Goal: Task Accomplishment & Management: Use online tool/utility

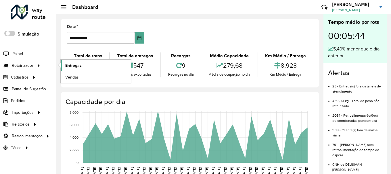
click at [84, 65] on link "Entregas" at bounding box center [96, 65] width 70 height 11
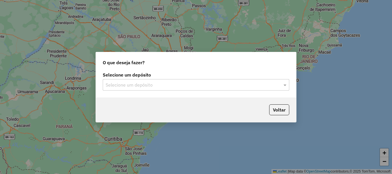
click at [140, 85] on input "text" at bounding box center [190, 85] width 169 height 7
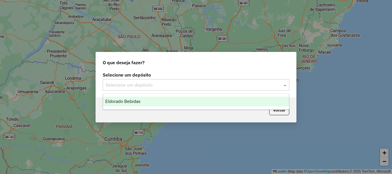
click at [138, 102] on span "Eldorado Bebidas" at bounding box center [122, 101] width 35 height 5
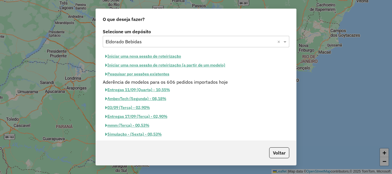
click at [175, 55] on button "Iniciar uma nova sessão de roteirização" at bounding box center [143, 56] width 81 height 9
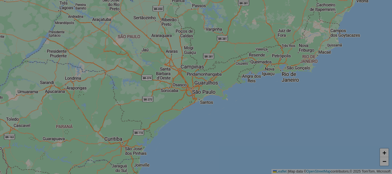
select select "*"
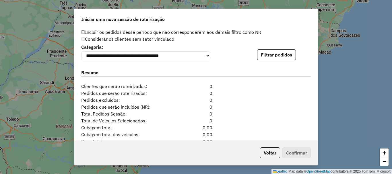
scroll to position [603, 0]
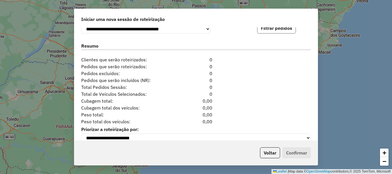
click at [275, 34] on button "Filtrar pedidos" at bounding box center [276, 28] width 39 height 11
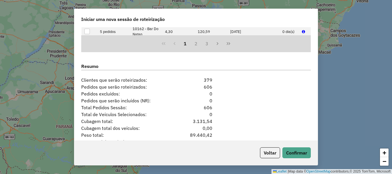
scroll to position [734, 0]
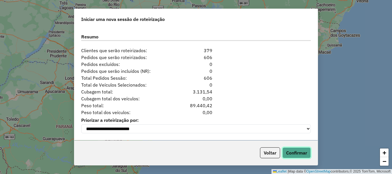
click at [298, 152] on button "Confirmar" at bounding box center [297, 153] width 28 height 11
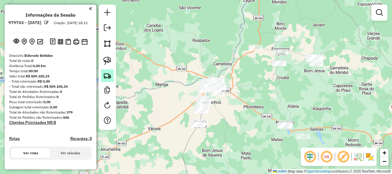
click at [110, 76] on img at bounding box center [107, 76] width 8 height 8
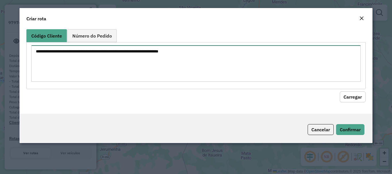
click at [149, 77] on textarea at bounding box center [195, 63] width 329 height 36
paste textarea "**** ***** ***** **** **** ***** **** **** **** ***** ***** ***** ***** ***** *…"
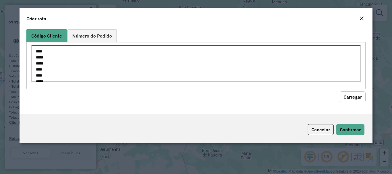
scroll to position [352, 0]
type textarea "**** ***** ***** **** **** ***** **** **** **** ***** ***** ***** ***** ***** *…"
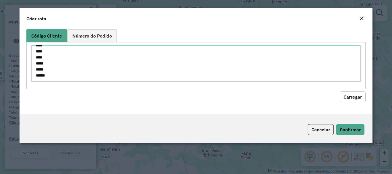
click at [353, 100] on button "Carregar" at bounding box center [353, 97] width 26 height 11
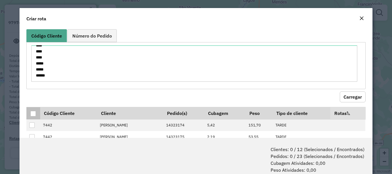
click at [32, 111] on div at bounding box center [32, 113] width 5 height 5
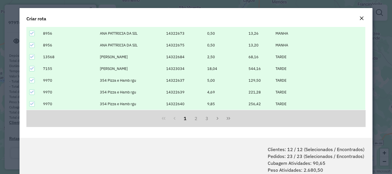
scroll to position [29, 0]
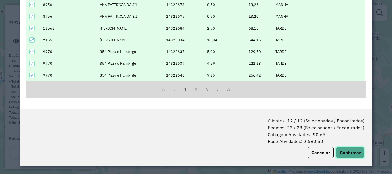
click at [339, 151] on button "Confirmar" at bounding box center [350, 152] width 28 height 11
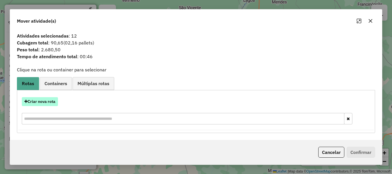
click at [50, 101] on button "Criar nova rota" at bounding box center [40, 101] width 36 height 9
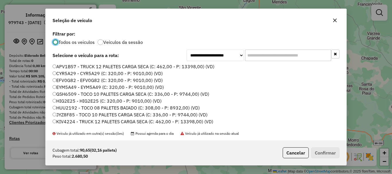
scroll to position [3, 2]
click at [292, 55] on input "text" at bounding box center [288, 55] width 86 height 11
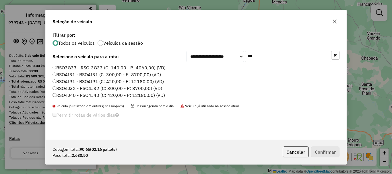
type input "***"
click at [79, 68] on label "RSO3G33 - RSO-3G33 (C: 140,00 - P: 4060,00) (VD)" at bounding box center [109, 67] width 113 height 7
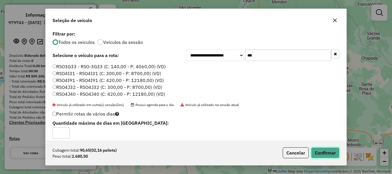
click at [319, 148] on button "Confirmar" at bounding box center [325, 153] width 28 height 11
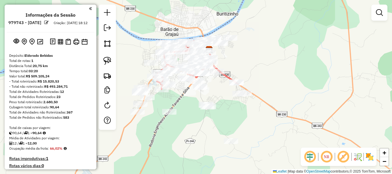
drag, startPoint x: 221, startPoint y: 101, endPoint x: 253, endPoint y: 134, distance: 46.1
click at [253, 134] on div "Janela de atendimento Grade de atendimento Capacidade Transportadoras Veículos …" at bounding box center [196, 87] width 392 height 174
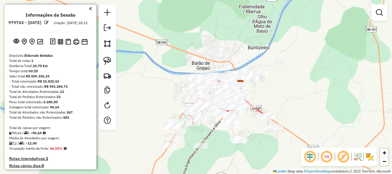
scroll to position [115, 0]
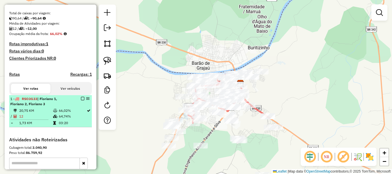
click at [81, 101] on em at bounding box center [82, 98] width 3 height 3
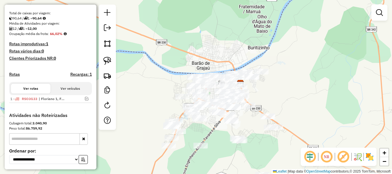
click at [211, 132] on div "Janela de atendimento Grade de atendimento Capacidade Transportadoras Veículos …" at bounding box center [196, 87] width 392 height 174
click at [110, 64] on img at bounding box center [107, 61] width 8 height 8
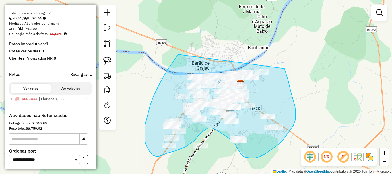
drag, startPoint x: 178, startPoint y: 55, endPoint x: 285, endPoint y: 69, distance: 107.2
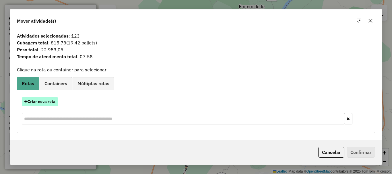
click at [42, 101] on button "Criar nova rota" at bounding box center [40, 101] width 36 height 9
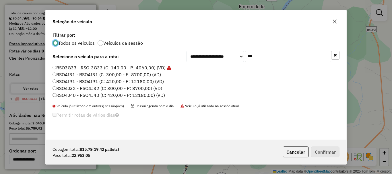
scroll to position [3, 2]
click at [271, 60] on input "***" at bounding box center [288, 56] width 86 height 11
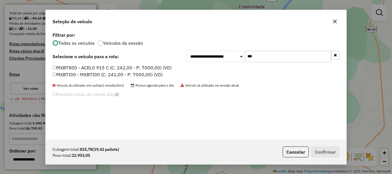
type input "***"
click at [81, 67] on label "MXB7800 - ACELO 915 C (C: 242,00 - P: 7000,00) (VD)" at bounding box center [112, 67] width 119 height 7
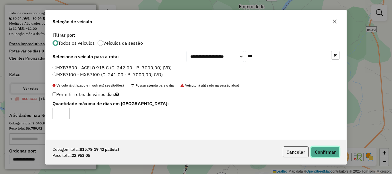
click at [328, 153] on button "Confirmar" at bounding box center [325, 152] width 28 height 11
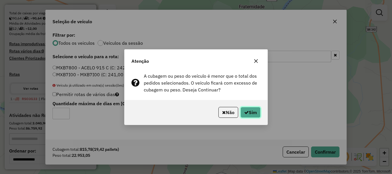
click at [250, 108] on button "Sim" at bounding box center [251, 112] width 20 height 11
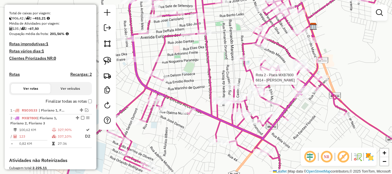
select select "**********"
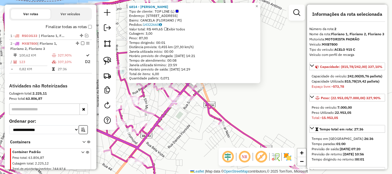
scroll to position [212, 0]
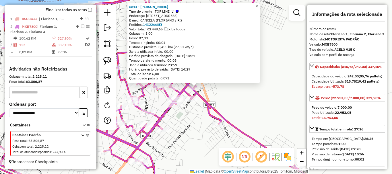
click at [244, 92] on div "6814 - MARIA DO SOCORRO DA SILVA Tipo de cliente: TOP LINE (L) Endereço: AV AV.…" at bounding box center [196, 87] width 392 height 174
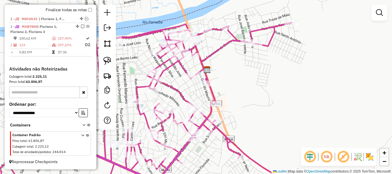
drag, startPoint x: 252, startPoint y: 95, endPoint x: 264, endPoint y: 109, distance: 19.2
click at [264, 109] on div "Janela de atendimento Grade de atendimento Capacidade Transportadoras Veículos …" at bounding box center [196, 87] width 392 height 174
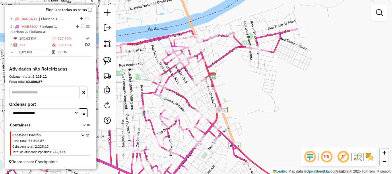
drag, startPoint x: 240, startPoint y: 63, endPoint x: 254, endPoint y: 44, distance: 23.7
click at [254, 44] on div "Janela de atendimento Grade de atendimento Capacidade Transportadoras Veículos …" at bounding box center [196, 87] width 392 height 174
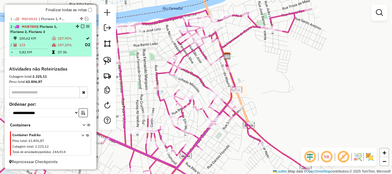
click at [68, 54] on td "27:36" at bounding box center [70, 52] width 27 height 6
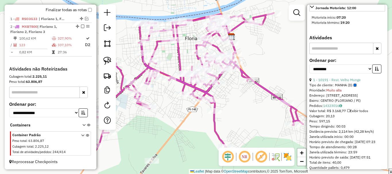
scroll to position [373, 0]
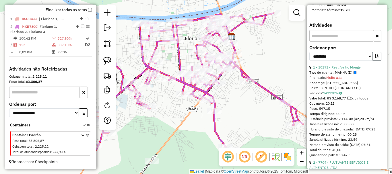
click at [378, 61] on button "button" at bounding box center [377, 56] width 9 height 9
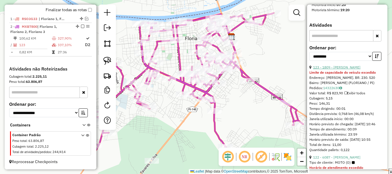
click at [338, 70] on link "123 - 1809 - MARIA DO CARMO ALENCAR DA SILV" at bounding box center [336, 67] width 47 height 4
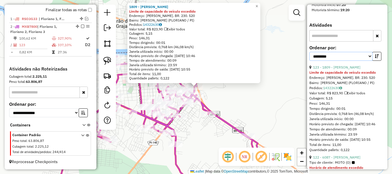
drag, startPoint x: 331, startPoint y: 76, endPoint x: 329, endPoint y: 80, distance: 4.5
click at [331, 61] on select "**********" at bounding box center [341, 56] width 63 height 9
select select "*********"
click at [310, 61] on select "**********" at bounding box center [341, 56] width 63 height 9
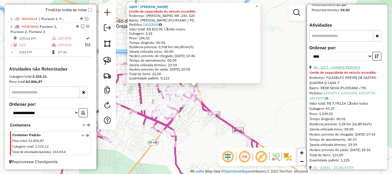
click at [327, 70] on link "48 - 1071 - CHAGAS BEBIDAS" at bounding box center [336, 67] width 47 height 4
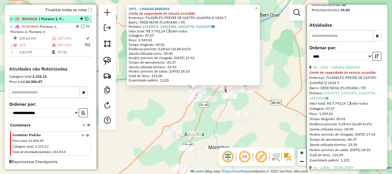
click at [86, 19] on em at bounding box center [86, 18] width 3 height 3
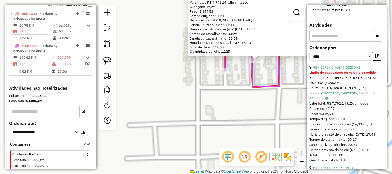
click at [257, 84] on icon at bounding box center [328, 86] width 208 height 209
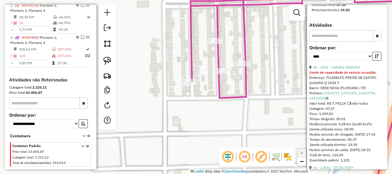
drag, startPoint x: 263, startPoint y: 100, endPoint x: 230, endPoint y: 102, distance: 33.7
click at [231, 102] on div "Janela de atendimento Grade de atendimento Capacidade Transportadoras Veículos …" at bounding box center [196, 87] width 392 height 174
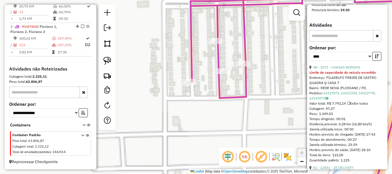
scroll to position [236, 0]
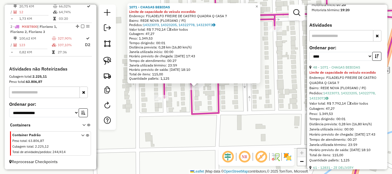
click at [188, 99] on div "1071 - CHAGAS BEBIDAS Limite de capacidade do veículo excedido Endereço: FILADE…" at bounding box center [196, 87] width 392 height 174
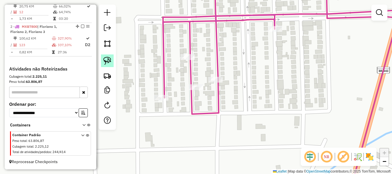
click at [113, 63] on link at bounding box center [107, 61] width 13 height 13
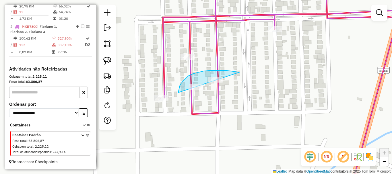
drag, startPoint x: 236, startPoint y: 72, endPoint x: 214, endPoint y: 103, distance: 38.9
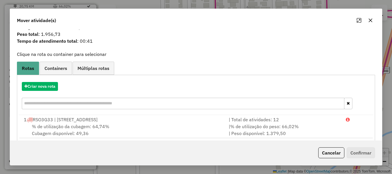
scroll to position [22, 0]
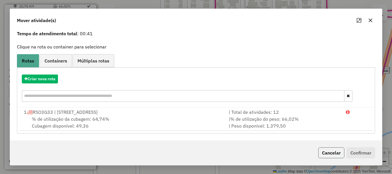
click at [336, 157] on button "Cancelar" at bounding box center [332, 153] width 26 height 11
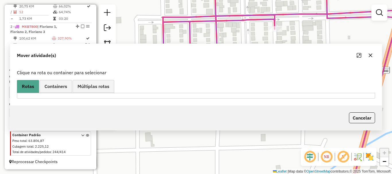
scroll to position [0, 0]
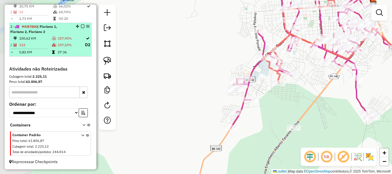
click at [49, 42] on td "123" at bounding box center [35, 44] width 33 height 7
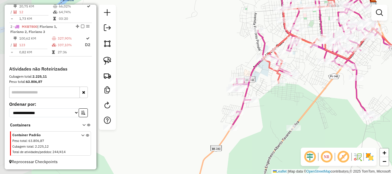
select select "*********"
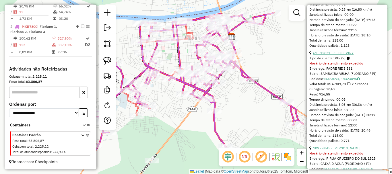
scroll to position [546, 0]
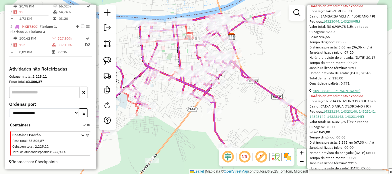
click at [340, 93] on link "109 - 6845 - LUCIMARA VICENTE DE ARAUJO" at bounding box center [336, 91] width 47 height 4
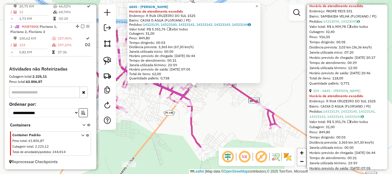
click at [216, 105] on div "6845 - LUCIMARA VICENTE DE ARAUJO Horário de atendimento excedido Endereço: R R…" at bounding box center [196, 87] width 392 height 174
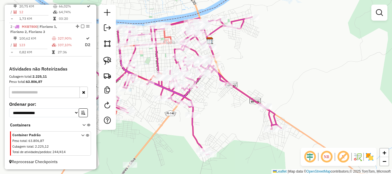
drag, startPoint x: 206, startPoint y: 96, endPoint x: 241, endPoint y: 122, distance: 43.6
click at [241, 122] on div "Janela de atendimento Grade de atendimento Capacidade Transportadoras Veículos …" at bounding box center [196, 87] width 392 height 174
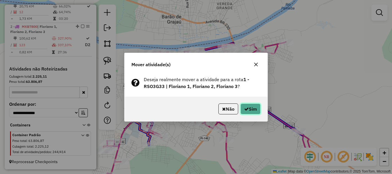
click at [245, 110] on icon "button" at bounding box center [246, 109] width 5 height 5
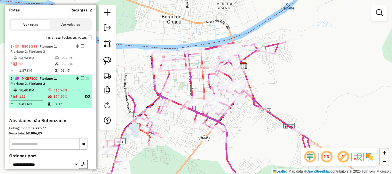
scroll to position [171, 0]
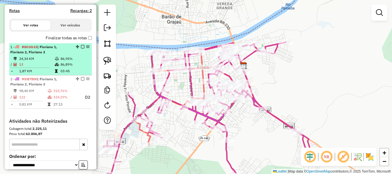
click at [76, 55] on div "1 - RSO3G33 | Floriano 1, Floriano 2, Floriano 3" at bounding box center [50, 50] width 80 height 10
select select "*********"
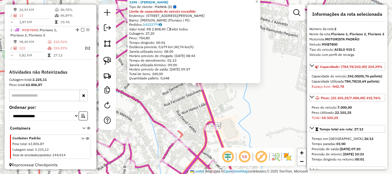
scroll to position [229, 0]
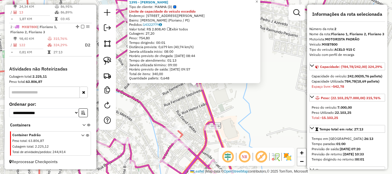
drag, startPoint x: 206, startPoint y: 94, endPoint x: 173, endPoint y: 105, distance: 34.2
click at [205, 95] on icon at bounding box center [147, 86] width 373 height 209
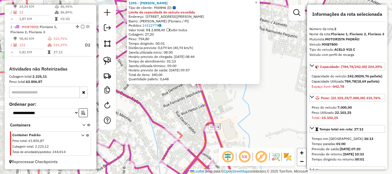
drag, startPoint x: 173, startPoint y: 105, endPoint x: 224, endPoint y: 96, distance: 51.3
click at [206, 98] on div "1395 - ANA MARIA RIBERO BRITO Tipo de cliente: MANHA (D) Limite de capacidade d…" at bounding box center [196, 87] width 392 height 174
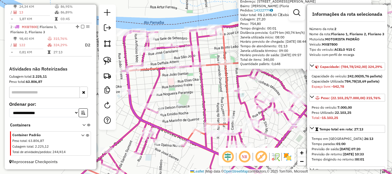
click at [184, 101] on div "1395 - ANA MARIA RIBERO BRITO Tipo de cliente: MANHA (D) Limite de capacidade d…" at bounding box center [196, 87] width 392 height 174
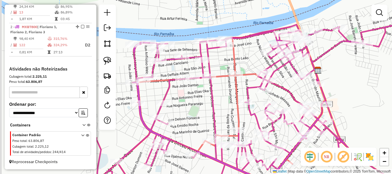
click at [215, 124] on icon at bounding box center [253, 113] width 350 height 180
click at [110, 57] on link at bounding box center [107, 61] width 13 height 13
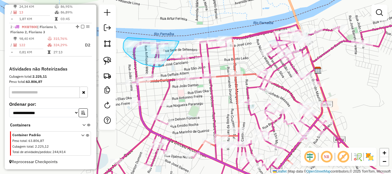
drag, startPoint x: 128, startPoint y: 38, endPoint x: 182, endPoint y: 35, distance: 53.8
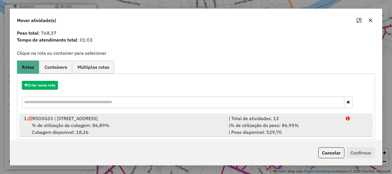
scroll to position [22, 0]
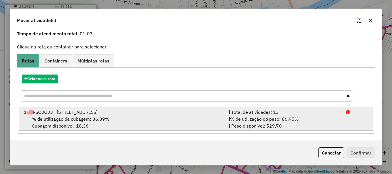
click at [310, 119] on div "| % de utilização do peso: 86,95% | Peso disponível: 529,70" at bounding box center [284, 123] width 117 height 14
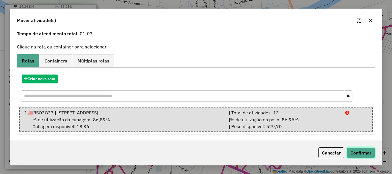
click at [352, 154] on button "Confirmar" at bounding box center [361, 153] width 28 height 11
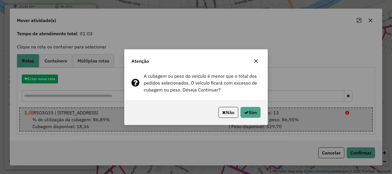
drag, startPoint x: 263, startPoint y: 115, endPoint x: 259, endPoint y: 114, distance: 4.4
click at [263, 115] on div "Não Sim" at bounding box center [196, 112] width 143 height 25
click at [259, 114] on button "Sim" at bounding box center [251, 112] width 20 height 11
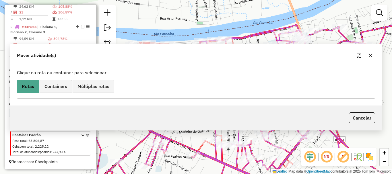
scroll to position [163, 0]
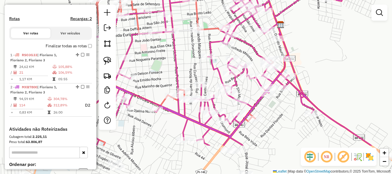
drag, startPoint x: 205, startPoint y: 120, endPoint x: 165, endPoint y: 71, distance: 62.9
click at [166, 72] on div "Janela de atendimento Grade de atendimento Capacidade Transportadoras Veículos …" at bounding box center [196, 87] width 392 height 174
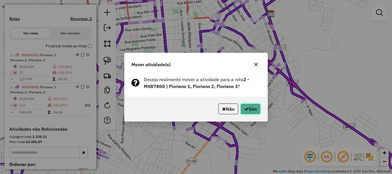
click at [254, 110] on button "Sim" at bounding box center [251, 109] width 20 height 11
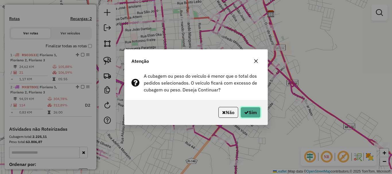
click at [254, 110] on button "Sim" at bounding box center [251, 112] width 20 height 11
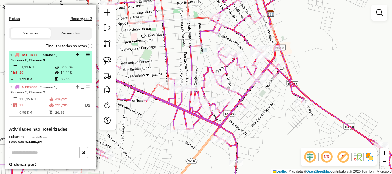
click at [71, 76] on td "84,44%" at bounding box center [74, 73] width 29 height 6
select select "*********"
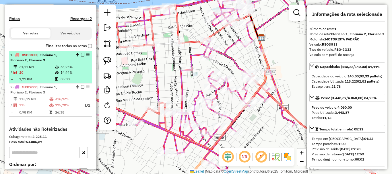
click at [73, 70] on td "84,95%" at bounding box center [74, 67] width 29 height 6
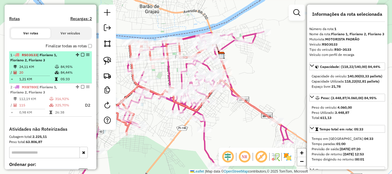
click at [81, 57] on em at bounding box center [82, 54] width 3 height 3
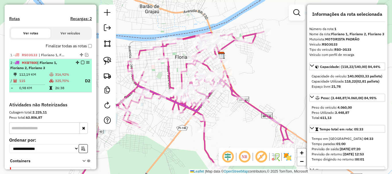
click at [70, 90] on td "26:38" at bounding box center [67, 88] width 25 height 6
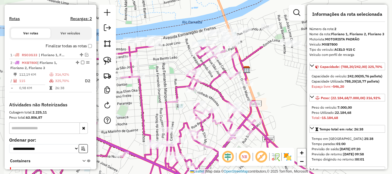
drag, startPoint x: 227, startPoint y: 36, endPoint x: 270, endPoint y: 49, distance: 45.0
click at [270, 50] on div "Janela de atendimento Grade de atendimento Capacidade Transportadoras Veículos …" at bounding box center [196, 87] width 392 height 174
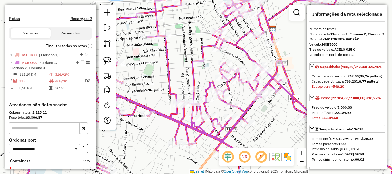
drag, startPoint x: 258, startPoint y: 102, endPoint x: 246, endPoint y: 97, distance: 13.5
click at [246, 97] on div "Janela de atendimento Grade de atendimento Capacidade Transportadoras Veículos …" at bounding box center [196, 87] width 392 height 174
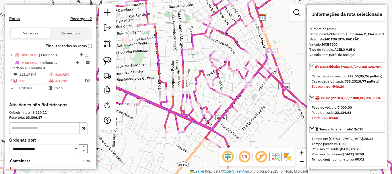
drag, startPoint x: 172, startPoint y: 16, endPoint x: 199, endPoint y: 92, distance: 81.5
click at [199, 92] on div "Rota 2 - Placa MXB7800 12514 - ESPACO CLAU Janela de atendimento Grade de atend…" at bounding box center [196, 87] width 392 height 174
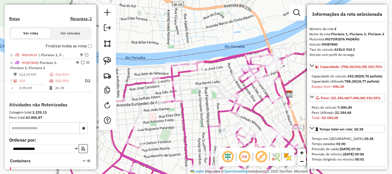
click at [196, 57] on div "Rota 2 - Placa MXB7800 10191 - Rest. Velho Monge Janela de atendimento Grade de…" at bounding box center [196, 87] width 392 height 174
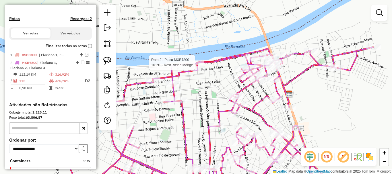
select select "*********"
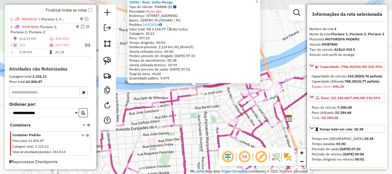
scroll to position [205, 0]
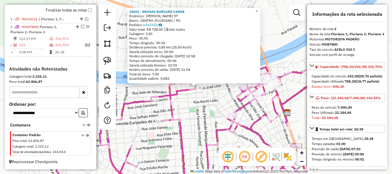
click at [198, 102] on div "14052 - BRASAS BURGUES CARNE Endereço: Alfredo Estrela 97 Bairro: CENTRO (FLORI…" at bounding box center [196, 87] width 392 height 174
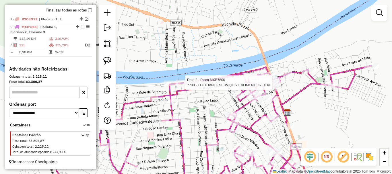
select select "*********"
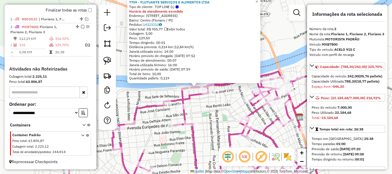
click at [184, 95] on icon at bounding box center [226, 131] width 315 height 122
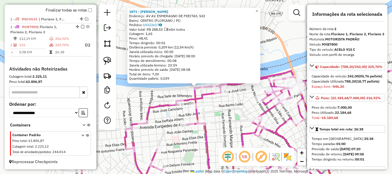
click at [214, 108] on div "1871 - FRANCISCA ARCENIO BARBOSA Endereço: AV AV. ESMERAGNO DE FREITAS. 542 Bai…" at bounding box center [196, 87] width 392 height 174
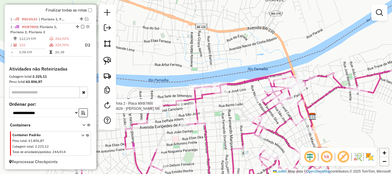
select select "*********"
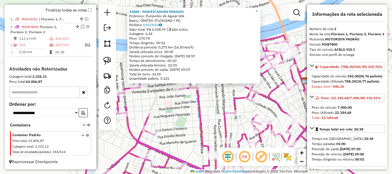
click at [197, 102] on icon at bounding box center [231, 113] width 315 height 158
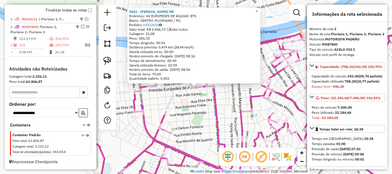
click at [193, 103] on div "5542 - VICENTE DA CRUZ SARAIVA ME Endereço: AV EURIPEDES DE AGUIAR. 875 Bairro:…" at bounding box center [196, 87] width 392 height 174
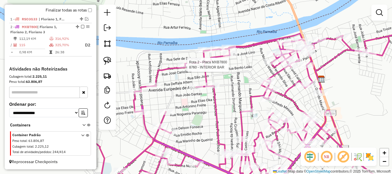
click at [185, 68] on div at bounding box center [185, 65] width 14 height 6
select select "*********"
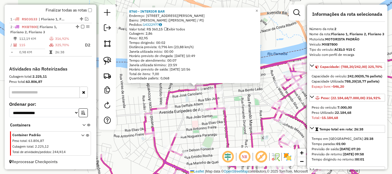
click at [185, 92] on icon at bounding box center [258, 122] width 315 height 137
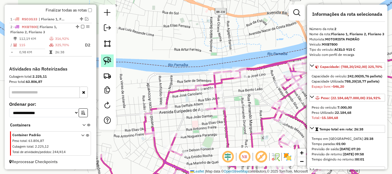
click at [111, 62] on link at bounding box center [107, 61] width 13 height 13
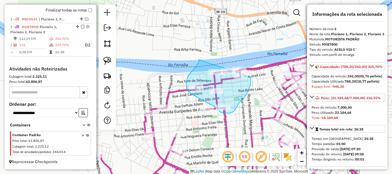
drag, startPoint x: 199, startPoint y: 61, endPoint x: 251, endPoint y: 77, distance: 54.2
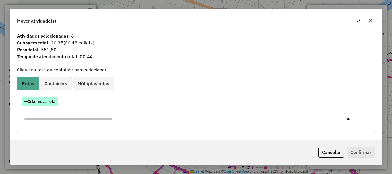
click at [50, 102] on button "Criar nova rota" at bounding box center [40, 101] width 36 height 9
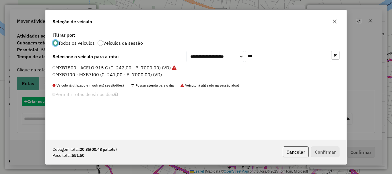
scroll to position [3, 2]
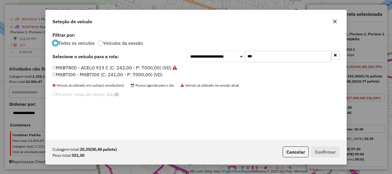
click at [255, 55] on input "***" at bounding box center [288, 56] width 86 height 11
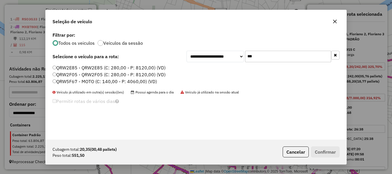
type input "***"
click at [73, 83] on label "QRW5F67 - MOTO (C: 140,00 - P: 4060,00) (VD)" at bounding box center [105, 81] width 105 height 7
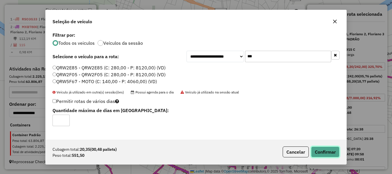
click at [325, 147] on button "Confirmar" at bounding box center [325, 152] width 28 height 11
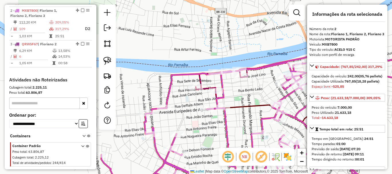
scroll to position [223, 0]
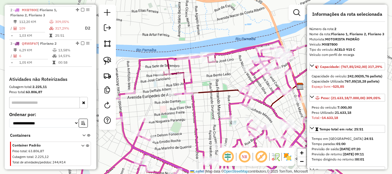
drag, startPoint x: 242, startPoint y: 97, endPoint x: 194, endPoint y: 81, distance: 50.8
click at [217, 82] on div "Janela de atendimento Grade de atendimento Capacidade Transportadoras Veículos …" at bounding box center [196, 87] width 392 height 174
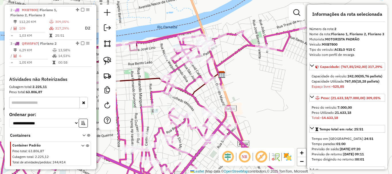
drag, startPoint x: 231, startPoint y: 82, endPoint x: 171, endPoint y: 67, distance: 61.5
click at [155, 68] on div "Janela de atendimento Grade de atendimento Capacidade Transportadoras Veículos …" at bounding box center [196, 87] width 392 height 174
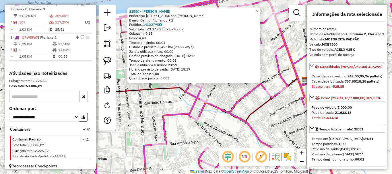
scroll to position [230, 0]
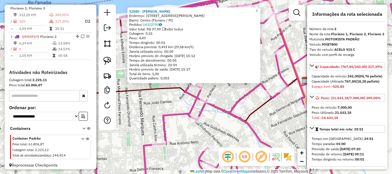
click at [161, 104] on div "12580 - CARLOS H BEBIDAS Endereço: Rua José Guimarães, 730 Bairro: Centro (Flor…" at bounding box center [196, 87] width 392 height 174
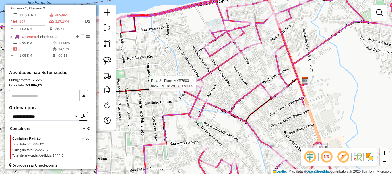
select select "*********"
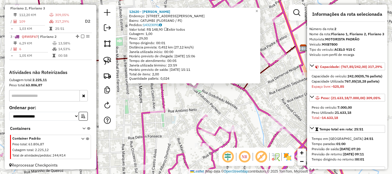
click at [188, 106] on div "12620 - TIANA LANCHES Endereço: RUA GODOFREDO MESSIAS 81 Bairro: CATUMBI (FLORI…" at bounding box center [196, 87] width 392 height 174
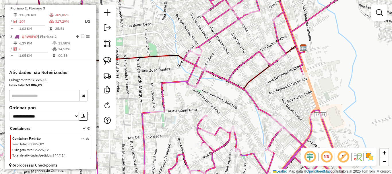
click at [155, 116] on div "Rota 2 - Placa MXB7800 12514 - ESPACO CLAU Janela de atendimento Grade de atend…" at bounding box center [196, 87] width 392 height 174
select select "*********"
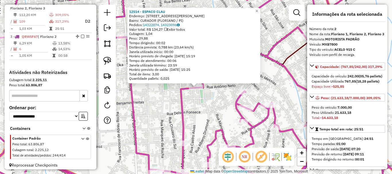
click at [158, 112] on div "12514 - ESPACO CLAU Endereço: RUA MANOEL LAPA 22 Bairro: CURADOR (FLORIANO / PI…" at bounding box center [196, 87] width 392 height 174
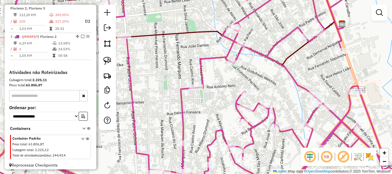
click at [239, 92] on icon at bounding box center [188, 86] width 455 height 209
select select "*********"
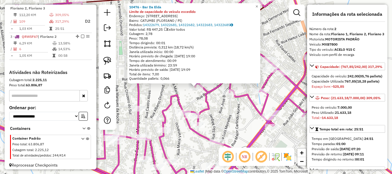
click at [173, 95] on icon at bounding box center [190, 86] width 459 height 209
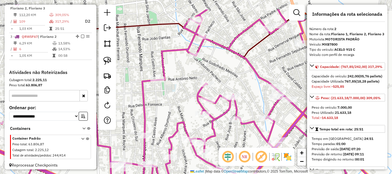
drag, startPoint x: 171, startPoint y: 89, endPoint x: 178, endPoint y: 116, distance: 27.7
click at [178, 116] on div "Janela de atendimento Grade de atendimento Capacidade Transportadoras Veículos …" at bounding box center [196, 87] width 392 height 174
click at [110, 57] on img at bounding box center [107, 61] width 8 height 8
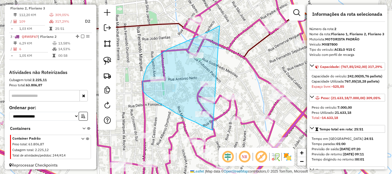
drag, startPoint x: 219, startPoint y: 26, endPoint x: 213, endPoint y: 130, distance: 104.5
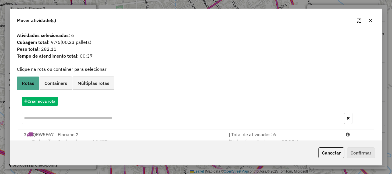
click at [86, 143] on div "Cancelar Confirmar" at bounding box center [196, 153] width 372 height 25
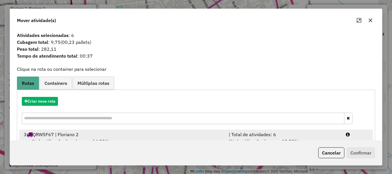
click at [89, 140] on span "% de utilização da cubagem: 14,53%" at bounding box center [71, 142] width 78 height 6
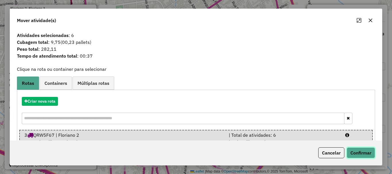
click at [365, 150] on button "Confirmar" at bounding box center [361, 153] width 28 height 11
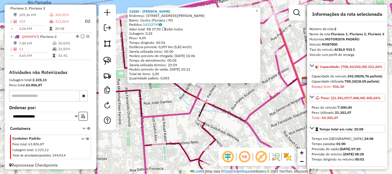
click at [191, 80] on div "Quantidade pallets: 0,003" at bounding box center [194, 78] width 130 height 5
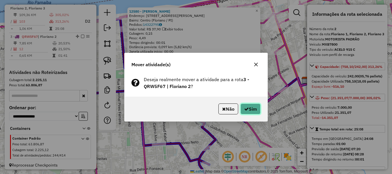
click at [251, 111] on button "Sim" at bounding box center [251, 109] width 20 height 11
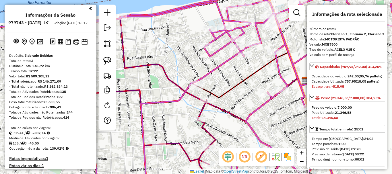
select select "*********"
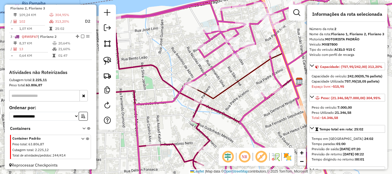
drag, startPoint x: 255, startPoint y: 98, endPoint x: 203, endPoint y: 43, distance: 75.4
click at [203, 45] on div "Rota 2 - Placa MXB7800 10480 - Rocha Janela de atendimento Grade de atendimento…" at bounding box center [196, 87] width 392 height 174
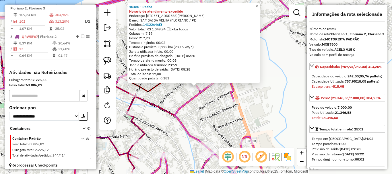
click at [207, 98] on div "10480 - Rocha Horário de atendimento excedido Endereço: Rua David Caldas 672 Ba…" at bounding box center [196, 87] width 392 height 174
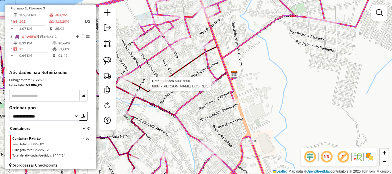
select select "*********"
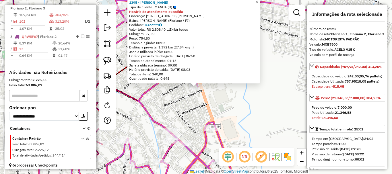
click at [210, 104] on div "1395 - ANA MARIA RIBERO BRITO Tipo de cliente: MANHA (D) Horário de atendimento…" at bounding box center [196, 87] width 392 height 174
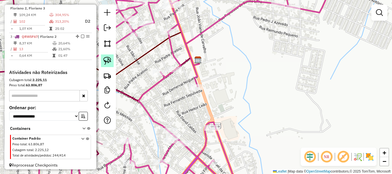
click at [108, 61] on img at bounding box center [107, 61] width 8 height 8
drag, startPoint x: 176, startPoint y: 66, endPoint x: 188, endPoint y: 79, distance: 17.7
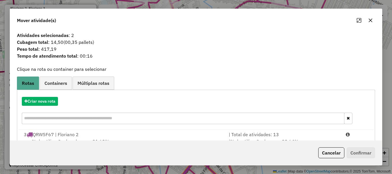
click at [79, 135] on div "3 QRW5F67 | Floriano 2" at bounding box center [122, 134] width 205 height 7
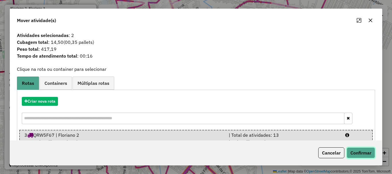
click at [366, 156] on button "Confirmar" at bounding box center [361, 153] width 28 height 11
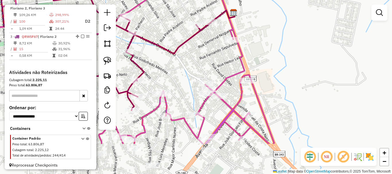
drag, startPoint x: 182, startPoint y: 110, endPoint x: 243, endPoint y: 20, distance: 108.7
click at [239, 26] on div "Janela de atendimento Grade de atendimento Capacidade Transportadoras Veículos …" at bounding box center [196, 87] width 392 height 174
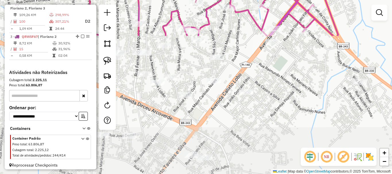
drag, startPoint x: 217, startPoint y: 81, endPoint x: 288, endPoint y: 132, distance: 87.7
click at [284, 131] on div "Rota 2 - Placa MXB7800 13035 - RAMON Janela de atendimento Grade de atendimento…" at bounding box center [196, 87] width 392 height 174
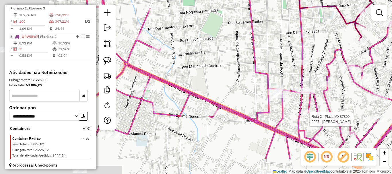
drag, startPoint x: 230, startPoint y: 84, endPoint x: 310, endPoint y: 25, distance: 98.9
click at [300, 36] on div "Rota 2 - Placa MXB7800 6635 - ANGELO FERREIRA DE CARVALHO Rota 2 - Placa MXB780…" at bounding box center [196, 87] width 392 height 174
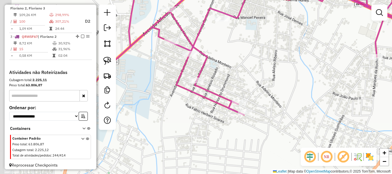
drag, startPoint x: 246, startPoint y: 65, endPoint x: 248, endPoint y: 60, distance: 4.9
click at [248, 60] on div "Rota 2 - Placa MXB7800 2027 - ROSALINA FERREIRA DA SILVA Janela de atendimento …" at bounding box center [196, 87] width 392 height 174
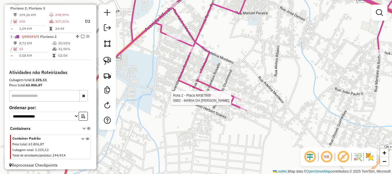
select select "*********"
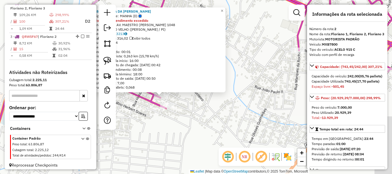
drag, startPoint x: 237, startPoint y: 92, endPoint x: 142, endPoint y: 101, distance: 95.6
click at [145, 103] on div "5882 - MARIA DA CONCEICAO DA SILVA Tipo de cliente: MANHA (D) Horário de atendi…" at bounding box center [196, 87] width 392 height 174
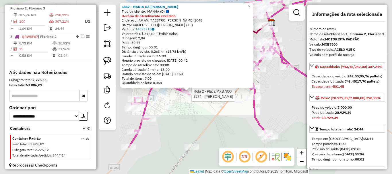
click at [279, 82] on div "Rota 2 - Placa MXB7800 3274 - RAIMUNDO NONATO DA SILVA Rota 2 - Placa MXB7800 9…" at bounding box center [196, 87] width 392 height 174
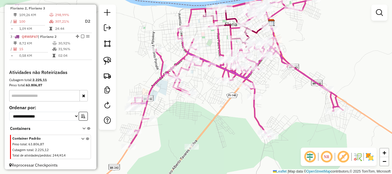
drag, startPoint x: 258, startPoint y: 111, endPoint x: 246, endPoint y: 118, distance: 14.6
click at [248, 118] on div "Janela de atendimento Grade de atendimento Capacidade Transportadoras Veículos …" at bounding box center [196, 87] width 392 height 174
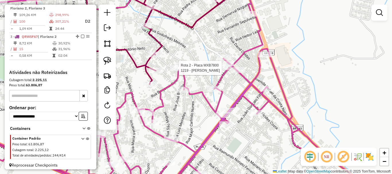
select select "*********"
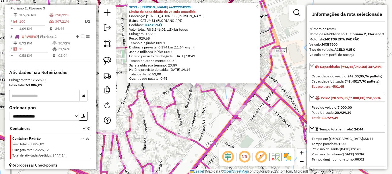
click at [202, 109] on div "3071 - JOSE EDMILSON DE MOURA 66327750125 Limite de capacidade do veículo exced…" at bounding box center [196, 87] width 392 height 174
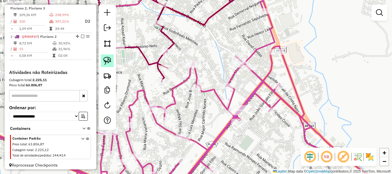
click at [112, 66] on link at bounding box center [107, 61] width 13 height 13
drag, startPoint x: 179, startPoint y: 73, endPoint x: 205, endPoint y: 58, distance: 29.5
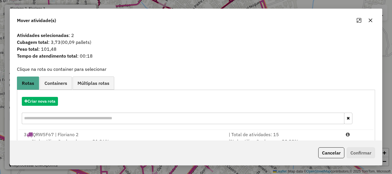
click at [78, 134] on div "3 QRW5F67 | Floriano 2" at bounding box center [122, 134] width 205 height 7
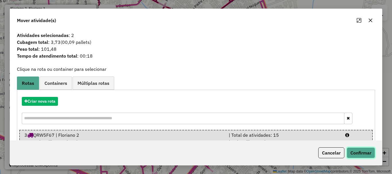
click at [353, 149] on button "Confirmar" at bounding box center [361, 153] width 28 height 11
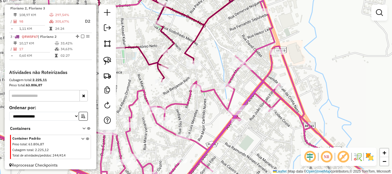
click at [188, 99] on icon at bounding box center [177, 86] width 433 height 209
select select "*********"
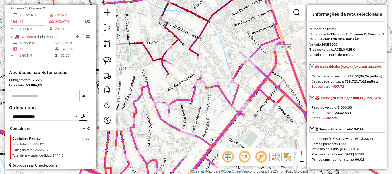
drag, startPoint x: 177, startPoint y: 86, endPoint x: 190, endPoint y: 75, distance: 17.1
click at [189, 76] on div "Janela de atendimento Grade de atendimento Capacidade Transportadoras Veículos …" at bounding box center [196, 87] width 392 height 174
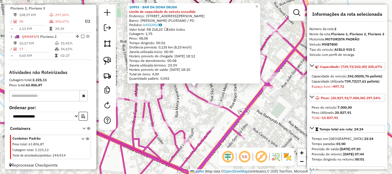
click at [194, 101] on div "10993 - BAR DA DONA DEUSA Limite de capacidade do veículo excedido Endereço: RU…" at bounding box center [196, 87] width 392 height 174
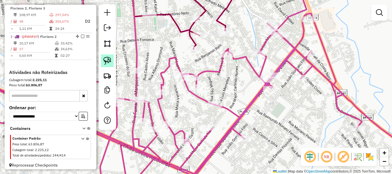
click at [113, 66] on link at bounding box center [107, 61] width 13 height 13
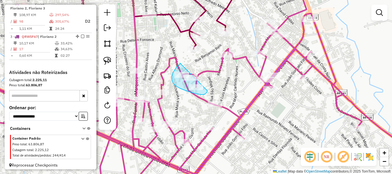
drag, startPoint x: 180, startPoint y: 63, endPoint x: 211, endPoint y: 85, distance: 37.5
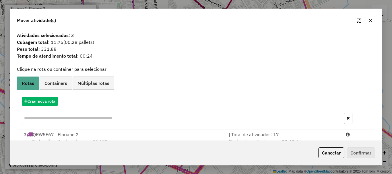
click at [77, 132] on div "3 QRW5F67 | Floriano 2" at bounding box center [122, 134] width 205 height 7
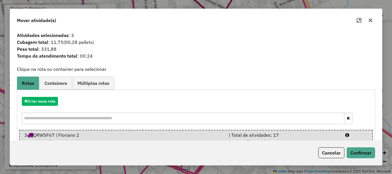
click at [382, 155] on div "Cancelar Confirmar" at bounding box center [196, 153] width 372 height 25
click at [367, 154] on button "Confirmar" at bounding box center [361, 153] width 28 height 11
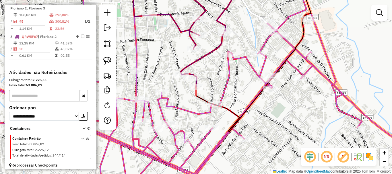
select select "*********"
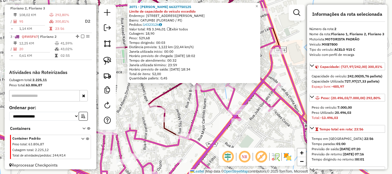
click at [215, 103] on div "3071 - JOSE EDMILSON DE MOURA 66327750125 Limite de capacidade do veículo exced…" at bounding box center [196, 87] width 392 height 174
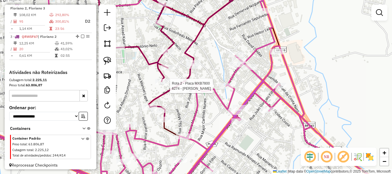
select select "*********"
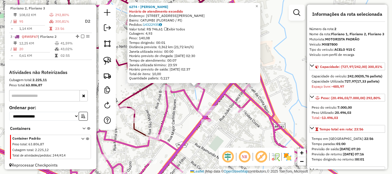
click at [220, 92] on icon at bounding box center [162, 86] width 402 height 209
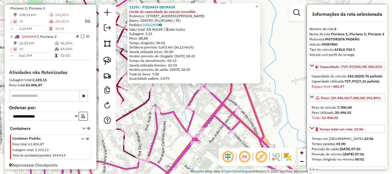
click at [199, 100] on div "11192 - PIZZARIA DEGRAUS Limite de capacidade do veículo excedido Endereço: AVE…" at bounding box center [196, 87] width 392 height 174
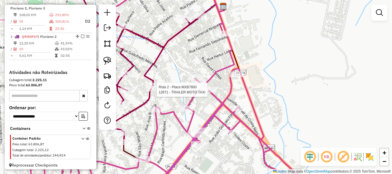
select select "*********"
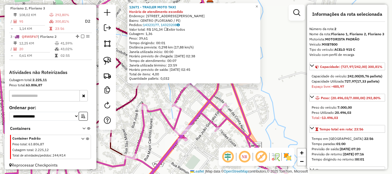
click at [198, 97] on div "12671 - TRAILER MOTO TAXI Horário de atendimento excedido Endereço: AVENIDA DOU…" at bounding box center [196, 87] width 392 height 174
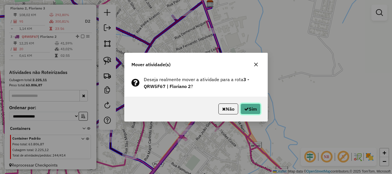
click at [255, 108] on button "Sim" at bounding box center [251, 109] width 20 height 11
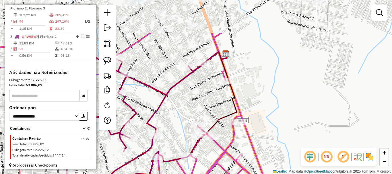
drag, startPoint x: 188, startPoint y: 52, endPoint x: 147, endPoint y: 92, distance: 57.7
click at [207, 117] on div "Janela de atendimento Grade de atendimento Capacidade Transportadoras Veículos …" at bounding box center [196, 87] width 392 height 174
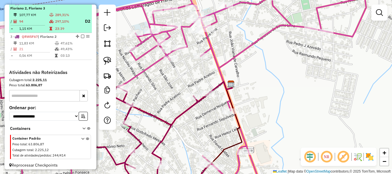
click at [81, 38] on em at bounding box center [82, 36] width 3 height 3
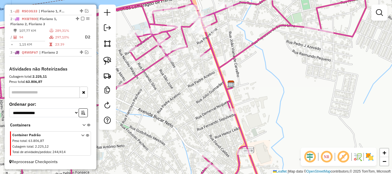
click at [201, 128] on div "Janela de atendimento Grade de atendimento Capacidade Transportadoras Veículos …" at bounding box center [196, 87] width 392 height 174
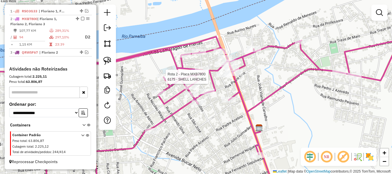
select select "*********"
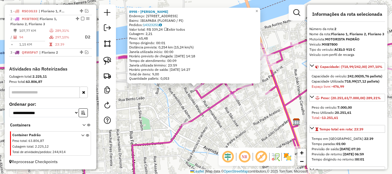
click at [188, 104] on div "8998 - HELENA SALGADOS Endereço: Rua Do Amarante 437 Bairro: IBIAPABA (FLORIANO…" at bounding box center [196, 87] width 392 height 174
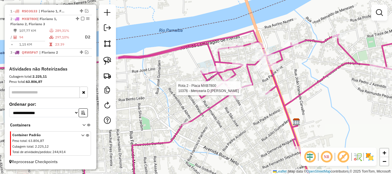
select select "*********"
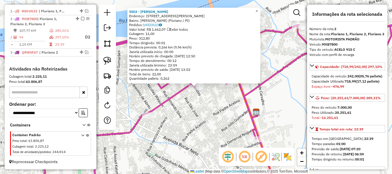
click at [205, 105] on div "5503 - FERNANDO ALVES SARAIVA Endereço: Rua Fernando Silva, 567 Bairro: Sambaíb…" at bounding box center [196, 87] width 392 height 174
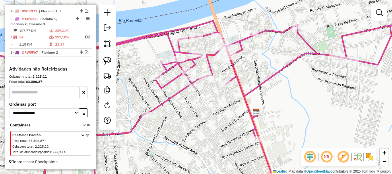
select select "*********"
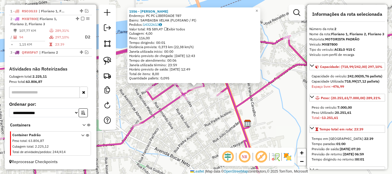
click at [204, 100] on div "Rota 2 - Placa MXB7800 1556 - MARIA DIVINA SOUSA SILVA 1556 - MARIA DIVINA SOUS…" at bounding box center [196, 87] width 392 height 174
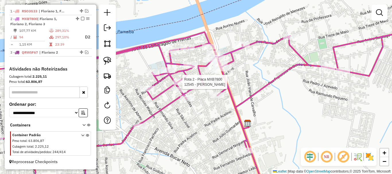
select select "*********"
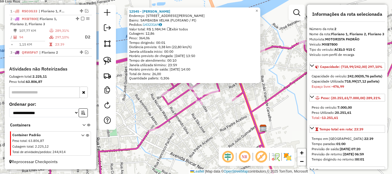
click at [173, 107] on div "12545 - GILSON CARLOS FERREI Endereço: RUA CLEMENTINO RIBEIRO 690 Bairro: SAMBA…" at bounding box center [196, 87] width 392 height 174
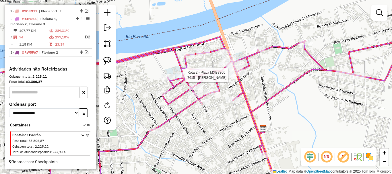
select select "*********"
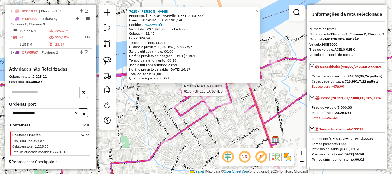
click at [185, 103] on icon at bounding box center [196, 120] width 471 height 143
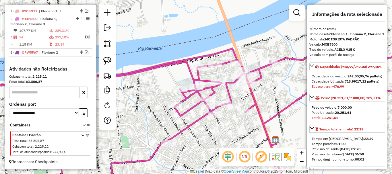
drag, startPoint x: 153, startPoint y: 96, endPoint x: 158, endPoint y: 86, distance: 11.3
click at [158, 86] on div "Janela de atendimento Grade de atendimento Capacidade Transportadoras Veículos …" at bounding box center [196, 87] width 392 height 174
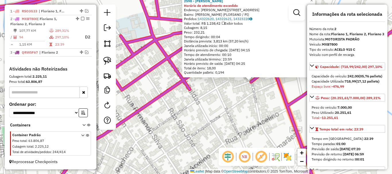
click at [141, 94] on div "2598 - LUIZ VIANA DO NASCIMENTO Horário de atendimento excedido Endereço: R VIA…" at bounding box center [196, 87] width 392 height 174
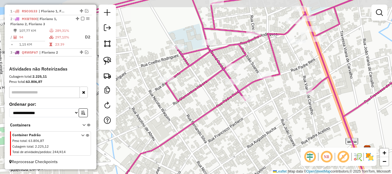
drag, startPoint x: 153, startPoint y: 98, endPoint x: 201, endPoint y: 105, distance: 48.6
click at [201, 105] on div "Janela de atendimento Grade de atendimento Capacidade Transportadoras Veículos …" at bounding box center [196, 87] width 392 height 174
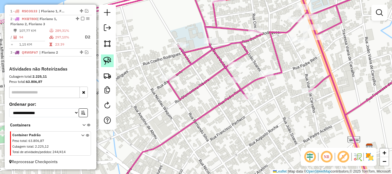
click at [107, 64] on img at bounding box center [107, 61] width 8 height 8
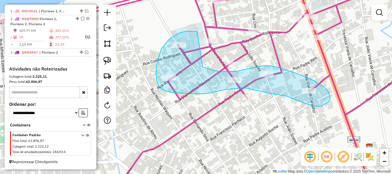
drag, startPoint x: 197, startPoint y: 32, endPoint x: 203, endPoint y: 67, distance: 35.8
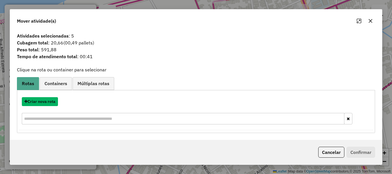
click at [50, 103] on button "Criar nova rota" at bounding box center [40, 101] width 36 height 9
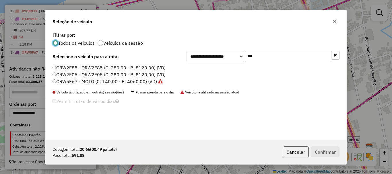
scroll to position [3, 2]
click at [268, 53] on input "***" at bounding box center [288, 56] width 86 height 11
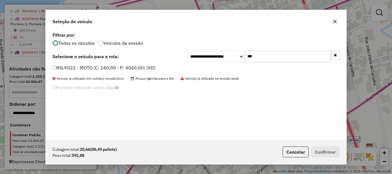
type input "***"
drag, startPoint x: 90, startPoint y: 66, endPoint x: 168, endPoint y: 90, distance: 81.7
click at [90, 65] on label "RSL9G22 - MOTO (C: 140,00 - P: 4060,00) (VD)" at bounding box center [104, 67] width 103 height 7
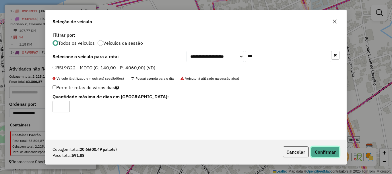
click at [314, 147] on button "Confirmar" at bounding box center [325, 152] width 28 height 11
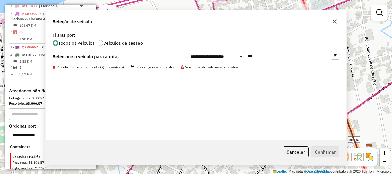
scroll to position [230, 0]
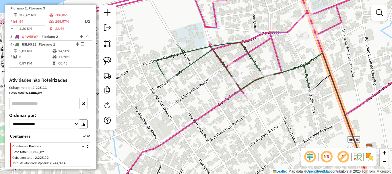
drag, startPoint x: 270, startPoint y: 57, endPoint x: 250, endPoint y: 98, distance: 45.5
click at [250, 98] on div "Janela de atendimento Grade de atendimento Capacidade Transportadoras Veículos …" at bounding box center [196, 87] width 392 height 174
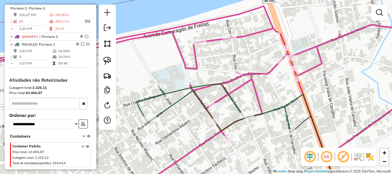
click at [204, 47] on div "Janela de atendimento Grade de atendimento Capacidade Transportadoras Veículos …" at bounding box center [196, 87] width 392 height 174
select select "*********"
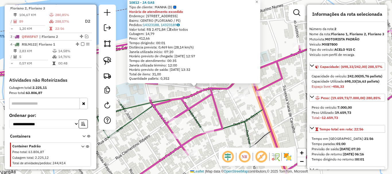
click at [215, 109] on icon at bounding box center [196, 110] width 471 height 163
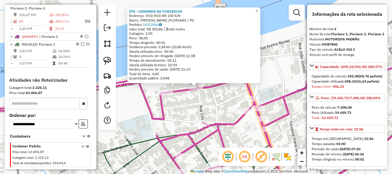
click at [215, 93] on div "570 - LIDIDNEIA DA CONCEICAO Endereço: ROD ROD BR 230 S/N Bairro: SAMBAIBA (FLO…" at bounding box center [196, 87] width 392 height 174
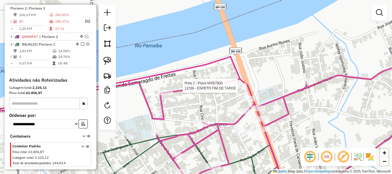
select select "*********"
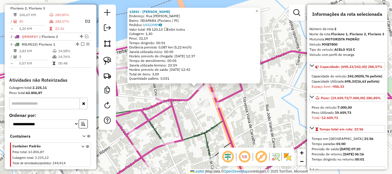
click at [177, 92] on div "13842 - MARIA DO SOCORRO DA SILVA Endereço: Rua Clementino Ribeiro Bairro: IBIA…" at bounding box center [196, 87] width 392 height 174
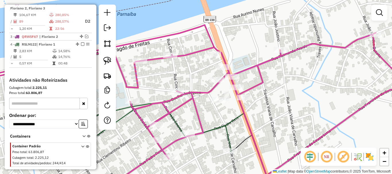
drag, startPoint x: 183, startPoint y: 85, endPoint x: 205, endPoint y: 76, distance: 24.3
click at [204, 77] on div "Janela de atendimento Grade de atendimento Capacidade Transportadoras Veículos …" at bounding box center [196, 87] width 392 height 174
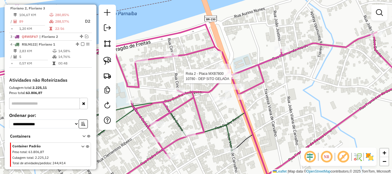
select select "*********"
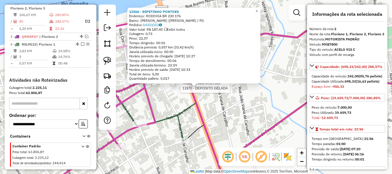
click at [179, 91] on div at bounding box center [178, 86] width 5 height 10
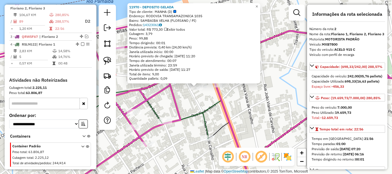
click at [184, 93] on div "11970 - DEPOSITO GELADA Tipo de cliente: MANHA (D) Endereço: RODOVIA TRANSAMAZO…" at bounding box center [196, 87] width 392 height 174
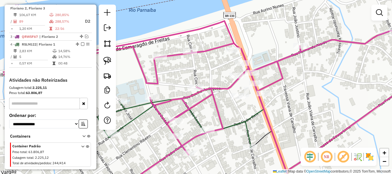
drag, startPoint x: 185, startPoint y: 93, endPoint x: 228, endPoint y: 100, distance: 44.3
click at [228, 101] on div "Janela de atendimento Grade de atendimento Capacidade Transportadoras Veículos …" at bounding box center [196, 87] width 392 height 174
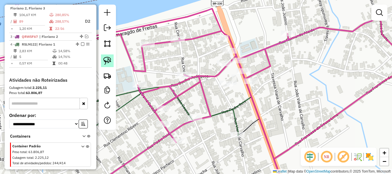
click at [108, 59] on img at bounding box center [107, 61] width 8 height 8
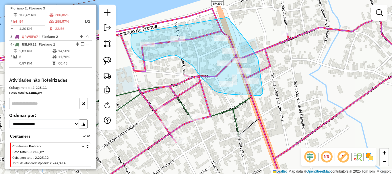
drag, startPoint x: 132, startPoint y: 34, endPoint x: 227, endPoint y: 18, distance: 97.1
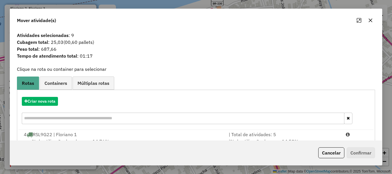
click at [77, 136] on div "4 RSL9G22 | Floriano 1" at bounding box center [122, 134] width 205 height 7
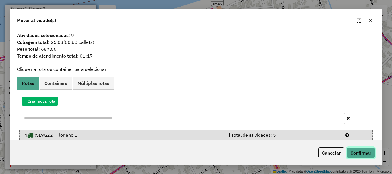
click at [350, 154] on button "Confirmar" at bounding box center [361, 153] width 28 height 11
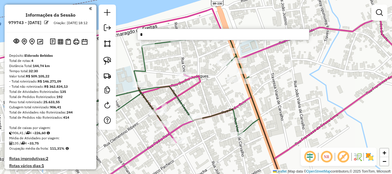
scroll to position [230, 0]
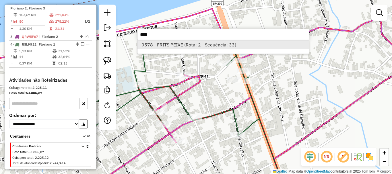
type input "****"
click at [203, 48] on li "9578 - FRITS PEIXE (Rota: 2 - Sequência: 33)" at bounding box center [224, 45] width 172 height 9
select select "*********"
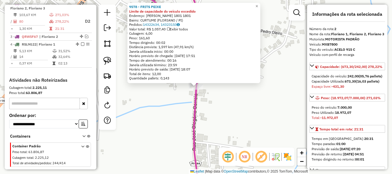
click at [232, 103] on div "9578 - FRITS PEIXE Limite de capacidade do veículo excedido Endereço: JOSE OLEG…" at bounding box center [196, 87] width 392 height 174
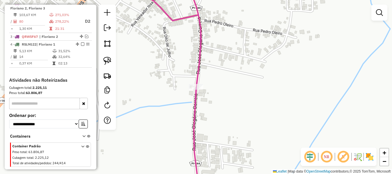
click at [115, 63] on div at bounding box center [107, 68] width 17 height 126
click at [112, 63] on link at bounding box center [107, 61] width 13 height 13
click at [86, 38] on em at bounding box center [86, 36] width 3 height 3
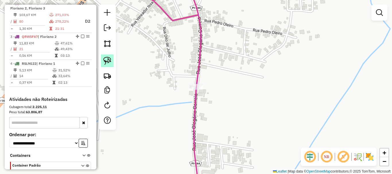
click at [104, 58] on img at bounding box center [107, 61] width 8 height 8
drag, startPoint x: 188, startPoint y: 76, endPoint x: 200, endPoint y: 93, distance: 20.4
click at [109, 59] on img at bounding box center [107, 61] width 8 height 8
drag, startPoint x: 199, startPoint y: 74, endPoint x: 187, endPoint y: 88, distance: 17.9
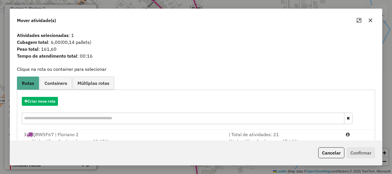
click at [50, 136] on div "3 QRW5F67 | Floriano 2" at bounding box center [122, 134] width 205 height 7
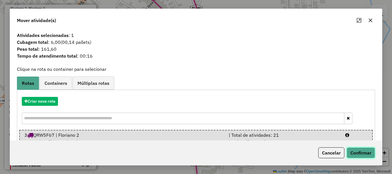
click at [365, 154] on button "Confirmar" at bounding box center [361, 153] width 28 height 11
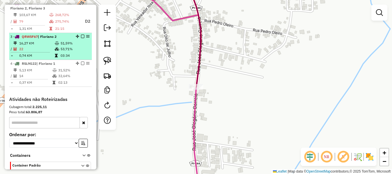
click at [81, 38] on em at bounding box center [82, 36] width 3 height 3
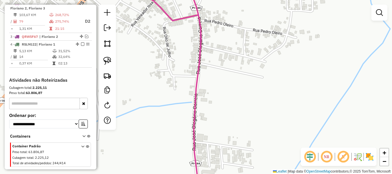
drag, startPoint x: 180, startPoint y: 38, endPoint x: 203, endPoint y: 116, distance: 81.0
click at [193, 97] on div "Janela de atendimento Grade de atendimento Capacidade Transportadoras Veículos …" at bounding box center [196, 87] width 392 height 174
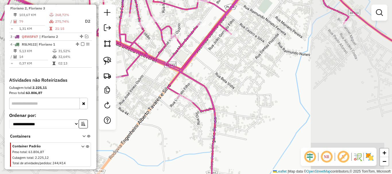
drag, startPoint x: 223, startPoint y: 74, endPoint x: 229, endPoint y: 143, distance: 68.9
click at [229, 139] on div "Janela de atendimento Grade de atendimento Capacidade Transportadoras Veículos …" at bounding box center [196, 87] width 392 height 174
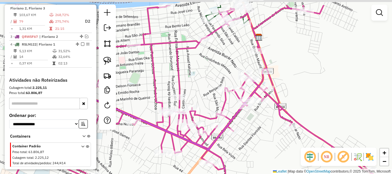
drag, startPoint x: 290, startPoint y: 63, endPoint x: 267, endPoint y: 125, distance: 66.5
click at [267, 124] on div "Janela de atendimento Grade de atendimento Capacidade Transportadoras Veículos …" at bounding box center [196, 87] width 392 height 174
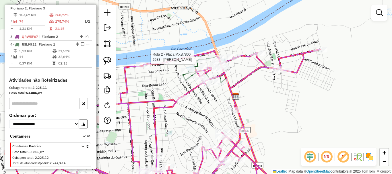
select select "*********"
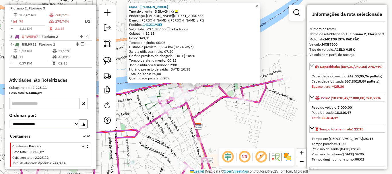
click at [226, 112] on div "6583 - MARIA DAS GRACAS ALVES DE AMORIM Tipo de cliente: B BLACK (K) Endereço: …" at bounding box center [196, 87] width 392 height 174
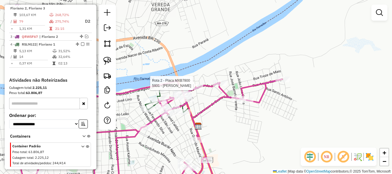
select select "*********"
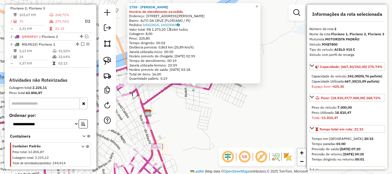
click at [208, 114] on div "1759 - JOSE MARIA LOPES DA SILVA Horário de atendimento excedido Endereço: R RU…" at bounding box center [196, 87] width 392 height 174
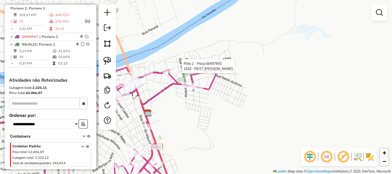
select select "*********"
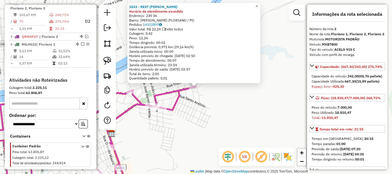
click at [203, 98] on div "1833 - REST ROSA BATISTA Horário de atendimento excedido Endereço: 230 36 Bairr…" at bounding box center [196, 87] width 392 height 174
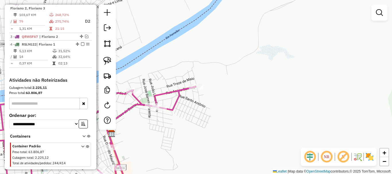
drag, startPoint x: 190, startPoint y: 112, endPoint x: 229, endPoint y: 99, distance: 41.2
click at [229, 99] on div "1833 - REST ROSA BATISTA Horário de atendimento excedido Endereço: 230 36 Bairr…" at bounding box center [196, 87] width 392 height 174
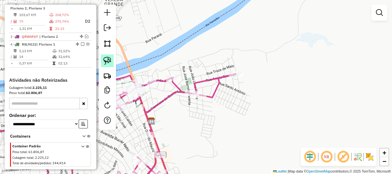
click at [110, 58] on img at bounding box center [107, 61] width 8 height 8
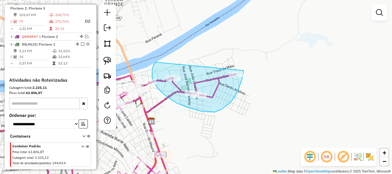
drag, startPoint x: 156, startPoint y: 62, endPoint x: 244, endPoint y: 71, distance: 88.0
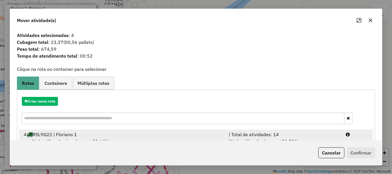
click at [71, 136] on div "4 RSL9G22 | Floriano 1" at bounding box center [122, 134] width 205 height 7
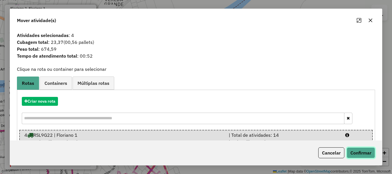
click at [359, 153] on button "Confirmar" at bounding box center [361, 153] width 28 height 11
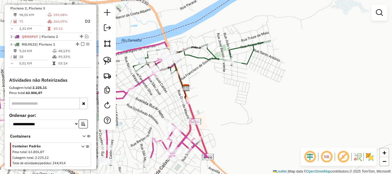
drag, startPoint x: 179, startPoint y: 131, endPoint x: 232, endPoint y: 80, distance: 74.1
click at [229, 84] on div "Janela de atendimento Grade de atendimento Capacidade Transportadoras Veículos …" at bounding box center [196, 87] width 392 height 174
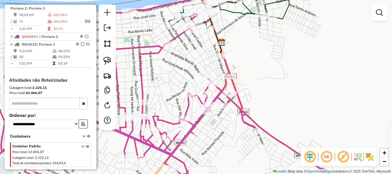
drag, startPoint x: 174, startPoint y: 84, endPoint x: 150, endPoint y: 64, distance: 30.9
click at [170, 72] on div "Janela de atendimento Grade de atendimento Capacidade Transportadoras Veículos …" at bounding box center [196, 87] width 392 height 174
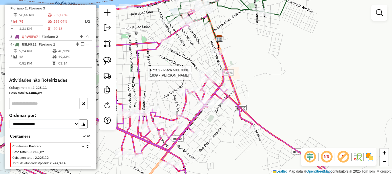
select select "*********"
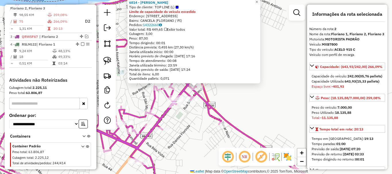
click at [206, 102] on icon at bounding box center [140, 94] width 358 height 195
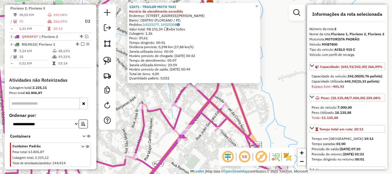
click at [207, 112] on div "Rota 2 - Placa MXB7800 12671 - TRAILER MOTO TAXI 12671 - TRAILER MOTO TAXI Horá…" at bounding box center [196, 87] width 392 height 174
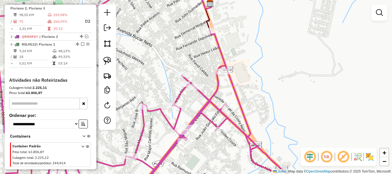
click at [179, 87] on div at bounding box center [183, 85] width 14 height 6
select select "*********"
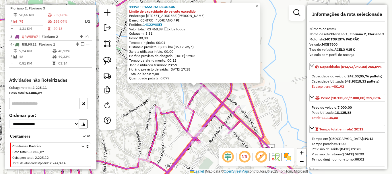
click at [176, 93] on div "11192 - PIZZARIA DEGRAUS Limite de capacidade do veículo excedido Endereço: AVE…" at bounding box center [196, 87] width 392 height 174
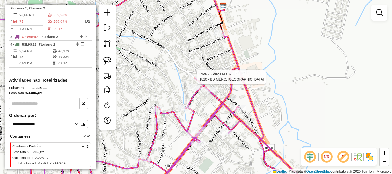
select select "*********"
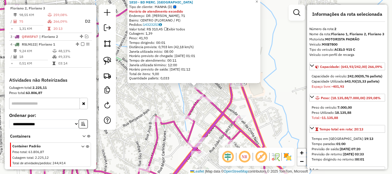
click at [228, 96] on div "1810 - BD MERC. PLANALTO Tipo de cliente: MANHA (D) Horário de atendimento exce…" at bounding box center [196, 87] width 392 height 174
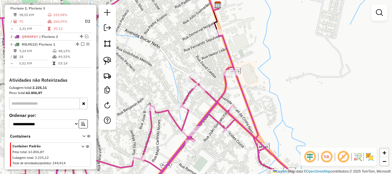
drag, startPoint x: 230, startPoint y: 105, endPoint x: 217, endPoint y: 84, distance: 24.7
click at [217, 84] on icon at bounding box center [128, 75] width 346 height 209
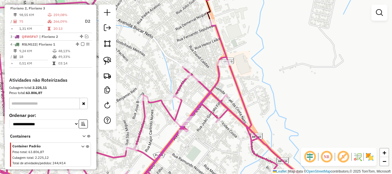
click at [115, 61] on div at bounding box center [107, 68] width 17 height 126
click at [109, 61] on img at bounding box center [107, 61] width 8 height 8
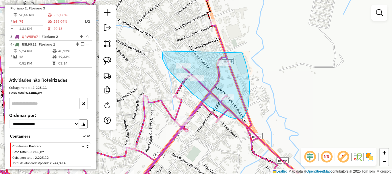
drag, startPoint x: 163, startPoint y: 51, endPoint x: 242, endPoint y: 53, distance: 79.3
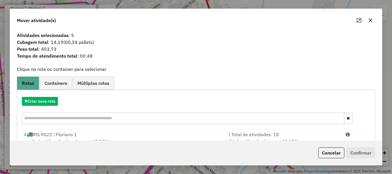
click at [68, 136] on div "4 RSL9G22 | Floriano 1" at bounding box center [122, 134] width 205 height 7
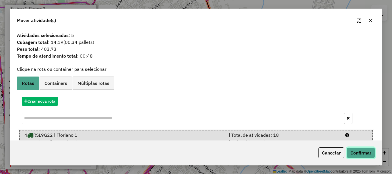
click at [356, 153] on button "Confirmar" at bounding box center [361, 153] width 28 height 11
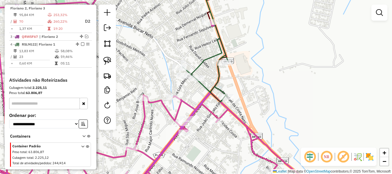
click at [142, 53] on div "Rota 4 - Placa RSL9G22 11192 - PIZZARIA DEGRAUS Rota 4 - Placa RSL9G22 1810 - B…" at bounding box center [196, 87] width 392 height 174
click at [83, 38] on div at bounding box center [80, 36] width 17 height 3
select select "*********"
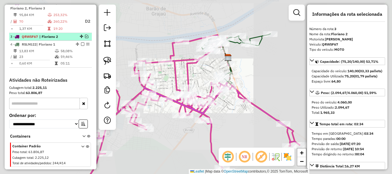
click at [85, 38] on em at bounding box center [86, 36] width 3 height 3
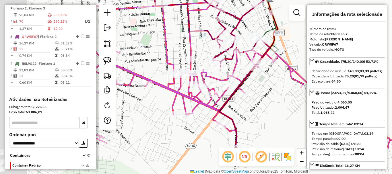
drag, startPoint x: 157, startPoint y: 81, endPoint x: 187, endPoint y: 35, distance: 55.2
click at [186, 35] on div "Janela de atendimento Grade de atendimento Capacidade Transportadoras Veículos …" at bounding box center [196, 87] width 392 height 174
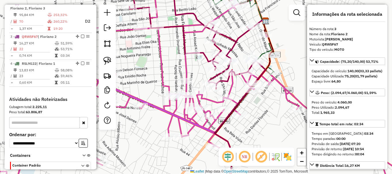
drag, startPoint x: 189, startPoint y: 65, endPoint x: 187, endPoint y: 98, distance: 33.1
click at [187, 98] on icon at bounding box center [197, 93] width 423 height 209
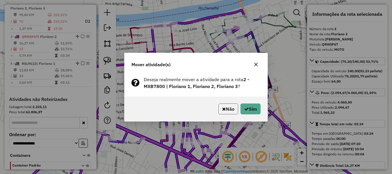
click at [226, 107] on button "Não" at bounding box center [229, 109] width 20 height 11
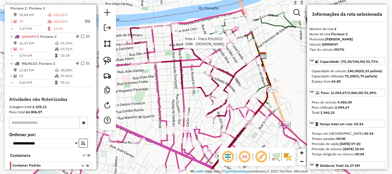
click at [250, 45] on div at bounding box center [248, 42] width 14 height 6
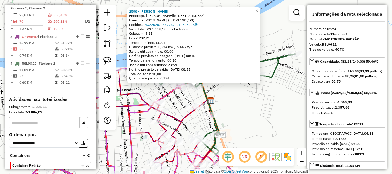
scroll to position [266, 0]
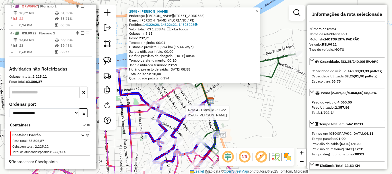
click at [184, 116] on div at bounding box center [187, 116] width 14 height 6
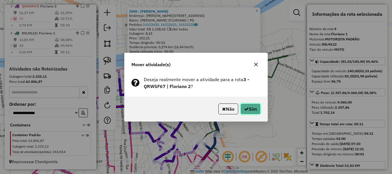
click at [241, 114] on button "Sim" at bounding box center [251, 109] width 20 height 11
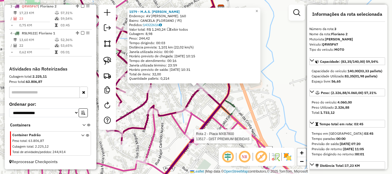
scroll to position [264, 0]
click at [178, 100] on div "Rota 2 - Placa MXB7800 6274 - RINALDO DA SILVA LIMA 1579 - M.A.S. SANTOS ARAUJO…" at bounding box center [196, 87] width 392 height 174
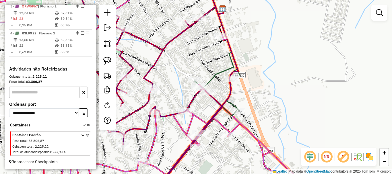
drag, startPoint x: 180, startPoint y: 82, endPoint x: 199, endPoint y: 103, distance: 29.3
click at [197, 101] on div "Janela de atendimento Grade de atendimento Capacidade Transportadoras Veículos …" at bounding box center [196, 87] width 392 height 174
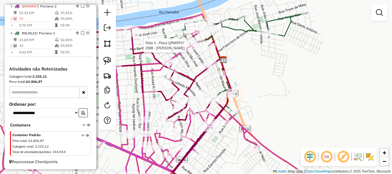
select select "*********"
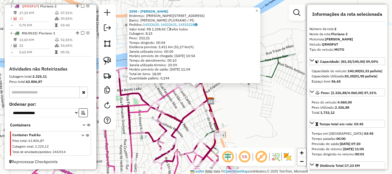
click at [231, 95] on div "2598 - LUIZ VIANA DO NASCIMENTO Endereço: R VIANA DE CARVALHO 258 Bairro: SAMBA…" at bounding box center [196, 87] width 392 height 174
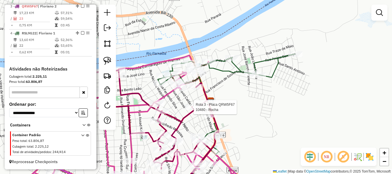
select select "*********"
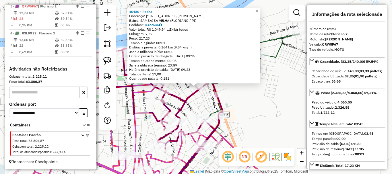
click at [195, 107] on div "10480 - Rocha Endereço: Rua David Caldas 672 Bairro: SAMBAIBA VELHA (FLORIANO /…" at bounding box center [196, 87] width 392 height 174
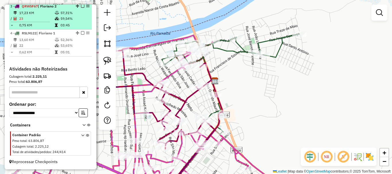
click at [81, 7] on em at bounding box center [82, 5] width 3 height 3
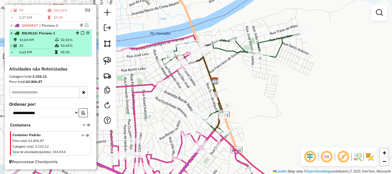
click at [82, 32] on em at bounding box center [82, 32] width 3 height 3
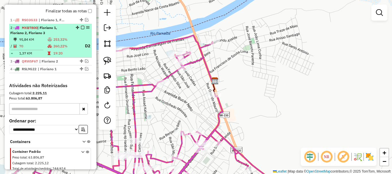
scroll to position [198, 0]
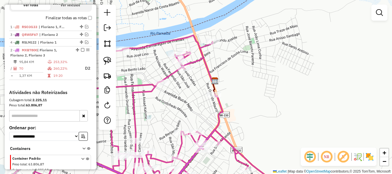
drag, startPoint x: 75, startPoint y: 41, endPoint x: 70, endPoint y: 86, distance: 45.9
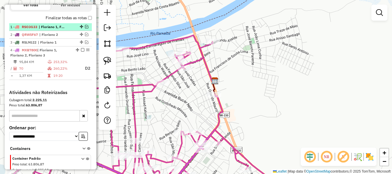
click at [85, 28] on em at bounding box center [86, 26] width 3 height 3
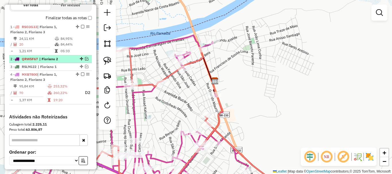
click at [85, 61] on em at bounding box center [86, 58] width 3 height 3
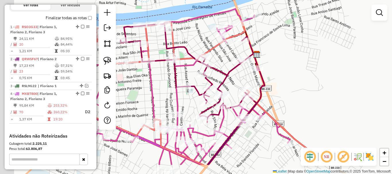
drag, startPoint x: 133, startPoint y: 106, endPoint x: 220, endPoint y: 70, distance: 93.6
click at [218, 70] on div "Janela de atendimento Grade de atendimento Capacidade Transportadoras Veículos …" at bounding box center [196, 87] width 392 height 174
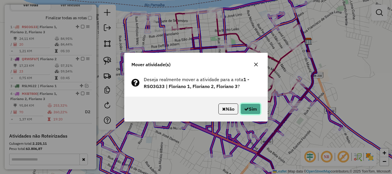
click at [247, 113] on button "Sim" at bounding box center [251, 109] width 20 height 11
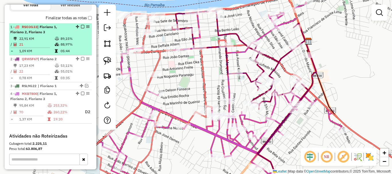
click at [81, 28] on em at bounding box center [82, 26] width 3 height 3
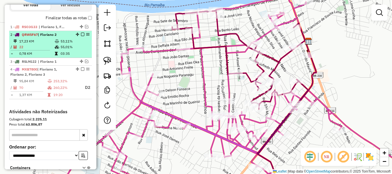
click at [81, 36] on em at bounding box center [82, 34] width 3 height 3
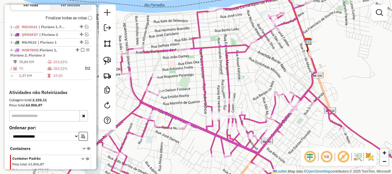
drag, startPoint x: 209, startPoint y: 83, endPoint x: 228, endPoint y: 70, distance: 22.9
click at [218, 77] on div "Rota 4 - Placa MXB7800 5750 - LOURIVANIA FONTINELE CAVALCANTE Janela de atendim…" at bounding box center [196, 87] width 392 height 174
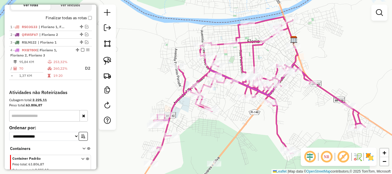
click at [193, 126] on div "Rota 4 - Placa MXB7800 5882 - MARIA DA CONCEICAO DA SILVA Janela de atendimento…" at bounding box center [196, 87] width 392 height 174
drag, startPoint x: 192, startPoint y: 137, endPoint x: 208, endPoint y: 100, distance: 40.9
click at [208, 101] on div "Janela de atendimento Grade de atendimento Capacidade Transportadoras Veículos …" at bounding box center [196, 87] width 392 height 174
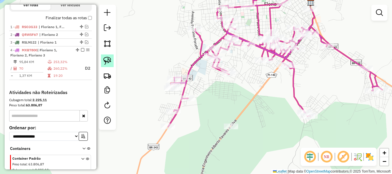
click at [107, 58] on img at bounding box center [107, 61] width 8 height 8
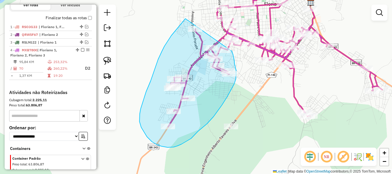
drag, startPoint x: 186, startPoint y: 19, endPoint x: 232, endPoint y: 51, distance: 56.9
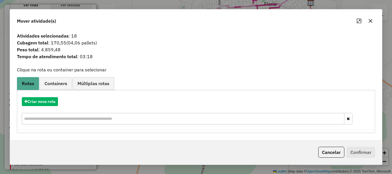
click at [337, 160] on div "Cancelar Confirmar" at bounding box center [196, 152] width 372 height 25
click at [333, 156] on button "Cancelar" at bounding box center [332, 152] width 26 height 11
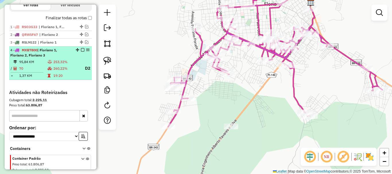
click at [36, 72] on td "70" at bounding box center [33, 68] width 28 height 7
select select "*********"
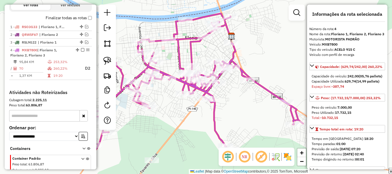
drag, startPoint x: 165, startPoint y: 114, endPoint x: 159, endPoint y: 124, distance: 11.2
click at [163, 118] on div "Janela de atendimento Grade de atendimento Capacidade Transportadoras Veículos …" at bounding box center [196, 87] width 392 height 174
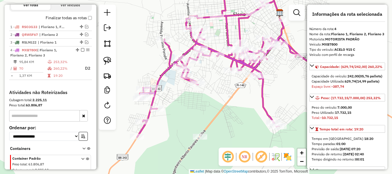
drag, startPoint x: 154, startPoint y: 128, endPoint x: 220, endPoint y: 77, distance: 83.1
click at [219, 77] on div "Janela de atendimento Grade de atendimento Capacidade Transportadoras Veículos …" at bounding box center [196, 87] width 392 height 174
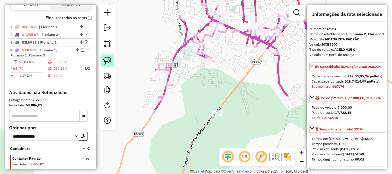
click at [103, 55] on link at bounding box center [107, 61] width 13 height 13
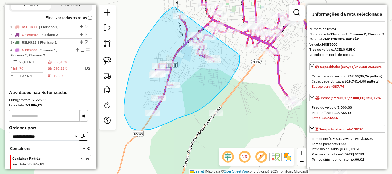
drag, startPoint x: 174, startPoint y: 7, endPoint x: 239, endPoint y: 55, distance: 80.7
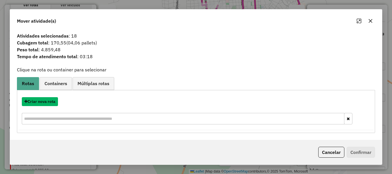
click at [45, 104] on button "Criar nova rota" at bounding box center [40, 101] width 36 height 9
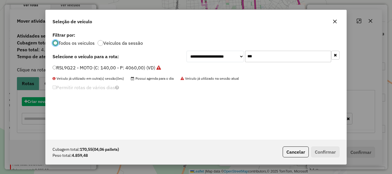
scroll to position [3, 2]
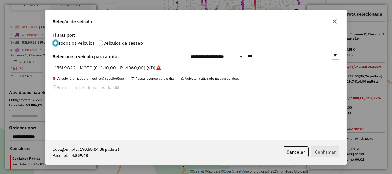
click at [280, 56] on input "***" at bounding box center [288, 56] width 86 height 11
type input "***"
click at [69, 69] on label "HIG2E25 - HIG2E25 (C: 320,00 - P: 9010,00) (VD)" at bounding box center [107, 67] width 109 height 7
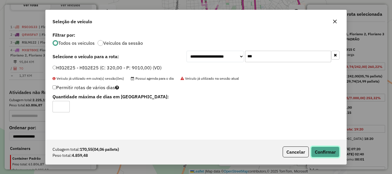
click at [332, 148] on button "Confirmar" at bounding box center [325, 152] width 28 height 11
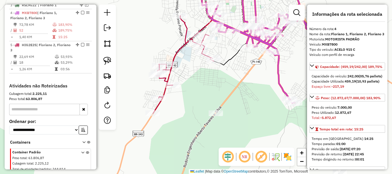
scroll to position [229, 0]
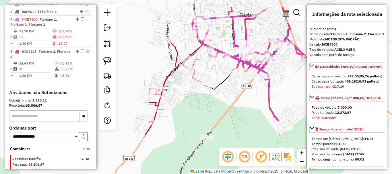
drag, startPoint x: 213, startPoint y: 89, endPoint x: 205, endPoint y: 107, distance: 20.3
click at [205, 107] on div "Janela de atendimento Grade de atendimento Capacidade Transportadoras Veículos …" at bounding box center [196, 87] width 392 height 174
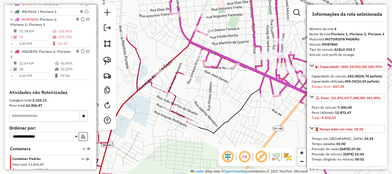
click at [203, 47] on icon at bounding box center [300, 86] width 261 height 209
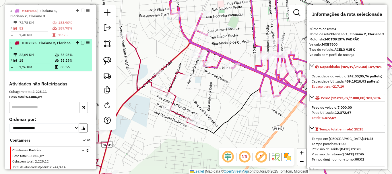
scroll to position [246, 0]
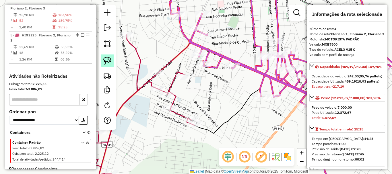
click at [112, 60] on link at bounding box center [107, 61] width 13 height 13
drag, startPoint x: 200, startPoint y: 47, endPoint x: 220, endPoint y: 67, distance: 28.4
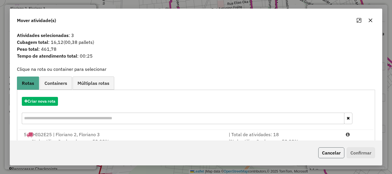
click at [319, 150] on button "Cancelar" at bounding box center [332, 153] width 26 height 11
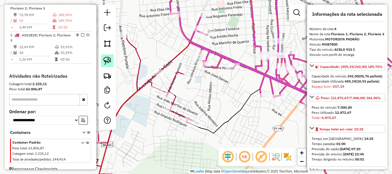
click at [113, 57] on link at bounding box center [107, 61] width 13 height 13
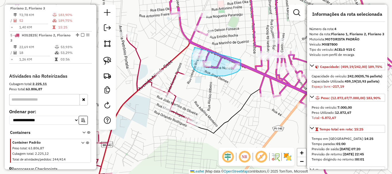
drag, startPoint x: 194, startPoint y: 47, endPoint x: 241, endPoint y: 60, distance: 48.2
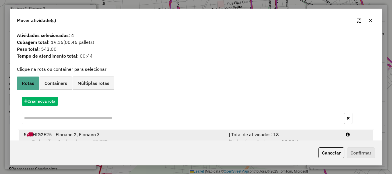
click at [77, 136] on div "5 HIG2E25 | Floriano 2, Floriano 3" at bounding box center [122, 134] width 205 height 7
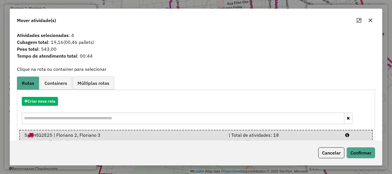
click at [366, 147] on div "Cancelar Confirmar" at bounding box center [196, 153] width 372 height 25
click at [366, 149] on button "Confirmar" at bounding box center [361, 153] width 28 height 11
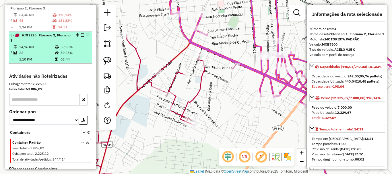
click at [69, 50] on td "59,96%" at bounding box center [74, 47] width 29 height 6
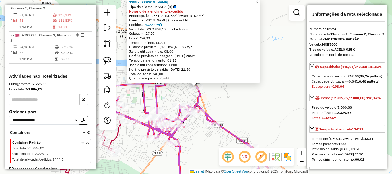
click at [184, 94] on div "1395 - ANA MARIA RIBERO BRITO Tipo de cliente: MANHA (D) Horário de atendimento…" at bounding box center [196, 87] width 392 height 174
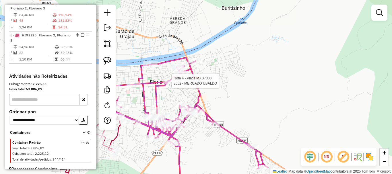
select select "*********"
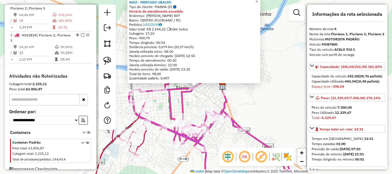
click at [189, 105] on div "8652 - MERCADO UBALDO Tipo de cliente: MANHA (D) Horário de atendimento excedid…" at bounding box center [196, 87] width 392 height 174
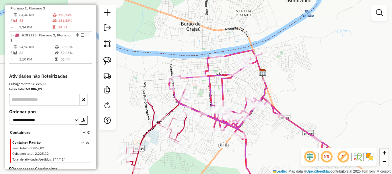
drag, startPoint x: 192, startPoint y: 105, endPoint x: 271, endPoint y: 71, distance: 86.0
click at [270, 72] on div "Janela de atendimento Grade de atendimento Capacidade Transportadoras Veículos …" at bounding box center [196, 87] width 392 height 174
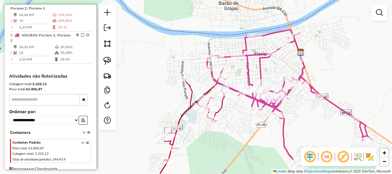
click at [276, 57] on div "Janela de atendimento Grade de atendimento Capacidade Transportadoras Veículos …" at bounding box center [196, 87] width 392 height 174
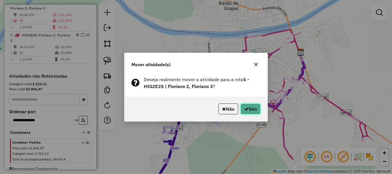
click at [252, 108] on button "Sim" at bounding box center [251, 109] width 20 height 11
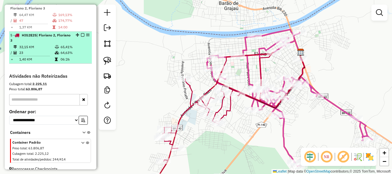
click at [82, 37] on em at bounding box center [82, 34] width 3 height 3
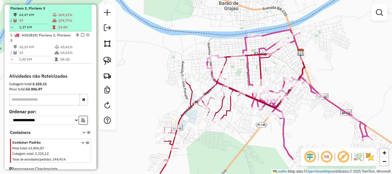
scroll to position [234, 0]
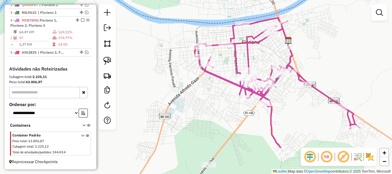
drag, startPoint x: 213, startPoint y: 97, endPoint x: 178, endPoint y: 74, distance: 41.9
click at [182, 73] on div "Janela de atendimento Grade de atendimento Capacidade Transportadoras Veículos …" at bounding box center [196, 87] width 392 height 174
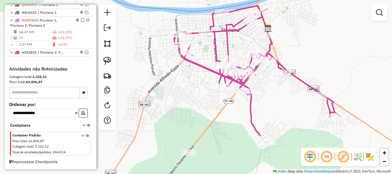
drag, startPoint x: 211, startPoint y: 83, endPoint x: 179, endPoint y: 61, distance: 38.8
click at [179, 61] on div "Janela de atendimento Grade de atendimento Capacidade Transportadoras Veículos …" at bounding box center [196, 87] width 392 height 174
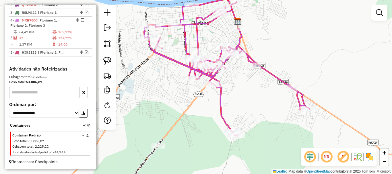
drag, startPoint x: 170, startPoint y: 87, endPoint x: 183, endPoint y: 111, distance: 27.4
click at [182, 111] on div "Janela de atendimento Grade de atendimento Capacidade Transportadoras Veículos …" at bounding box center [196, 87] width 392 height 174
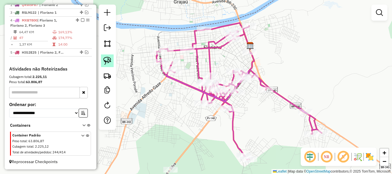
click at [111, 59] on img at bounding box center [107, 61] width 8 height 8
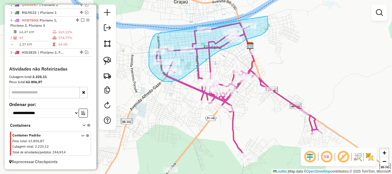
drag, startPoint x: 156, startPoint y: 34, endPoint x: 267, endPoint y: 15, distance: 113.1
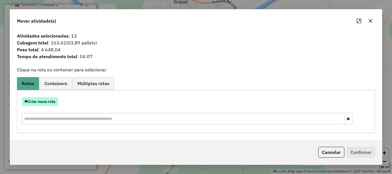
click at [55, 98] on button "Criar nova rota" at bounding box center [40, 101] width 36 height 9
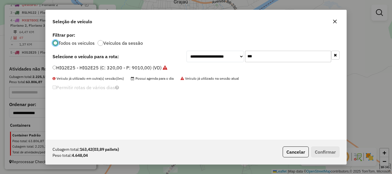
scroll to position [3, 2]
click at [257, 57] on input "***" at bounding box center [288, 56] width 86 height 11
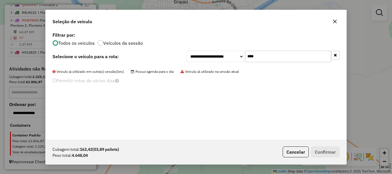
click at [257, 57] on input "****" at bounding box center [288, 56] width 86 height 11
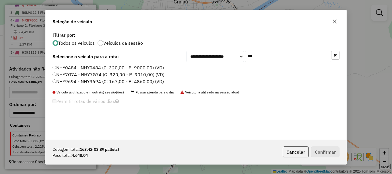
type input "***"
click at [75, 73] on label "NHY7G74 - NHY7G74 (C: 320,00 - P: 9010,00) (VD)" at bounding box center [109, 74] width 112 height 7
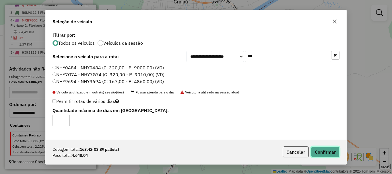
click at [331, 153] on button "Confirmar" at bounding box center [325, 152] width 28 height 11
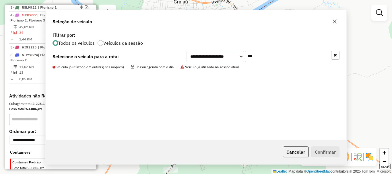
scroll to position [246, 0]
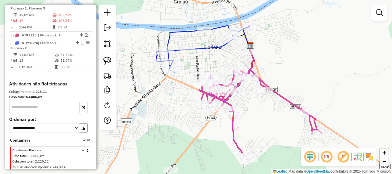
drag, startPoint x: 262, startPoint y: 130, endPoint x: 242, endPoint y: 100, distance: 36.3
click at [242, 100] on div "Janela de atendimento Grade de atendimento Capacidade Transportadoras Veículos …" at bounding box center [196, 87] width 392 height 174
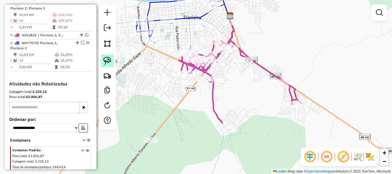
click at [109, 63] on img at bounding box center [107, 61] width 8 height 8
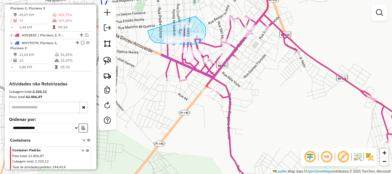
drag, startPoint x: 148, startPoint y: 31, endPoint x: 196, endPoint y: 16, distance: 50.1
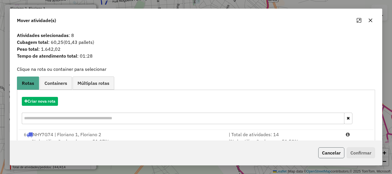
click at [338, 151] on button "Cancelar" at bounding box center [332, 153] width 26 height 11
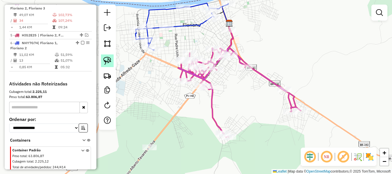
click at [109, 63] on img at bounding box center [107, 61] width 8 height 8
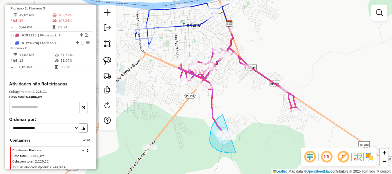
drag, startPoint x: 223, startPoint y: 115, endPoint x: 258, endPoint y: 149, distance: 49.0
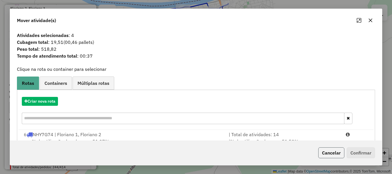
click at [329, 157] on button "Cancelar" at bounding box center [332, 153] width 26 height 11
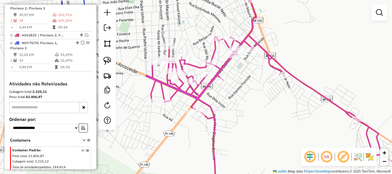
click at [241, 65] on div "Rota 4 - Placa MXB7800 13035 - RAMON Janela de atendimento Grade de atendimento…" at bounding box center [196, 87] width 392 height 174
drag, startPoint x: 209, startPoint y: 31, endPoint x: 207, endPoint y: 36, distance: 5.8
click at [207, 36] on div "Janela de atendimento Grade de atendimento Capacidade Transportadoras Veículos …" at bounding box center [196, 87] width 392 height 174
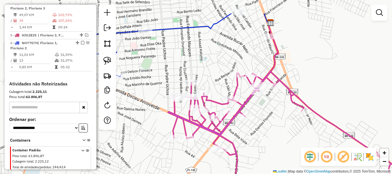
drag, startPoint x: 199, startPoint y: 38, endPoint x: 170, endPoint y: 58, distance: 35.6
click at [191, 60] on div "Janela de atendimento Grade de atendimento Capacidade Transportadoras Veículos …" at bounding box center [196, 87] width 392 height 174
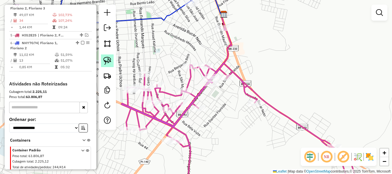
click at [113, 59] on link at bounding box center [107, 61] width 13 height 13
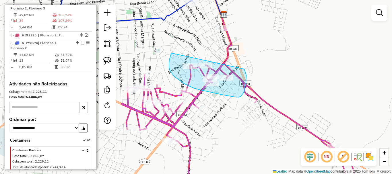
drag, startPoint x: 169, startPoint y: 69, endPoint x: 243, endPoint y: 65, distance: 73.4
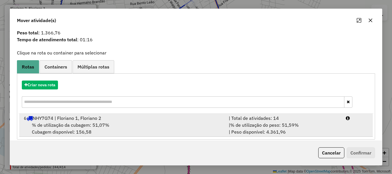
scroll to position [22, 0]
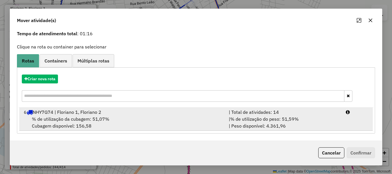
click at [147, 122] on div "% de utilização da cubagem: 51,07% Cubagem disponível: 156,58" at bounding box center [122, 123] width 205 height 14
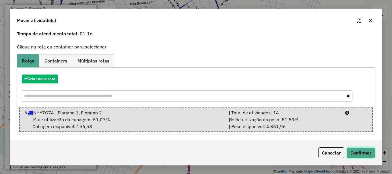
click at [364, 154] on button "Confirmar" at bounding box center [361, 153] width 28 height 11
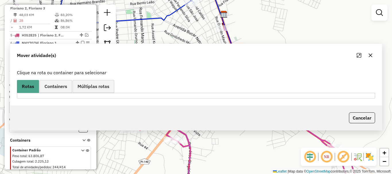
scroll to position [0, 0]
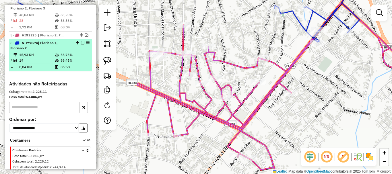
click at [76, 63] on td "66,48%" at bounding box center [74, 61] width 29 height 6
select select "*********"
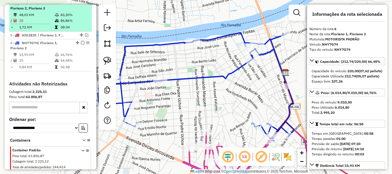
click at [70, 24] on td "86,86%" at bounding box center [74, 21] width 29 height 6
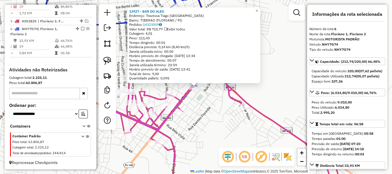
scroll to position [266, 0]
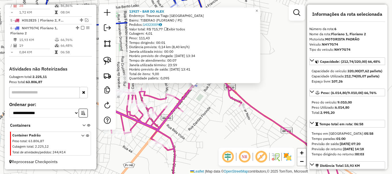
click at [198, 93] on div "Rota 6 - Placa NHY7G74 13517 - DIST PREMIUM BEBIDAS Rota 6 - Placa NHY7G74 1392…" at bounding box center [196, 87] width 392 height 174
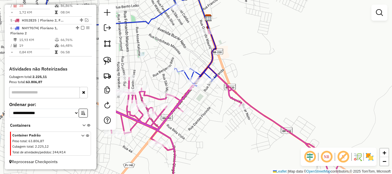
click at [209, 86] on div "Janela de atendimento Grade de atendimento Capacidade Transportadoras Veículos …" at bounding box center [196, 87] width 392 height 174
select select "*********"
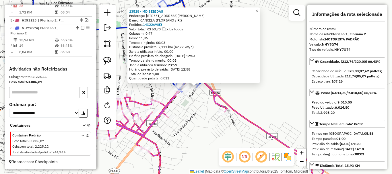
click at [201, 101] on div "13518 - MD BEBIDAS Endereço: Rua Solon Miranda 754 Bairro: CANCELA (FLORIANO / …" at bounding box center [196, 87] width 392 height 174
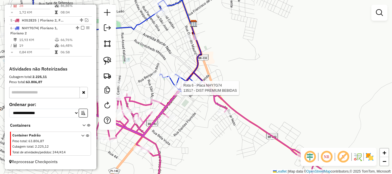
select select "*********"
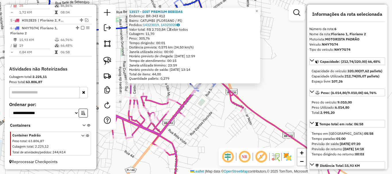
click at [177, 95] on div "13517 - DIST PREMIUM BEBIDAS Endereço: BR-343 412 Bairro: CATUMBI (FLORIANO / P…" at bounding box center [196, 87] width 392 height 174
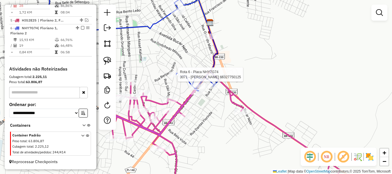
select select "*********"
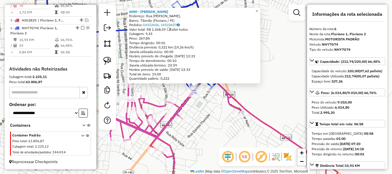
click at [170, 92] on div "Rota 6 - Placa NHY7G74 13927 - BAR DO ALEX 6090 - ALEX DA SILVA Endereço: Rua F…" at bounding box center [196, 87] width 392 height 174
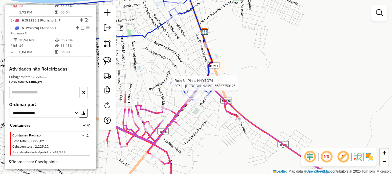
click at [165, 88] on icon at bounding box center [115, 46] width 196 height 109
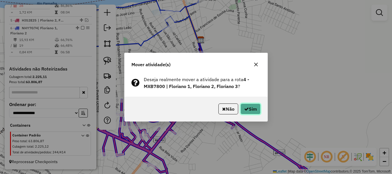
click at [245, 110] on icon "button" at bounding box center [246, 109] width 5 height 5
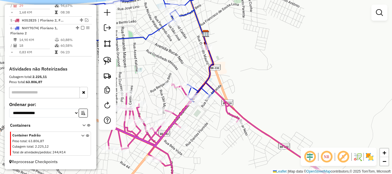
drag, startPoint x: 144, startPoint y: 94, endPoint x: 186, endPoint y: 46, distance: 63.9
click at [178, 54] on div "Janela de atendimento Grade de atendimento Capacidade Transportadoras Veículos …" at bounding box center [196, 87] width 392 height 174
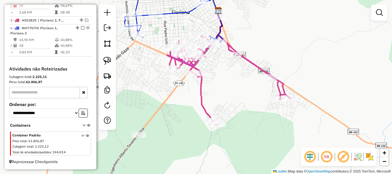
drag, startPoint x: 184, startPoint y: 113, endPoint x: 161, endPoint y: 90, distance: 32.1
click at [169, 94] on div "Janela de atendimento Grade de atendimento Capacidade Transportadoras Veículos …" at bounding box center [196, 87] width 392 height 174
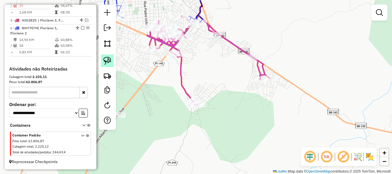
click at [107, 64] on img at bounding box center [107, 61] width 8 height 8
drag, startPoint x: 198, startPoint y: 83, endPoint x: 219, endPoint y: 110, distance: 34.2
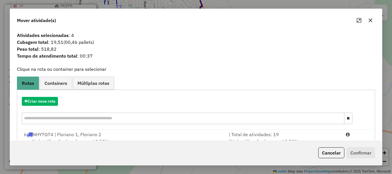
click at [90, 134] on div "6 NHY7G74 | Floriano 1, Floriano 2" at bounding box center [122, 134] width 205 height 7
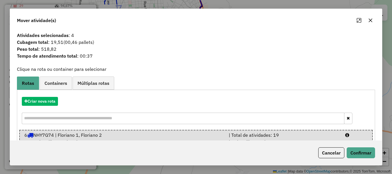
click at [374, 141] on div "Cancelar Confirmar" at bounding box center [196, 153] width 372 height 25
click at [367, 148] on button "Confirmar" at bounding box center [361, 153] width 28 height 11
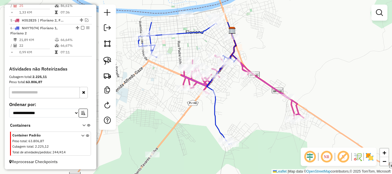
drag, startPoint x: 208, startPoint y: 68, endPoint x: 237, endPoint y: 101, distance: 44.2
click at [237, 101] on div "Janela de atendimento Grade de atendimento Capacidade Transportadoras Veículos …" at bounding box center [196, 87] width 392 height 174
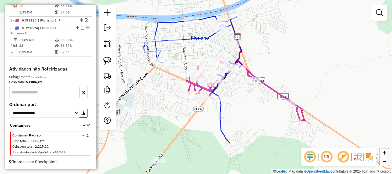
click at [244, 107] on div "Janela de atendimento Grade de atendimento Capacidade Transportadoras Veículos …" at bounding box center [196, 87] width 392 height 174
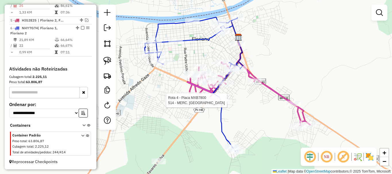
click at [217, 103] on div at bounding box center [216, 101] width 14 height 6
select select "*********"
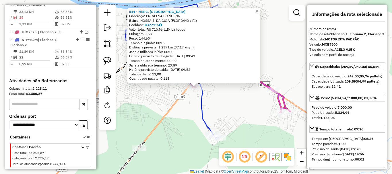
scroll to position [246, 0]
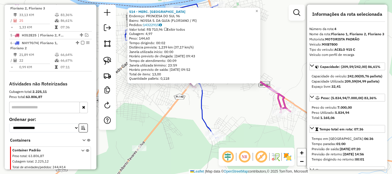
click at [189, 98] on div "514 - MERC. SANTA MARIA Endereço: PRINCESA DO SUL 96 Bairro: NOSSA S. DA GUIA (…" at bounding box center [196, 87] width 392 height 174
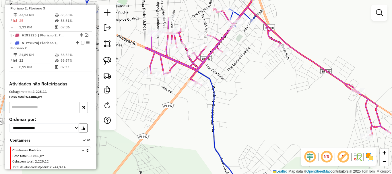
drag, startPoint x: 190, startPoint y: 90, endPoint x: 173, endPoint y: 88, distance: 17.4
click at [190, 90] on div "Janela de atendimento Grade de atendimento Capacidade Transportadoras Veículos …" at bounding box center [196, 87] width 392 height 174
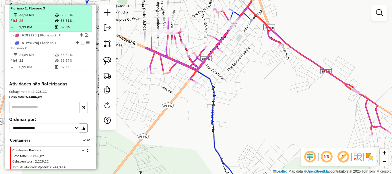
click at [62, 30] on td "07:36" at bounding box center [74, 27] width 29 height 6
select select "*********"
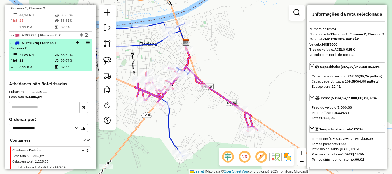
click at [59, 56] on li "6 - NHY7G74 | Floriano 1, Floriano 2 21,89 KM 66,64% / 22 66,67% = 0,99 KM 07:11" at bounding box center [50, 55] width 83 height 32
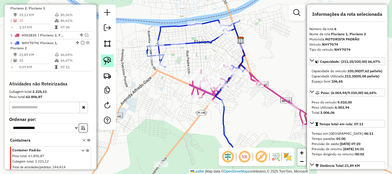
click at [109, 63] on img at bounding box center [107, 61] width 8 height 8
click at [126, 159] on div "Rota 4 - Placa MXB7800 9695 - Bar E Merc. Socorro Rota 4 - Placa MXB7800 514 - …" at bounding box center [126, 159] width 0 height 0
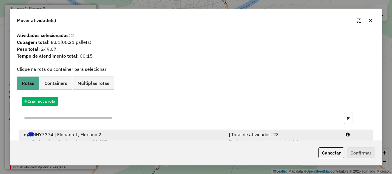
click at [145, 137] on div "6 NHY7G74 | Floriano 1, Floriano 2" at bounding box center [122, 134] width 205 height 7
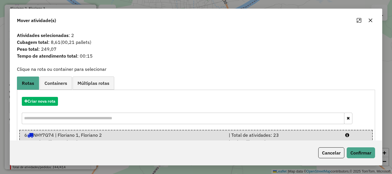
click at [388, 153] on div "Mover atividade(s) Atividades selecionadas : 2 Cubagem total : 8,61 (00,21 pall…" at bounding box center [196, 87] width 392 height 174
click at [365, 151] on button "Confirmar" at bounding box center [361, 153] width 28 height 11
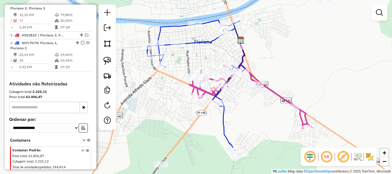
click at [74, 78] on div "1 - RSO3G33 | Floriano 1, Floriano 2, Floriano 3 2 - QRW5F67 | Floriano 2 3 - R…" at bounding box center [50, 28] width 83 height 105
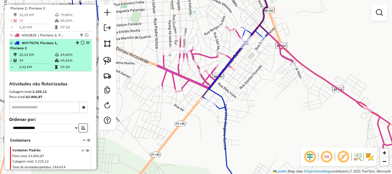
click at [57, 57] on td at bounding box center [58, 55] width 6 height 6
select select "*********"
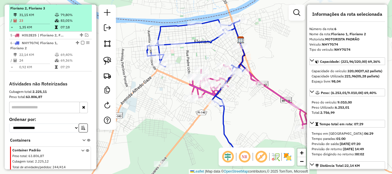
click at [65, 30] on td "07:18" at bounding box center [74, 27] width 29 height 6
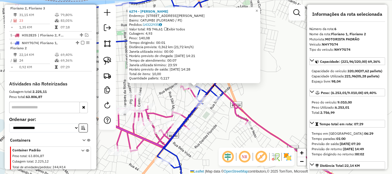
scroll to position [266, 0]
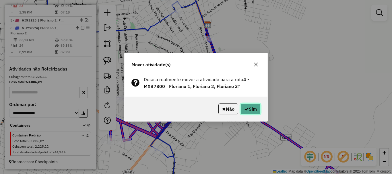
click at [257, 113] on button "Sim" at bounding box center [251, 109] width 20 height 11
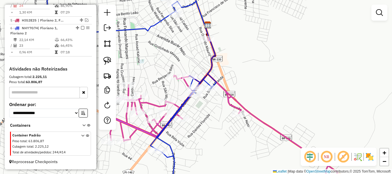
scroll to position [208, 0]
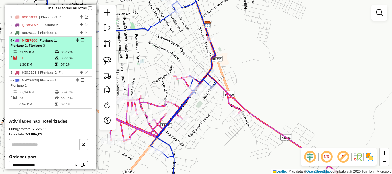
click at [69, 55] on td "83,62%" at bounding box center [74, 52] width 29 height 6
select select "*********"
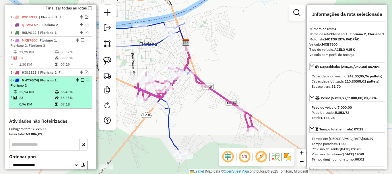
click at [70, 86] on div "6 - NHY7G74 | Floriano 1, Floriano 2" at bounding box center [50, 83] width 80 height 10
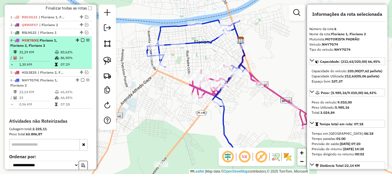
click at [81, 42] on em at bounding box center [82, 39] width 3 height 3
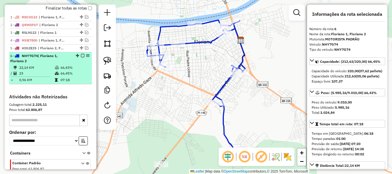
click at [81, 57] on em at bounding box center [82, 55] width 3 height 3
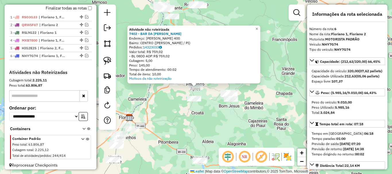
click at [210, 111] on div "Atividade não roteirizada 7402 - BAR DA [PERSON_NAME]: [PERSON_NAME] 400 Bairro…" at bounding box center [196, 87] width 392 height 174
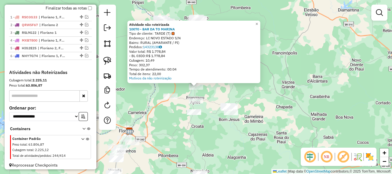
click at [185, 97] on div "Atividade não roteirizada 10070 - BAR DA TO MARINA Tipo de cliente: TARDE (T) E…" at bounding box center [196, 87] width 392 height 174
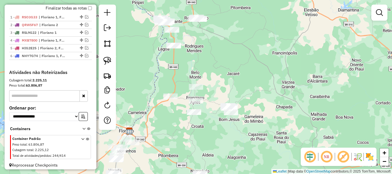
drag, startPoint x: 160, startPoint y: 78, endPoint x: 164, endPoint y: 84, distance: 7.6
click at [164, 84] on div "Janela de atendimento Grade de atendimento Capacidade Transportadoras Veículos …" at bounding box center [196, 87] width 392 height 174
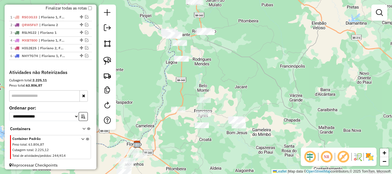
drag, startPoint x: 156, startPoint y: 86, endPoint x: 160, endPoint y: 98, distance: 12.6
click at [164, 102] on div "Janela de atendimento Grade de atendimento Capacidade Transportadoras Veículos …" at bounding box center [196, 87] width 392 height 174
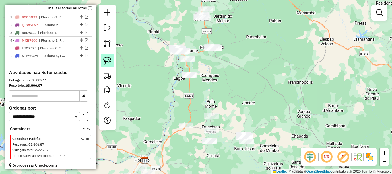
click at [107, 65] on link at bounding box center [107, 61] width 13 height 13
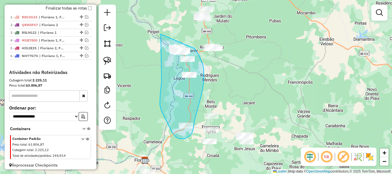
drag, startPoint x: 161, startPoint y: 34, endPoint x: 195, endPoint y: 49, distance: 36.8
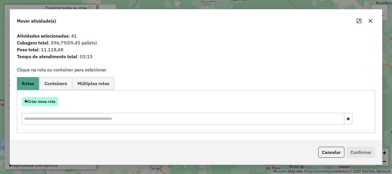
click at [53, 102] on button "Criar nova rota" at bounding box center [40, 101] width 36 height 9
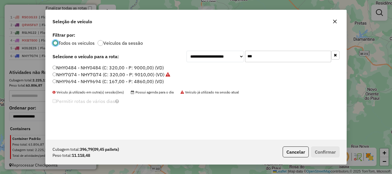
scroll to position [3, 2]
click at [266, 58] on input "***" at bounding box center [288, 56] width 86 height 11
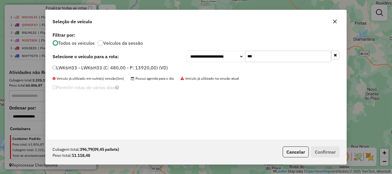
type input "***"
click at [82, 67] on label "LWK6H33 - LWK6H33 (C: 480,00 - P: 13920,00) (VD)" at bounding box center [110, 67] width 115 height 7
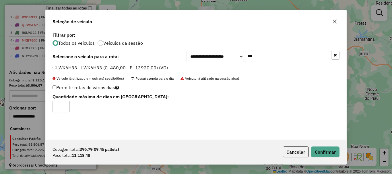
type input "*"
click at [64, 106] on input "*" at bounding box center [61, 106] width 17 height 11
click at [332, 152] on button "Confirmar" at bounding box center [325, 152] width 28 height 11
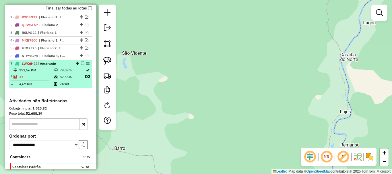
click at [81, 65] on em at bounding box center [82, 63] width 3 height 3
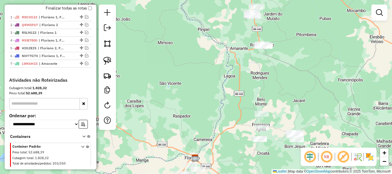
drag, startPoint x: 221, startPoint y: 100, endPoint x: 209, endPoint y: 124, distance: 26.5
click at [209, 124] on div "Janela de atendimento Grade de atendimento Capacidade Transportadoras Veículos …" at bounding box center [196, 87] width 392 height 174
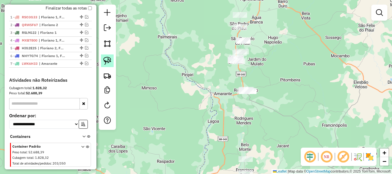
click at [105, 63] on img at bounding box center [107, 61] width 8 height 8
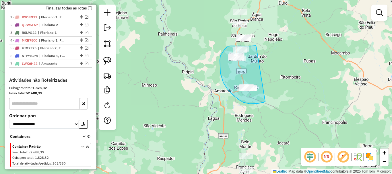
drag, startPoint x: 256, startPoint y: 46, endPoint x: 265, endPoint y: 102, distance: 56.8
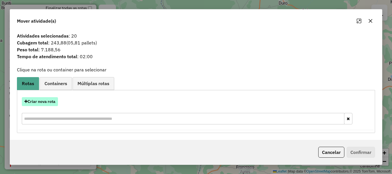
click at [27, 102] on icon "button" at bounding box center [25, 102] width 3 height 4
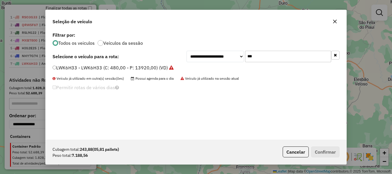
click at [258, 56] on input "***" at bounding box center [288, 56] width 86 height 11
type input "***"
click at [65, 67] on label "QRX9F21 - QRX9F21 (C: 266,00 - P: 7714,00) (VD)" at bounding box center [108, 67] width 111 height 7
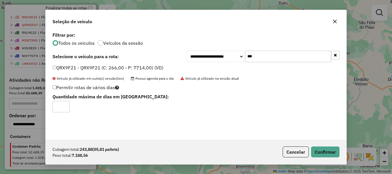
drag, startPoint x: 65, startPoint y: 105, endPoint x: 86, endPoint y: 105, distance: 21.0
type input "*"
click at [66, 105] on input "*" at bounding box center [61, 106] width 17 height 11
click at [340, 151] on div "Cubagem total: 243,88 (05,81 pallets) Peso total: 7.188,56 Cancelar Confirmar" at bounding box center [196, 152] width 301 height 25
click at [331, 149] on button "Confirmar" at bounding box center [325, 152] width 28 height 11
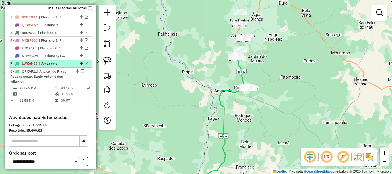
click at [85, 65] on em at bounding box center [86, 63] width 3 height 3
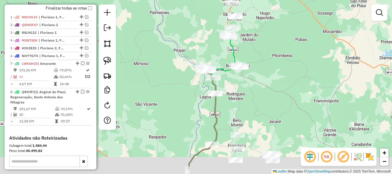
drag, startPoint x: 204, startPoint y: 124, endPoint x: 179, endPoint y: 83, distance: 48.3
click at [189, 84] on div "Janela de atendimento Grade de atendimento Capacidade Transportadoras Veículos …" at bounding box center [196, 87] width 392 height 174
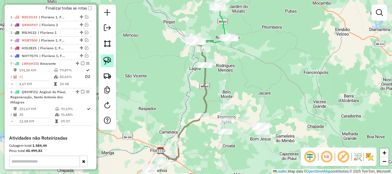
drag, startPoint x: 110, startPoint y: 60, endPoint x: 162, endPoint y: 89, distance: 59.0
click at [110, 61] on img at bounding box center [107, 61] width 8 height 8
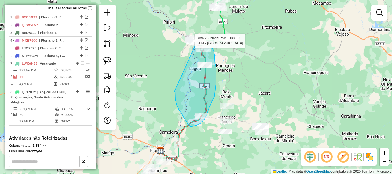
drag, startPoint x: 175, startPoint y: 92, endPoint x: 193, endPoint y: 48, distance: 48.0
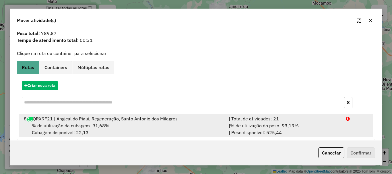
scroll to position [22, 0]
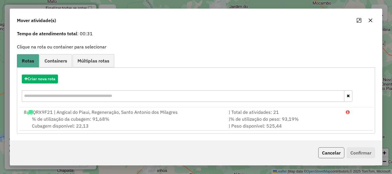
click at [341, 154] on button "Cancelar" at bounding box center [332, 153] width 26 height 11
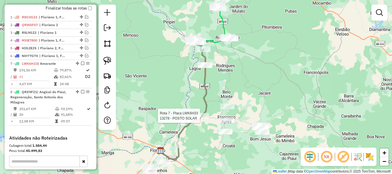
select select "*********"
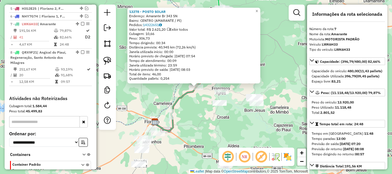
scroll to position [269, 0]
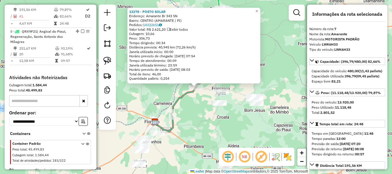
click at [186, 106] on div "13278 - POSTO SOLAR Endereço: Amarante Br 343 SN Bairro: CENTRO (AMARANTE / PI)…" at bounding box center [196, 87] width 392 height 174
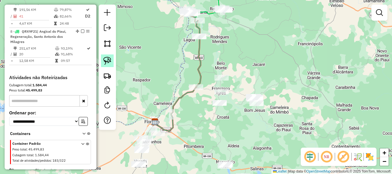
click at [110, 64] on img at bounding box center [107, 61] width 8 height 8
drag, startPoint x: 171, startPoint y: 70, endPoint x: 204, endPoint y: 79, distance: 33.9
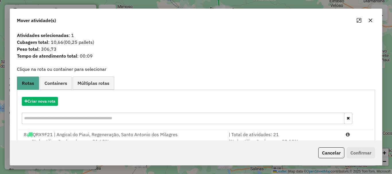
drag, startPoint x: 280, startPoint y: 135, endPoint x: 322, endPoint y: 145, distance: 43.4
click at [281, 136] on div "| Total de atividades: 21" at bounding box center [284, 134] width 117 height 7
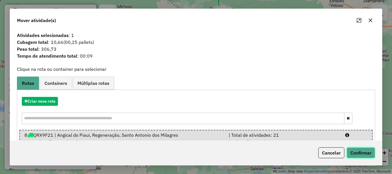
click at [357, 151] on button "Confirmar" at bounding box center [361, 153] width 28 height 11
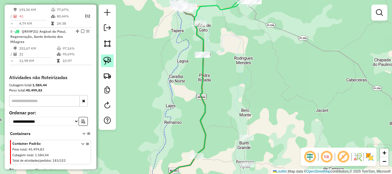
click at [112, 61] on link at bounding box center [107, 61] width 13 height 13
drag, startPoint x: 191, startPoint y: 21, endPoint x: 212, endPoint y: 17, distance: 21.1
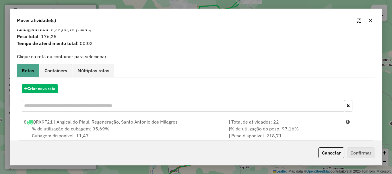
scroll to position [22, 0]
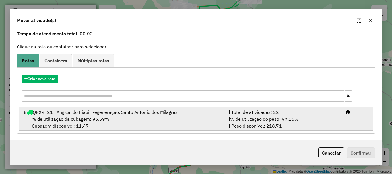
click at [282, 117] on span "% de utilização do peso: 97,16%" at bounding box center [264, 119] width 69 height 6
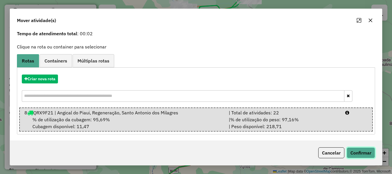
click at [353, 149] on button "Confirmar" at bounding box center [361, 153] width 28 height 11
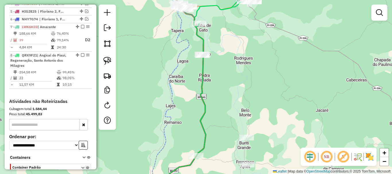
scroll to position [240, 0]
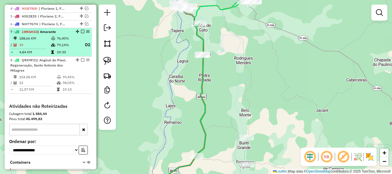
click at [81, 33] on em at bounding box center [82, 31] width 3 height 3
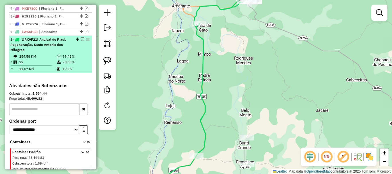
click at [81, 41] on em at bounding box center [82, 39] width 3 height 3
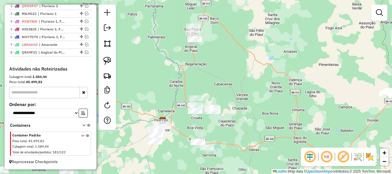
click at [204, 68] on div "Janela de atendimento Grade de atendimento Capacidade Transportadoras Veículos …" at bounding box center [196, 87] width 392 height 174
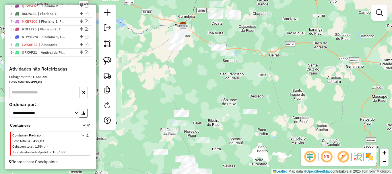
drag, startPoint x: 192, startPoint y: 68, endPoint x: 202, endPoint y: 43, distance: 26.8
click at [201, 47] on div "Janela de atendimento Grade de atendimento Capacidade Transportadoras Veículos …" at bounding box center [196, 87] width 392 height 174
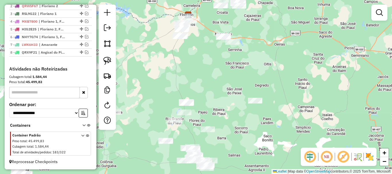
drag, startPoint x: 194, startPoint y: 59, endPoint x: 200, endPoint y: 37, distance: 22.4
click at [200, 38] on div "Janela de atendimento Grade de atendimento Capacidade Transportadoras Veículos …" at bounding box center [196, 87] width 392 height 174
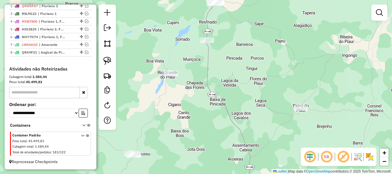
drag, startPoint x: 196, startPoint y: 53, endPoint x: 200, endPoint y: 106, distance: 53.1
click at [201, 110] on div "Janela de atendimento Grade de atendimento Capacidade Transportadoras Veículos …" at bounding box center [196, 87] width 392 height 174
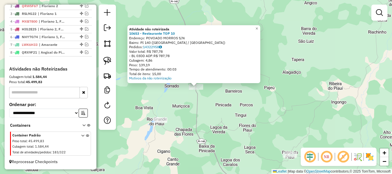
click at [226, 101] on div "Atividade não roteirizada 10653 - Restaurante TOP 10 Endereço: POVOADO MORROS S…" at bounding box center [196, 87] width 392 height 174
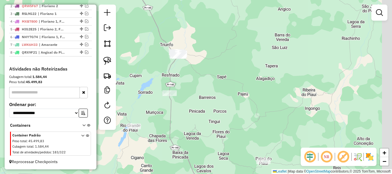
drag, startPoint x: 217, startPoint y: 32, endPoint x: 172, endPoint y: 50, distance: 48.0
click at [186, 43] on div "Janela de atendimento Grade de atendimento Capacidade Transportadoras Veículos …" at bounding box center [196, 87] width 392 height 174
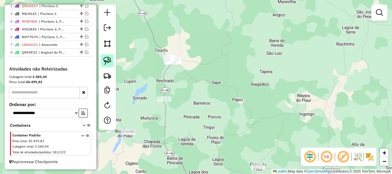
click at [112, 59] on link at bounding box center [107, 61] width 13 height 13
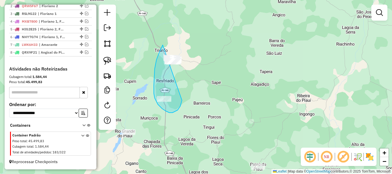
drag, startPoint x: 163, startPoint y: 45, endPoint x: 195, endPoint y: 53, distance: 32.9
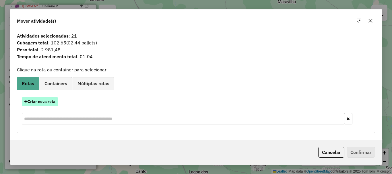
click at [39, 102] on button "Criar nova rota" at bounding box center [40, 101] width 36 height 9
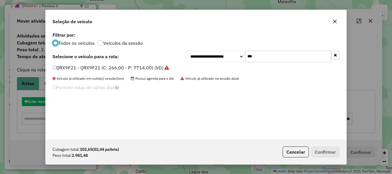
scroll to position [3, 2]
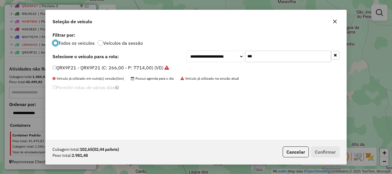
click at [261, 59] on input "***" at bounding box center [288, 56] width 86 height 11
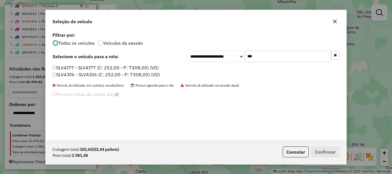
type input "***"
click at [89, 66] on label "SLV4I77 - SLV4I77 (C: 252,00 - P: 7308,00) (VD)" at bounding box center [106, 67] width 106 height 7
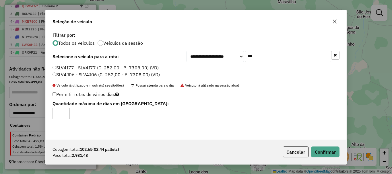
type input "*"
click at [63, 112] on input "*" at bounding box center [61, 113] width 17 height 11
click at [324, 153] on button "Confirmar" at bounding box center [325, 152] width 28 height 11
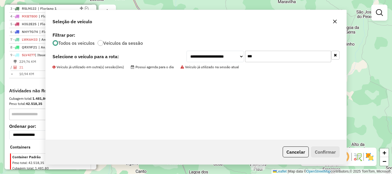
scroll to position [240, 0]
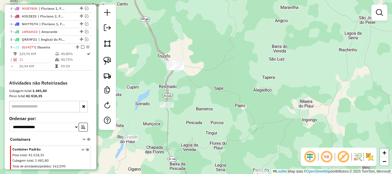
drag, startPoint x: 228, startPoint y: 69, endPoint x: 262, endPoint y: 164, distance: 100.6
click at [267, 174] on html "Aguarde... Pop-up bloqueado! Seu navegador bloqueou automáticamente a abertura …" at bounding box center [196, 87] width 392 height 174
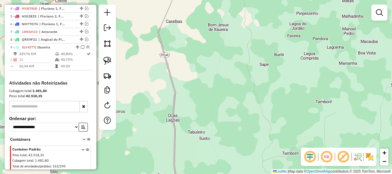
drag, startPoint x: 221, startPoint y: 123, endPoint x: 212, endPoint y: 100, distance: 24.3
click at [218, 146] on div "Janela de atendimento Grade de atendimento Capacidade Transportadoras Veículos …" at bounding box center [196, 87] width 392 height 174
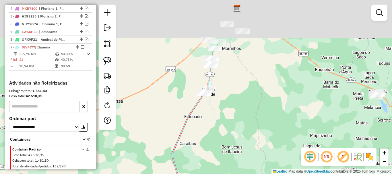
drag, startPoint x: 214, startPoint y: 119, endPoint x: 227, endPoint y: 185, distance: 67.3
click at [227, 174] on html "Aguarde... Pop-up bloqueado! Seu navegador bloqueou automáticamente a abertura …" at bounding box center [196, 87] width 392 height 174
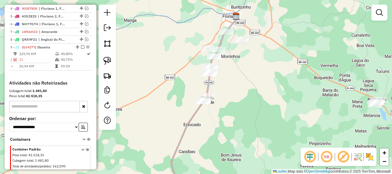
drag, startPoint x: 230, startPoint y: 122, endPoint x: 227, endPoint y: 142, distance: 20.0
click at [227, 141] on div "Janela de atendimento Grade de atendimento Capacidade Transportadoras Veículos …" at bounding box center [196, 87] width 392 height 174
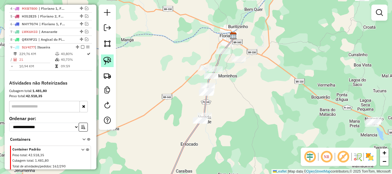
click at [109, 62] on img at bounding box center [107, 61] width 8 height 8
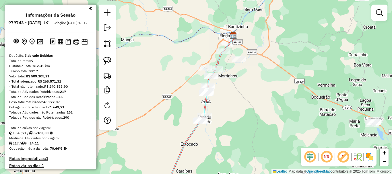
scroll to position [240, 0]
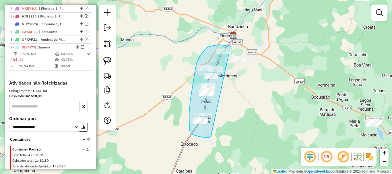
drag, startPoint x: 231, startPoint y: 46, endPoint x: 213, endPoint y: 136, distance: 91.7
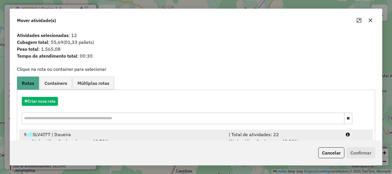
scroll to position [22, 0]
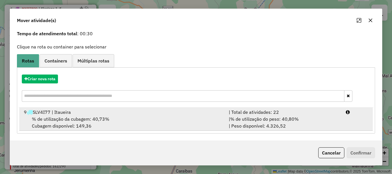
drag, startPoint x: 239, startPoint y: 108, endPoint x: 247, endPoint y: 115, distance: 10.5
click at [239, 108] on li "9 SLV4I77 | Itaueira | Total de atividades: 22 % de utilização da cubagem: 40,7…" at bounding box center [196, 119] width 354 height 23
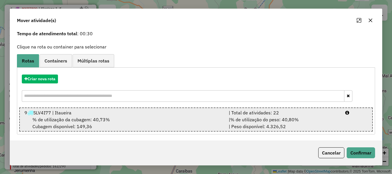
drag, startPoint x: 293, startPoint y: 129, endPoint x: 322, endPoint y: 140, distance: 30.9
click at [294, 129] on div "| % de utilização do peso: 40,80% | Peso disponível: 4.326,52" at bounding box center [284, 123] width 117 height 14
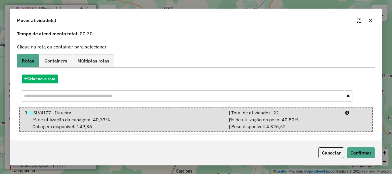
click at [367, 160] on div "Cancelar Confirmar" at bounding box center [196, 153] width 372 height 25
click at [367, 157] on button "Confirmar" at bounding box center [361, 153] width 28 height 11
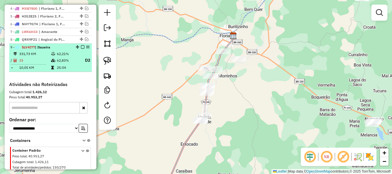
click at [81, 49] on em at bounding box center [82, 46] width 3 height 3
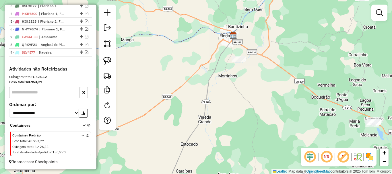
drag, startPoint x: 163, startPoint y: 108, endPoint x: 172, endPoint y: 55, distance: 53.6
click at [171, 59] on div "Janela de atendimento Grade de atendimento Capacidade Transportadoras Veículos …" at bounding box center [196, 87] width 392 height 174
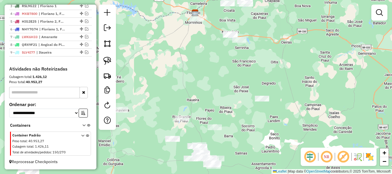
drag, startPoint x: 213, startPoint y: 102, endPoint x: 194, endPoint y: 45, distance: 60.0
click at [194, 45] on div "Janela de atendimento Grade de atendimento Capacidade Transportadoras Veículos …" at bounding box center [196, 87] width 392 height 174
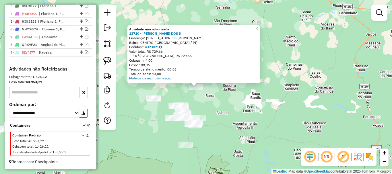
click at [198, 102] on div "Atividade não roteirizada 13710 - DJALMA PEREIRA DOS S Endereço: [STREET_ADDRES…" at bounding box center [196, 87] width 392 height 174
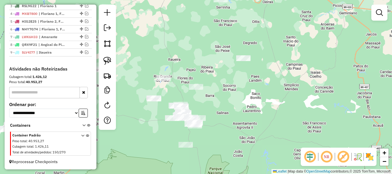
drag, startPoint x: 198, startPoint y: 106, endPoint x: 198, endPoint y: 88, distance: 17.5
click at [198, 90] on div "Atividade não roteirizada 13710 - DJALMA PEREIRA DOS S Endereço: [STREET_ADDRES…" at bounding box center [196, 87] width 392 height 174
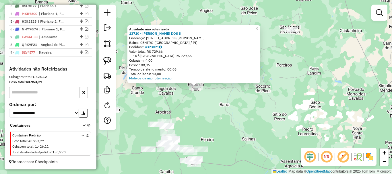
click at [200, 105] on div "Atividade não roteirizada 13710 - DJALMA PEREIRA DOS S Endereço: [STREET_ADDRES…" at bounding box center [196, 87] width 392 height 174
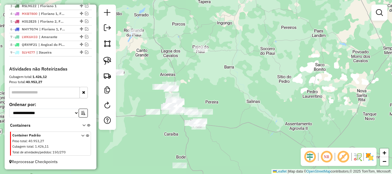
drag, startPoint x: 196, startPoint y: 117, endPoint x: 205, endPoint y: 59, distance: 58.7
click at [203, 68] on div "Janela de atendimento Grade de atendimento Capacidade Transportadoras Veículos …" at bounding box center [196, 87] width 392 height 174
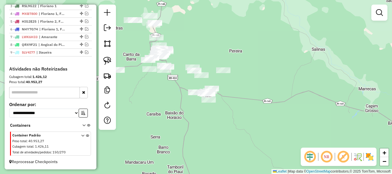
click at [188, 93] on div "Janela de atendimento Grade de atendimento Capacidade Transportadoras Veículos …" at bounding box center [196, 87] width 392 height 174
drag, startPoint x: 185, startPoint y: 103, endPoint x: 176, endPoint y: 93, distance: 13.6
click at [177, 94] on div "Janela de atendimento Grade de atendimento Capacidade Transportadoras Veículos …" at bounding box center [196, 87] width 392 height 174
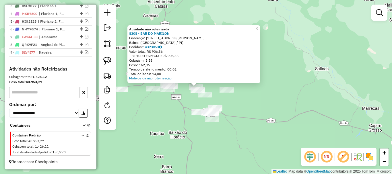
click at [241, 94] on div "Atividade não roteirizada 8308 - BAR DO [PERSON_NAME]: [STREET_ADDRESS][PERSON_…" at bounding box center [196, 87] width 392 height 174
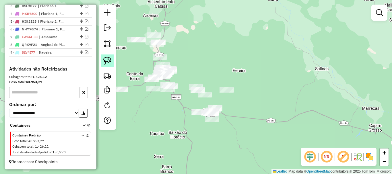
click at [107, 66] on link at bounding box center [107, 61] width 13 height 13
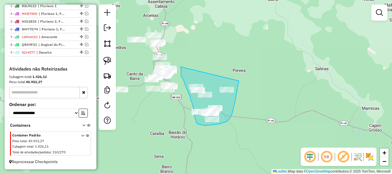
drag, startPoint x: 181, startPoint y: 70, endPoint x: 239, endPoint y: 81, distance: 58.9
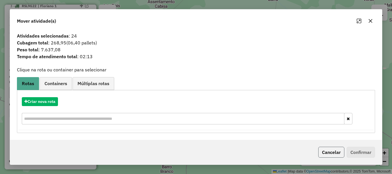
drag, startPoint x: 321, startPoint y: 151, endPoint x: 306, endPoint y: 143, distance: 17.0
click at [321, 151] on button "Cancelar" at bounding box center [332, 152] width 26 height 11
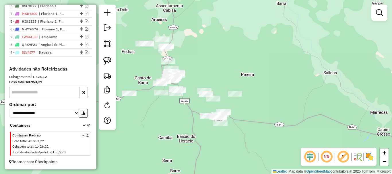
drag, startPoint x: 179, startPoint y: 72, endPoint x: 209, endPoint y: 92, distance: 36.3
click at [206, 94] on div "Janela de atendimento Grade de atendimento Capacidade Transportadoras Veículos …" at bounding box center [196, 87] width 392 height 174
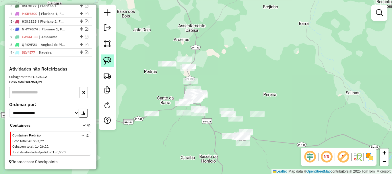
click at [106, 59] on img at bounding box center [107, 61] width 8 height 8
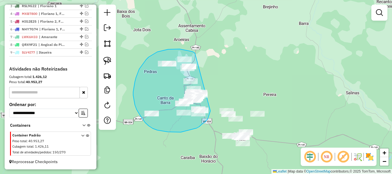
drag, startPoint x: 184, startPoint y: 50, endPoint x: 211, endPoint y: 111, distance: 66.6
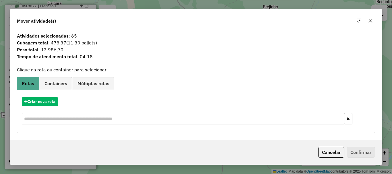
click at [325, 147] on button "Cancelar" at bounding box center [332, 152] width 26 height 11
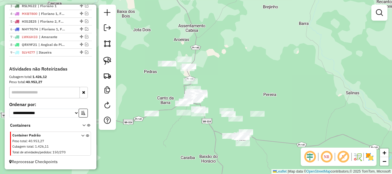
drag, startPoint x: 213, startPoint y: 112, endPoint x: 210, endPoint y: 140, distance: 28.8
click at [210, 138] on div "Janela de atendimento Grade de atendimento Capacidade Transportadoras Veículos …" at bounding box center [196, 87] width 392 height 174
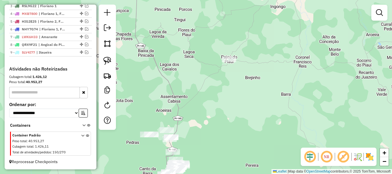
drag, startPoint x: 251, startPoint y: 81, endPoint x: 223, endPoint y: 144, distance: 69.1
click at [223, 144] on div "Janela de atendimento Grade de atendimento Capacidade Transportadoras Veículos …" at bounding box center [196, 87] width 392 height 174
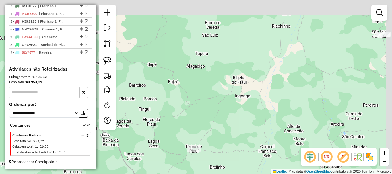
drag, startPoint x: 236, startPoint y: 102, endPoint x: 225, endPoint y: 147, distance: 46.5
click at [224, 149] on div "Janela de atendimento Grade de atendimento Capacidade Transportadoras Veículos …" at bounding box center [196, 87] width 392 height 174
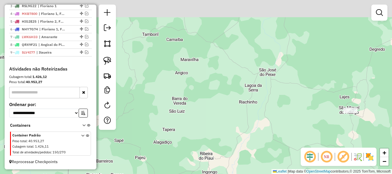
drag, startPoint x: 246, startPoint y: 62, endPoint x: 194, endPoint y: 134, distance: 89.0
click at [192, 138] on div "Janela de atendimento Grade de atendimento Capacidade Transportadoras Veículos …" at bounding box center [196, 87] width 392 height 174
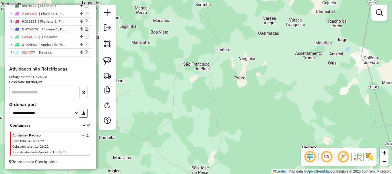
drag, startPoint x: 230, startPoint y: 78, endPoint x: 200, endPoint y: 139, distance: 67.8
click at [198, 142] on div "Janela de atendimento Grade de atendimento Capacidade Transportadoras Veículos …" at bounding box center [196, 87] width 392 height 174
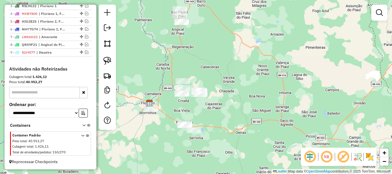
click at [211, 118] on div "Janela de atendimento Grade de atendimento Capacidade Transportadoras Veículos …" at bounding box center [196, 87] width 392 height 174
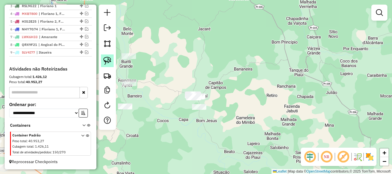
click at [107, 63] on img at bounding box center [107, 61] width 8 height 8
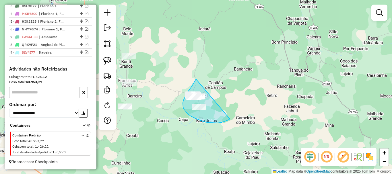
drag, startPoint x: 196, startPoint y: 79, endPoint x: 230, endPoint y: 119, distance: 52.4
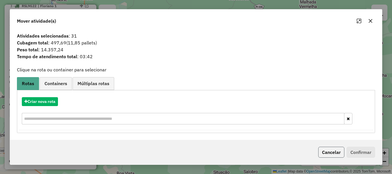
click at [334, 154] on button "Cancelar" at bounding box center [332, 152] width 26 height 11
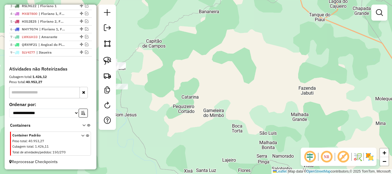
drag, startPoint x: 213, startPoint y: 68, endPoint x: 233, endPoint y: 39, distance: 35.3
click at [221, 54] on div "Janela de atendimento Grade de atendimento Capacidade Transportadoras Veículos …" at bounding box center [196, 87] width 392 height 174
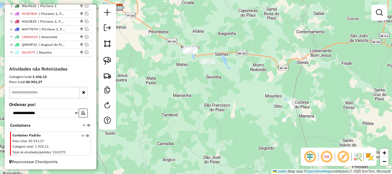
drag, startPoint x: 232, startPoint y: 56, endPoint x: 230, endPoint y: 34, distance: 22.8
click at [232, 47] on div "Janela de atendimento Grade de atendimento Capacidade Transportadoras Veículos …" at bounding box center [196, 87] width 392 height 174
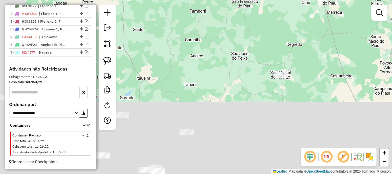
drag, startPoint x: 229, startPoint y: 83, endPoint x: 255, endPoint y: 12, distance: 74.9
click at [252, 18] on div "Janela de atendimento Grade de atendimento Capacidade Transportadoras Veículos …" at bounding box center [196, 87] width 392 height 174
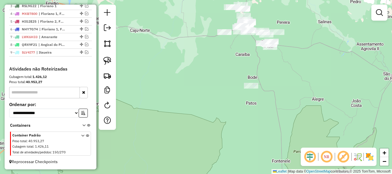
drag, startPoint x: 246, startPoint y: 41, endPoint x: 233, endPoint y: 62, distance: 25.0
click at [233, 62] on div "Janela de atendimento Grade de atendimento Capacidade Transportadoras Veículos …" at bounding box center [196, 87] width 392 height 174
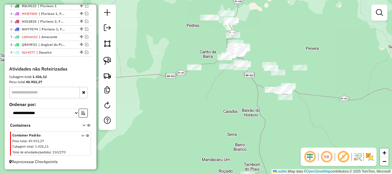
click at [215, 44] on div "Janela de atendimento Grade de atendimento Capacidade Transportadoras Veículos …" at bounding box center [196, 87] width 392 height 174
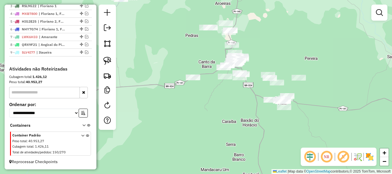
drag, startPoint x: 209, startPoint y: 61, endPoint x: 208, endPoint y: 66, distance: 5.2
click at [208, 66] on div "Janela de atendimento Grade de atendimento Capacidade Transportadoras Veículos …" at bounding box center [196, 87] width 392 height 174
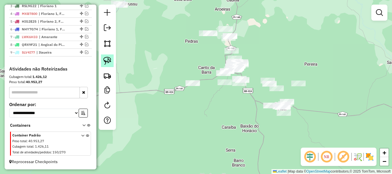
click at [111, 60] on img at bounding box center [107, 61] width 8 height 8
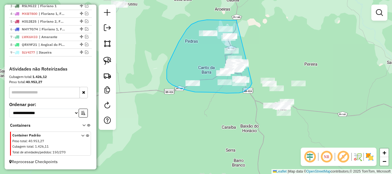
drag, startPoint x: 237, startPoint y: 21, endPoint x: 253, endPoint y: 81, distance: 62.5
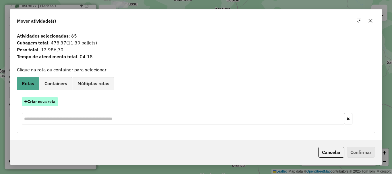
click at [51, 101] on button "Criar nova rota" at bounding box center [40, 101] width 36 height 9
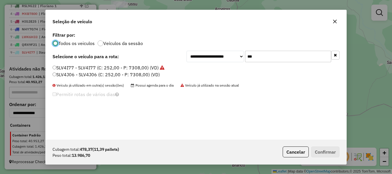
scroll to position [3, 2]
click at [268, 57] on input "***" at bounding box center [288, 56] width 86 height 11
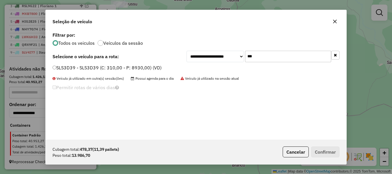
type input "***"
click at [73, 68] on label "SLS3D39 - SLS3D39 (C: 310,00 - P: 8930,00) (VD)" at bounding box center [107, 67] width 109 height 7
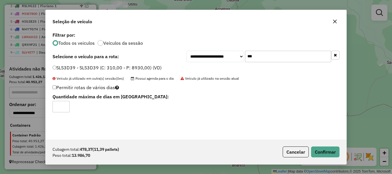
type input "*"
click at [66, 105] on input "*" at bounding box center [61, 106] width 17 height 11
click at [332, 150] on button "Confirmar" at bounding box center [325, 152] width 28 height 11
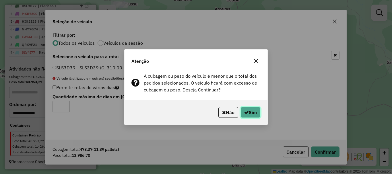
click at [255, 116] on button "Sim" at bounding box center [251, 112] width 20 height 11
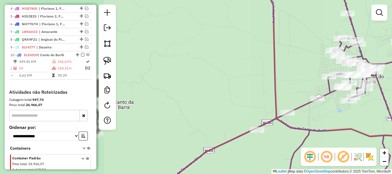
drag, startPoint x: 240, startPoint y: 76, endPoint x: 215, endPoint y: 71, distance: 25.6
click at [238, 76] on div "Janela de atendimento Grade de atendimento Capacidade Transportadoras Veículos …" at bounding box center [196, 87] width 392 height 174
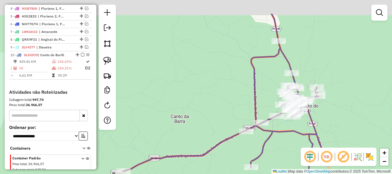
drag, startPoint x: 211, startPoint y: 73, endPoint x: 226, endPoint y: 116, distance: 45.5
click at [226, 116] on div "Janela de atendimento Grade de atendimento Capacidade Transportadoras Veículos …" at bounding box center [196, 87] width 392 height 174
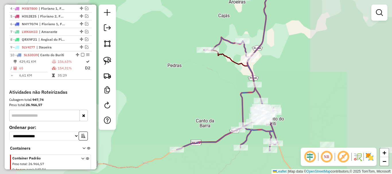
drag, startPoint x: 225, startPoint y: 105, endPoint x: 228, endPoint y: 89, distance: 16.7
click at [228, 89] on div "Janela de atendimento Grade de atendimento Capacidade Transportadoras Veículos …" at bounding box center [196, 87] width 392 height 174
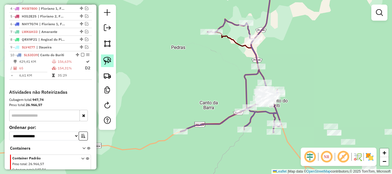
click at [107, 63] on img at bounding box center [107, 61] width 8 height 8
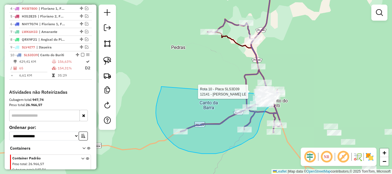
drag, startPoint x: 159, startPoint y: 95, endPoint x: 252, endPoint y: 94, distance: 92.5
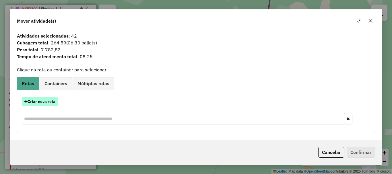
click at [49, 100] on button "Criar nova rota" at bounding box center [40, 101] width 36 height 9
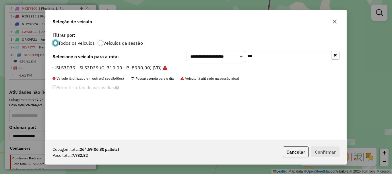
click at [265, 56] on input "***" at bounding box center [288, 56] width 86 height 11
type input "***"
click at [65, 69] on label "SLP2F14 - SLP2F14 (C: 238,00 - P: 6902,00) (VD)" at bounding box center [107, 67] width 109 height 7
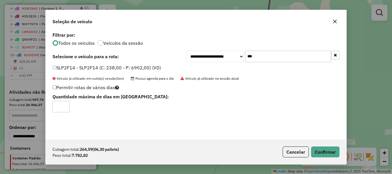
click at [55, 85] on label "Permitir rotas de vários dias" at bounding box center [86, 87] width 67 height 11
drag, startPoint x: 64, startPoint y: 105, endPoint x: 93, endPoint y: 109, distance: 28.7
type input "*"
click at [65, 105] on input "*" at bounding box center [61, 106] width 17 height 11
click at [313, 151] on button "Confirmar" at bounding box center [325, 152] width 28 height 11
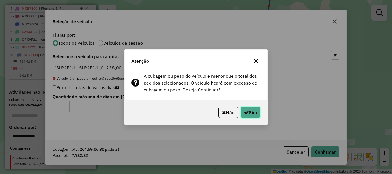
click at [243, 110] on button "Sim" at bounding box center [251, 112] width 20 height 11
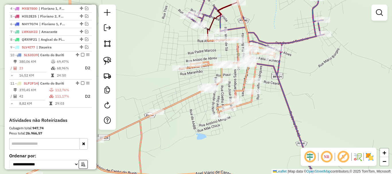
drag, startPoint x: 110, startPoint y: 60, endPoint x: 141, endPoint y: 51, distance: 32.5
click at [110, 59] on img at bounding box center [107, 61] width 8 height 8
drag, startPoint x: 193, startPoint y: 34, endPoint x: 248, endPoint y: 37, distance: 55.2
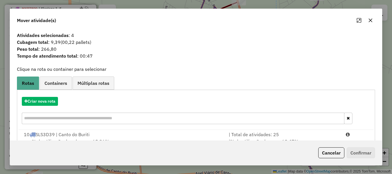
scroll to position [22, 0]
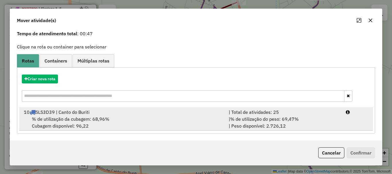
click at [259, 113] on div "| Total de atividades: 25" at bounding box center [284, 112] width 117 height 7
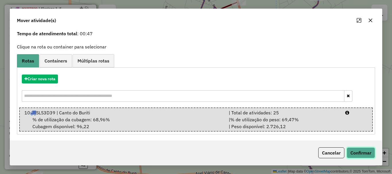
click at [369, 158] on button "Confirmar" at bounding box center [361, 153] width 28 height 11
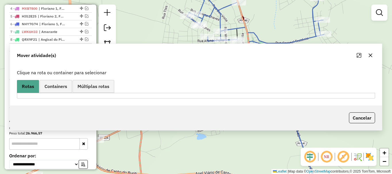
scroll to position [0, 0]
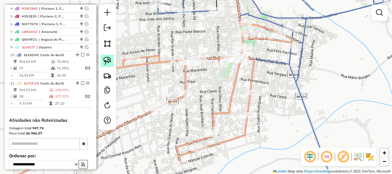
click at [105, 59] on img at bounding box center [107, 61] width 8 height 8
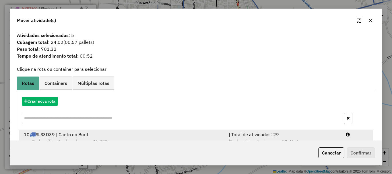
click at [288, 137] on div "| Total de atividades: 29" at bounding box center [284, 134] width 117 height 7
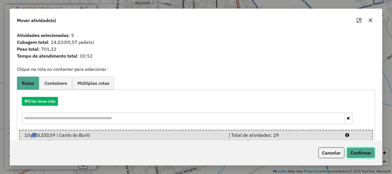
click at [370, 153] on button "Confirmar" at bounding box center [361, 153] width 28 height 11
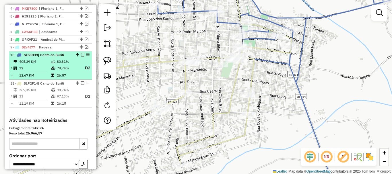
click at [77, 70] on td "79,74%" at bounding box center [68, 68] width 23 height 7
select select "*********"
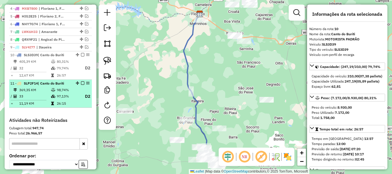
click at [71, 92] on li "11 - SLP2F14 | Canto do Buriti 369,35 KM 98,74% / 33 97,13% D2 = 11,19 KM 26:15" at bounding box center [50, 94] width 83 height 28
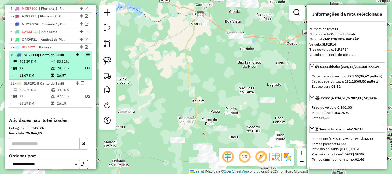
click at [81, 57] on em at bounding box center [82, 54] width 3 height 3
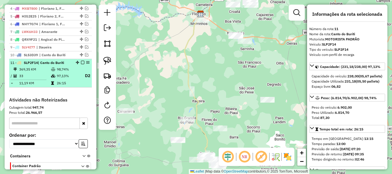
click at [82, 64] on em at bounding box center [82, 62] width 3 height 3
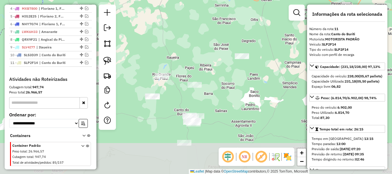
drag, startPoint x: 240, startPoint y: 106, endPoint x: 207, endPoint y: 43, distance: 71.4
click at [207, 42] on div "Janela de atendimento Grade de atendimento Capacidade Transportadoras Veículos …" at bounding box center [196, 87] width 392 height 174
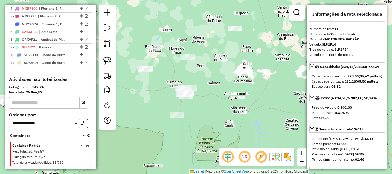
drag, startPoint x: 209, startPoint y: 88, endPoint x: 208, endPoint y: 81, distance: 7.3
click at [209, 81] on div "Janela de atendimento Grade de atendimento Capacidade Transportadoras Veículos …" at bounding box center [196, 87] width 392 height 174
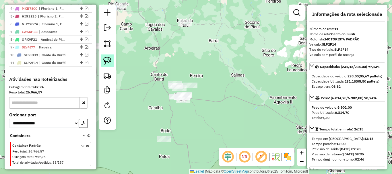
click at [107, 61] on img at bounding box center [107, 61] width 8 height 8
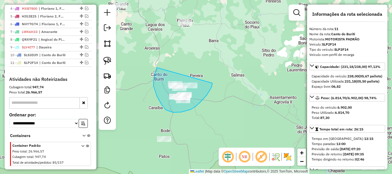
drag, startPoint x: 155, startPoint y: 74, endPoint x: 213, endPoint y: 83, distance: 58.3
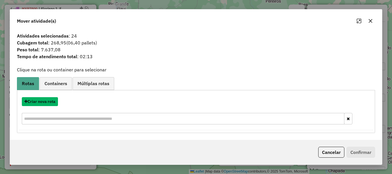
click at [52, 101] on button "Criar nova rota" at bounding box center [40, 101] width 36 height 9
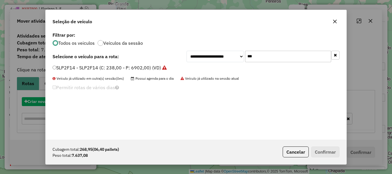
scroll to position [3, 2]
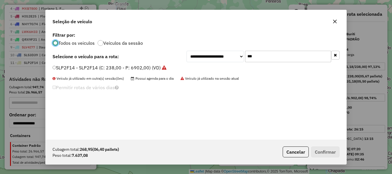
click at [259, 58] on input "***" at bounding box center [288, 56] width 86 height 11
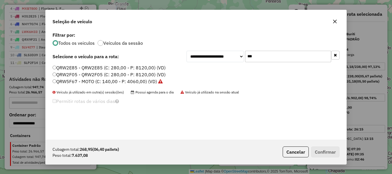
type input "***"
click at [74, 66] on label "QRW2E85 - QRW2E85 (C: 280,00 - P: 8120,00) (VD)" at bounding box center [109, 67] width 113 height 7
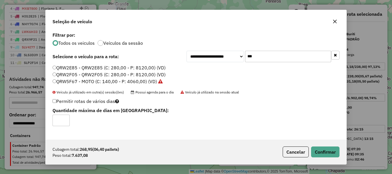
drag, startPoint x: 65, startPoint y: 119, endPoint x: 130, endPoint y: 128, distance: 65.9
type input "*"
click at [65, 118] on input "*" at bounding box center [61, 120] width 17 height 11
click at [322, 156] on button "Confirmar" at bounding box center [325, 152] width 28 height 11
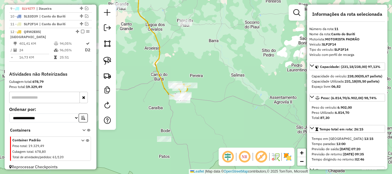
scroll to position [284, 0]
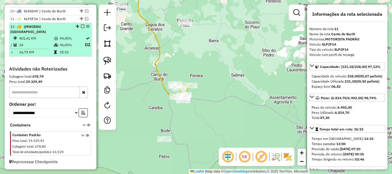
click at [82, 28] on em at bounding box center [82, 26] width 3 height 3
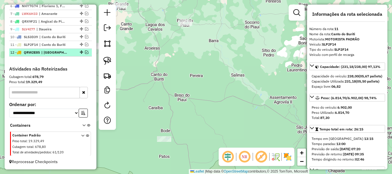
scroll to position [263, 0]
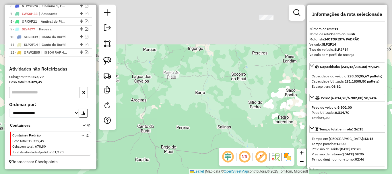
drag, startPoint x: 246, startPoint y: 83, endPoint x: 232, endPoint y: 138, distance: 56.9
click at [233, 137] on div "Janela de atendimento Grade de atendimento Capacidade Transportadoras Veículos …" at bounding box center [196, 87] width 392 height 174
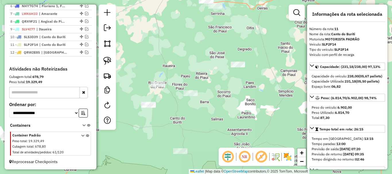
drag, startPoint x: 250, startPoint y: 45, endPoint x: 238, endPoint y: 126, distance: 81.3
click at [239, 126] on div "Janela de atendimento Grade de atendimento Capacidade Transportadoras Veículos …" at bounding box center [196, 87] width 392 height 174
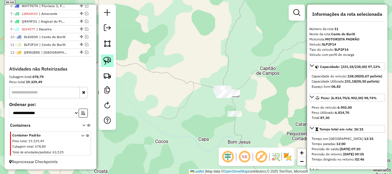
click at [113, 65] on link at bounding box center [107, 61] width 13 height 13
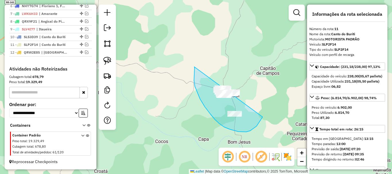
drag, startPoint x: 194, startPoint y: 76, endPoint x: 267, endPoint y: 86, distance: 73.2
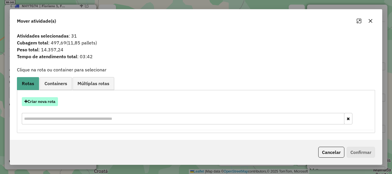
click at [49, 105] on button "Criar nova rota" at bounding box center [40, 101] width 36 height 9
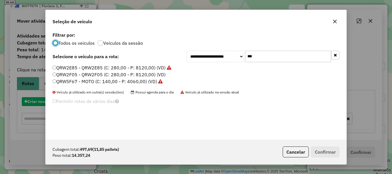
scroll to position [3, 2]
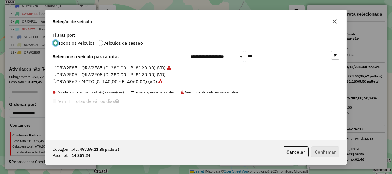
click at [259, 58] on input "***" at bounding box center [288, 56] width 86 height 11
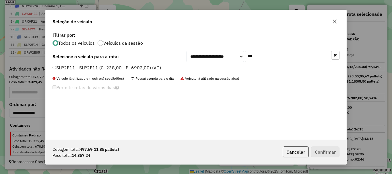
type input "***"
click at [79, 68] on label "SLP2F11 - SLP2F11 (C: 238,00 - P: 6902,00) (VD)" at bounding box center [107, 67] width 109 height 7
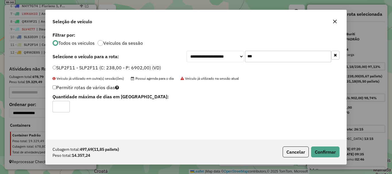
type input "*"
click at [64, 106] on input "*" at bounding box center [61, 106] width 17 height 11
click at [322, 149] on button "Confirmar" at bounding box center [325, 152] width 28 height 11
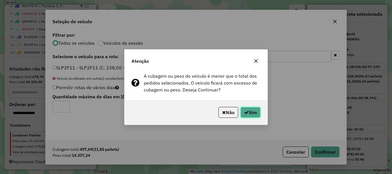
click at [254, 115] on button "Sim" at bounding box center [251, 112] width 20 height 11
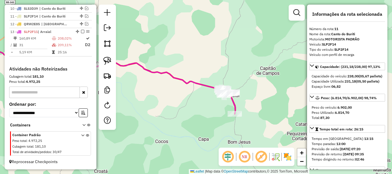
scroll to position [292, 0]
drag, startPoint x: 192, startPoint y: 104, endPoint x: 217, endPoint y: 73, distance: 40.1
click at [214, 77] on div "Janela de atendimento Grade de atendimento Capacidade Transportadoras Veículos …" at bounding box center [196, 87] width 392 height 174
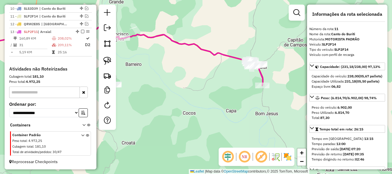
drag, startPoint x: 220, startPoint y: 92, endPoint x: 224, endPoint y: 93, distance: 4.4
click at [224, 93] on div "Janela de atendimento Grade de atendimento Capacidade Transportadoras Veículos …" at bounding box center [196, 87] width 392 height 174
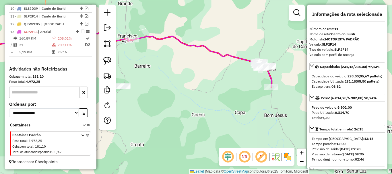
click at [193, 84] on div "Janela de atendimento Grade de atendimento Capacidade Transportadoras Veículos …" at bounding box center [196, 87] width 392 height 174
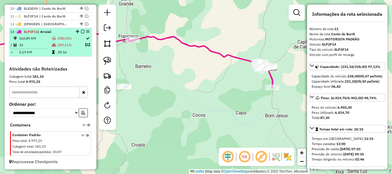
click at [81, 53] on td "25:16" at bounding box center [70, 52] width 27 height 6
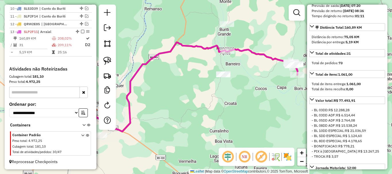
scroll to position [230, 0]
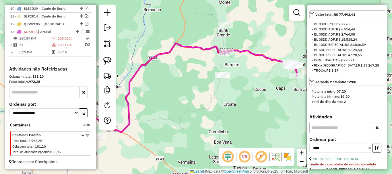
drag, startPoint x: 259, startPoint y: 88, endPoint x: 196, endPoint y: 96, distance: 62.8
click at [196, 96] on div "Janela de atendimento Grade de atendimento Capacidade Transportadoras Veículos …" at bounding box center [196, 87] width 392 height 174
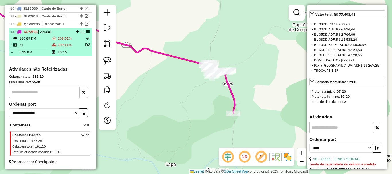
click at [73, 50] on td "25:16" at bounding box center [70, 52] width 27 height 6
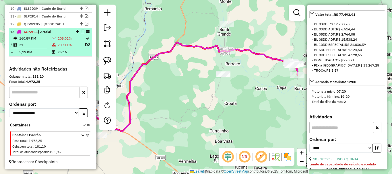
scroll to position [206, 0]
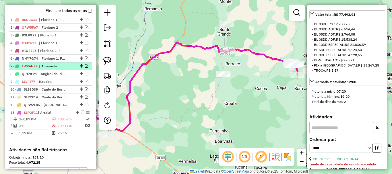
click at [85, 68] on em at bounding box center [86, 65] width 3 height 3
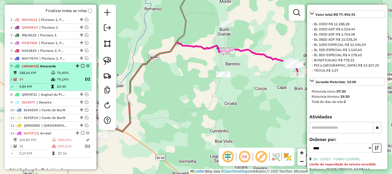
click at [69, 76] on td "76,40%" at bounding box center [68, 73] width 23 height 6
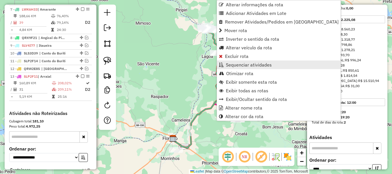
scroll to position [269, 0]
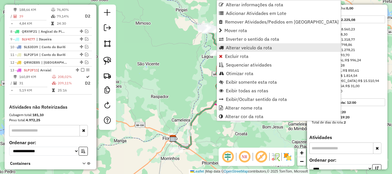
click at [243, 49] on span "Alterar veículo da rota" at bounding box center [249, 47] width 46 height 5
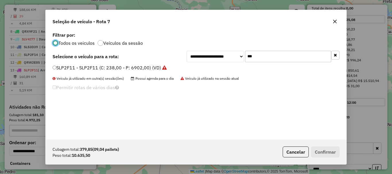
scroll to position [3, 2]
click at [254, 59] on input "***" at bounding box center [288, 56] width 86 height 11
type input "***"
drag, startPoint x: 93, startPoint y: 70, endPoint x: 45, endPoint y: 82, distance: 49.1
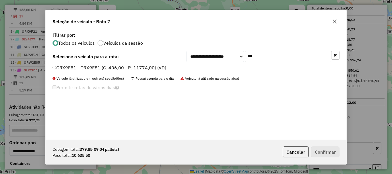
click at [92, 70] on label "QRX9F81 - QRX9F81 (C: 406,00 - P: 11774,00) (VD)" at bounding box center [110, 67] width 114 height 7
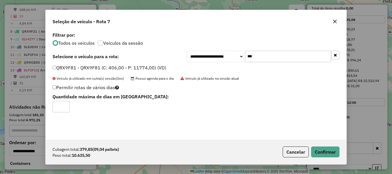
click at [56, 86] on label "Permitir rotas de vários dias" at bounding box center [86, 87] width 67 height 11
click at [56, 87] on label "Permitir rotas de vários dias" at bounding box center [86, 87] width 67 height 11
type input "*"
click at [65, 105] on input "*" at bounding box center [61, 106] width 17 height 11
click at [334, 149] on button "Confirmar" at bounding box center [325, 152] width 28 height 11
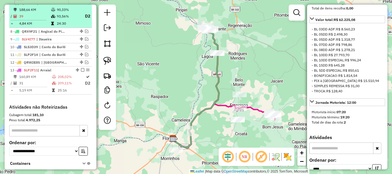
click at [81, 5] on em at bounding box center [82, 2] width 3 height 3
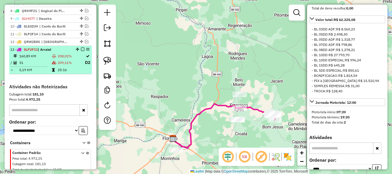
click at [68, 66] on td "209,11%" at bounding box center [70, 62] width 27 height 7
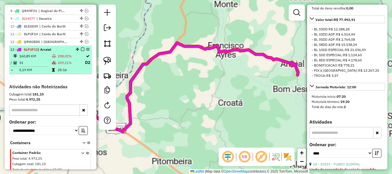
scroll to position [230, 0]
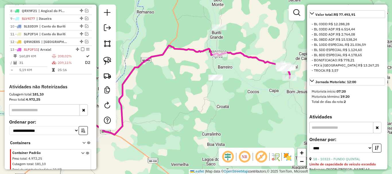
drag, startPoint x: 245, startPoint y: 88, endPoint x: 184, endPoint y: 92, distance: 60.8
click at [186, 93] on div "Janela de atendimento Grade de atendimento Capacidade Transportadoras Veículos …" at bounding box center [196, 87] width 392 height 174
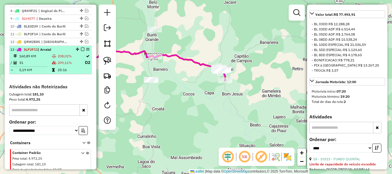
click at [65, 72] on table "160,89 KM 208,02% / 31 209,11% D2 = 5,19 KM 25:16" at bounding box center [50, 63] width 80 height 20
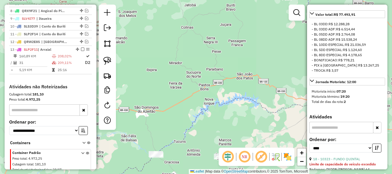
scroll to position [402, 0]
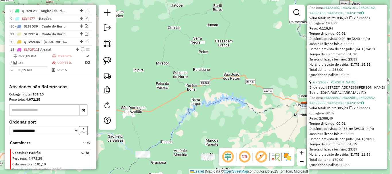
drag, startPoint x: 223, startPoint y: 89, endPoint x: 149, endPoint y: 84, distance: 74.3
click at [154, 85] on div "Janela de atendimento Grade de atendimento Capacidade Transportadoras Veículos …" at bounding box center [196, 87] width 392 height 174
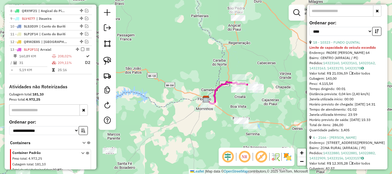
scroll to position [345, 0]
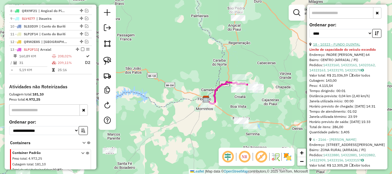
click at [340, 47] on link "18 - 10323 - FUNDO QUINTAL" at bounding box center [336, 44] width 47 height 4
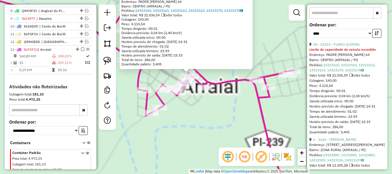
click at [194, 103] on div "Rota 13 - Placa SLP2F11 12322 - BAR BURITI Rota 13 - Placa SLP2F11 11662 - BAR …" at bounding box center [196, 87] width 392 height 174
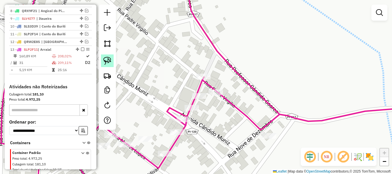
click at [108, 62] on img at bounding box center [107, 61] width 8 height 8
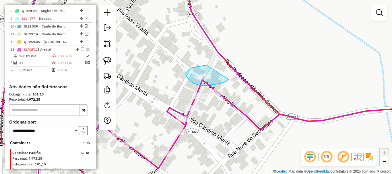
drag, startPoint x: 207, startPoint y: 65, endPoint x: 231, endPoint y: 76, distance: 26.9
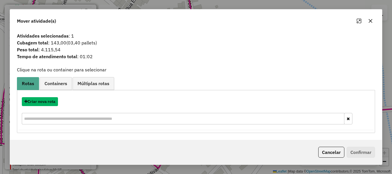
click at [37, 101] on button "Criar nova rota" at bounding box center [40, 101] width 36 height 9
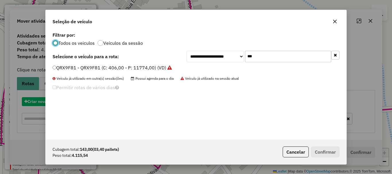
scroll to position [3, 2]
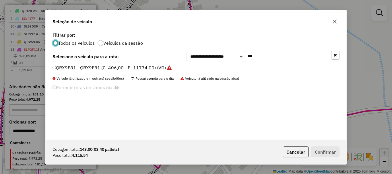
click at [252, 60] on input "***" at bounding box center [288, 56] width 86 height 11
type input "***"
click at [64, 66] on label "RSK1H23 - RSK1H23 (C: 392,00 - P: 11368,00) (VD)" at bounding box center [110, 67] width 114 height 7
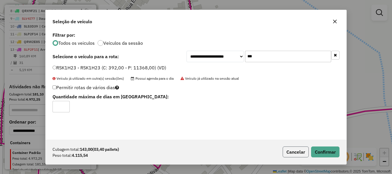
click at [298, 151] on button "Cancelar" at bounding box center [296, 152] width 26 height 11
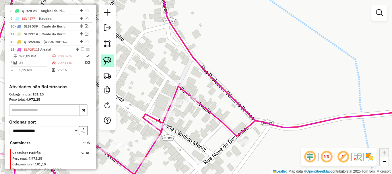
click at [107, 66] on link at bounding box center [107, 61] width 13 height 13
drag, startPoint x: 164, startPoint y: 68, endPoint x: 213, endPoint y: 77, distance: 50.6
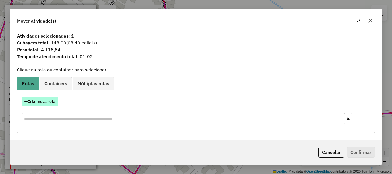
click at [49, 104] on button "Criar nova rota" at bounding box center [40, 101] width 36 height 9
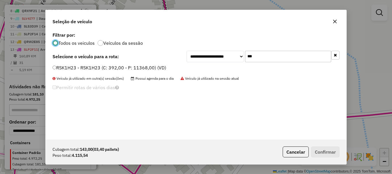
click at [60, 68] on label "RSK1H23 - RSK1H23 (C: 392,00 - P: 11368,00) (VD)" at bounding box center [110, 67] width 114 height 7
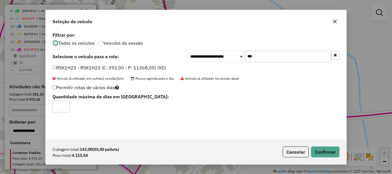
type input "*"
click at [66, 105] on input "*" at bounding box center [61, 106] width 17 height 11
click at [326, 151] on button "Confirmar" at bounding box center [325, 152] width 28 height 11
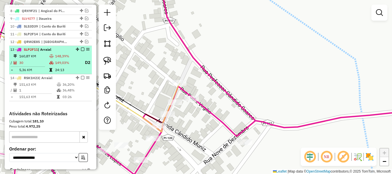
click at [49, 58] on icon at bounding box center [51, 56] width 4 height 3
select select "*********"
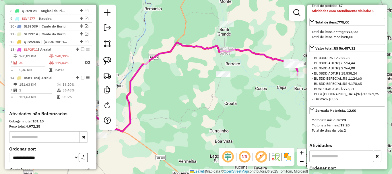
scroll to position [316, 0]
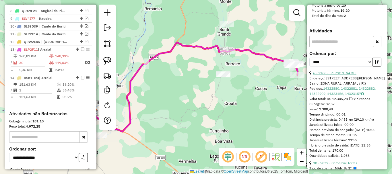
click at [344, 75] on link "6 - 2166 - JOSE LUIZ PAZ SIQUEIRA" at bounding box center [334, 73] width 43 height 4
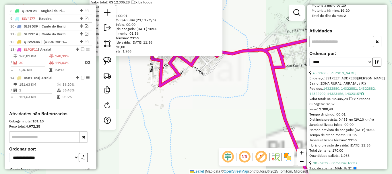
click at [158, 68] on icon at bounding box center [238, 140] width 223 height 330
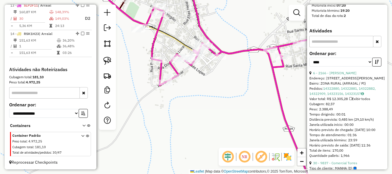
scroll to position [315, 0]
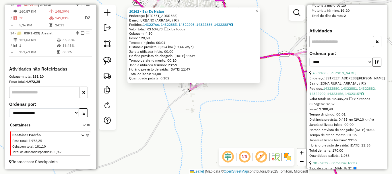
click at [160, 87] on div "10162 - Bar Do Natan Endereço: Rua DR.Edvar 288 Bairro: URBANO (ARRAIAL / PI) P…" at bounding box center [196, 87] width 392 height 174
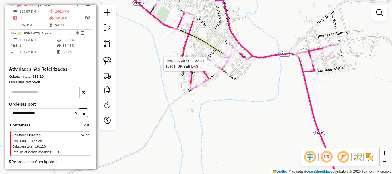
select select "*********"
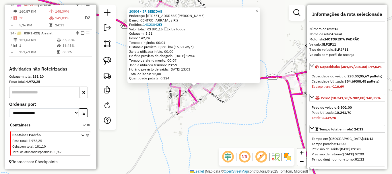
click at [197, 92] on div "Rota 13 - Placa SLP2F11 10804 - JR BEBIDAS 10804 - JR BEBIDAS Endereço: RUA ALC…" at bounding box center [196, 87] width 392 height 174
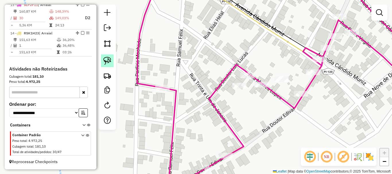
click at [105, 59] on img at bounding box center [107, 61] width 8 height 8
drag, startPoint x: 139, startPoint y: 66, endPoint x: 180, endPoint y: 80, distance: 42.8
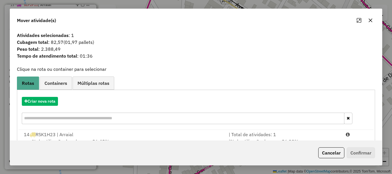
click at [92, 137] on div "14 RSK1H23 | Arraial" at bounding box center [122, 134] width 205 height 7
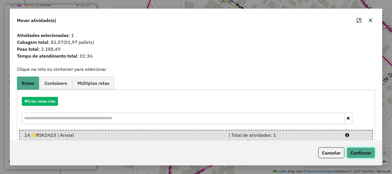
click at [357, 158] on button "Confirmar" at bounding box center [361, 153] width 28 height 11
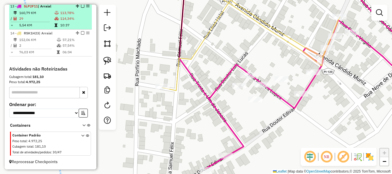
click at [54, 25] on td at bounding box center [57, 25] width 6 height 6
select select "*********"
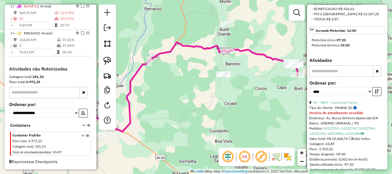
scroll to position [287, 0]
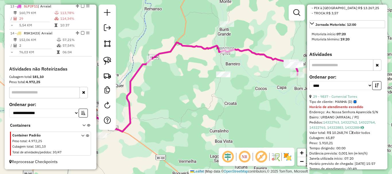
click at [349, 94] on div "**********" at bounding box center [348, 84] width 76 height 19
click at [347, 99] on link "29 - 9837 - Comercial Torres" at bounding box center [335, 97] width 44 height 4
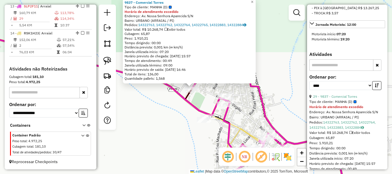
click at [195, 95] on div "9837 - Comercial Torres Tipo de cliente: MANHA (D) Horário de atendimento exced…" at bounding box center [196, 87] width 392 height 174
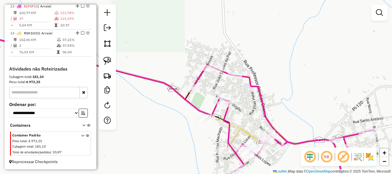
select select "*********"
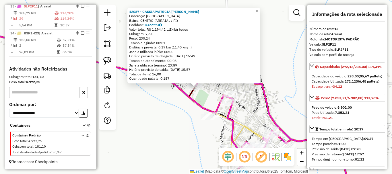
click at [203, 101] on div "Rota 13 - Placa SLP2F11 12087 - CASSIAPATRICIA DA ROCHA SILVA 12087 - CASSIAPAT…" at bounding box center [196, 87] width 392 height 174
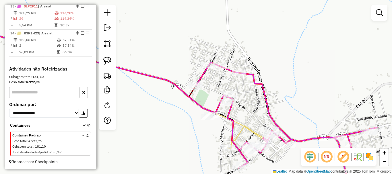
select select "*********"
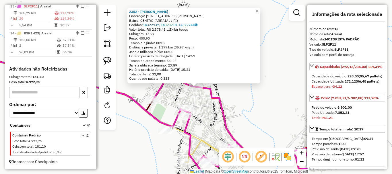
click at [211, 104] on div "2352 - FRANCISCA SOARES DE SOUSA Endereço: R ABILIO PEREIRA 305 Bairro: CENTRO …" at bounding box center [196, 87] width 392 height 174
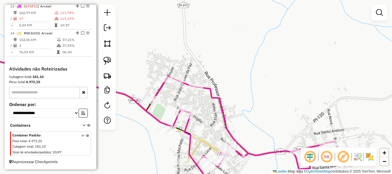
drag, startPoint x: 210, startPoint y: 107, endPoint x: 217, endPoint y: 68, distance: 39.5
click at [217, 68] on div "2352 - FRANCISCA SOARES DE SOUSA Endereço: R ABILIO PEREIRA 305 Bairro: CENTRO …" at bounding box center [196, 87] width 392 height 174
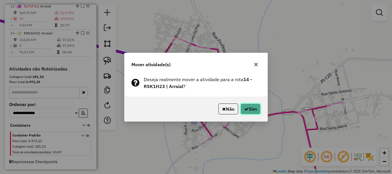
click at [245, 112] on button "Sim" at bounding box center [251, 109] width 20 height 11
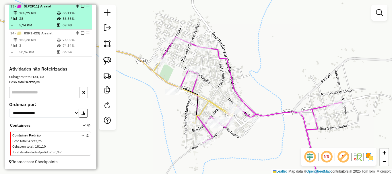
click at [65, 26] on td "09:48" at bounding box center [75, 25] width 27 height 6
select select "*********"
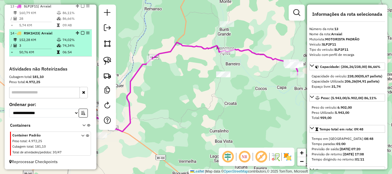
click at [62, 49] on td "74,34%" at bounding box center [75, 46] width 27 height 6
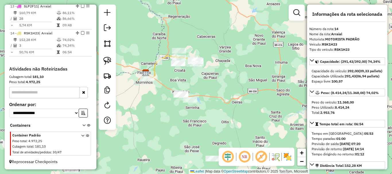
scroll to position [260, 0]
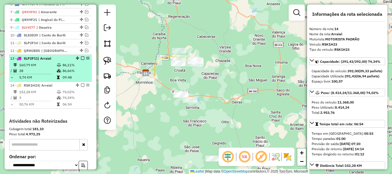
click at [81, 60] on em at bounding box center [82, 58] width 3 height 3
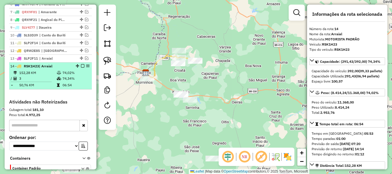
click at [81, 68] on em at bounding box center [82, 65] width 3 height 3
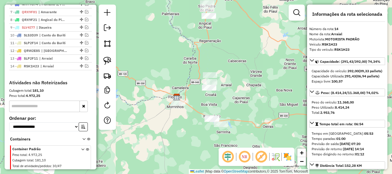
drag, startPoint x: 208, startPoint y: 82, endPoint x: 239, endPoint y: 106, distance: 39.5
click at [239, 106] on div "Janela de atendimento Grade de atendimento Capacidade Transportadoras Veículos …" at bounding box center [196, 87] width 392 height 174
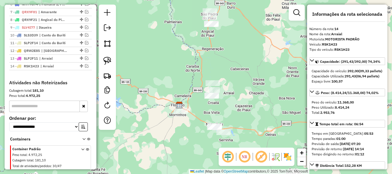
drag, startPoint x: 229, startPoint y: 82, endPoint x: 241, endPoint y: 113, distance: 33.0
click at [243, 118] on div "Janela de atendimento Grade de atendimento Capacidade Transportadoras Veículos …" at bounding box center [196, 87] width 392 height 174
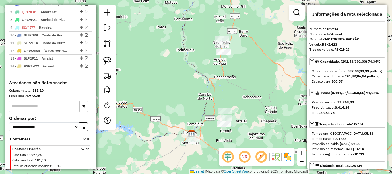
drag, startPoint x: 252, startPoint y: 87, endPoint x: 248, endPoint y: 94, distance: 8.5
click at [251, 97] on div "Janela de atendimento Grade de atendimento Capacidade Transportadoras Veículos …" at bounding box center [196, 87] width 392 height 174
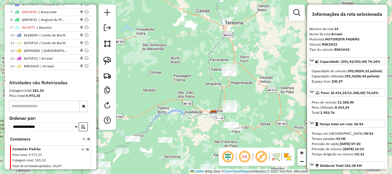
drag, startPoint x: 254, startPoint y: 107, endPoint x: 270, endPoint y: 53, distance: 57.0
click at [263, 70] on div "Janela de atendimento Grade de atendimento Capacidade Transportadoras Veículos …" at bounding box center [196, 87] width 392 height 174
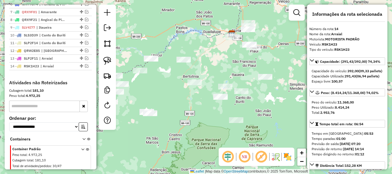
drag, startPoint x: 248, startPoint y: 70, endPoint x: 284, endPoint y: 47, distance: 43.7
click at [284, 47] on div "Janela de atendimento Grade de atendimento Capacidade Transportadoras Veículos …" at bounding box center [196, 87] width 392 height 174
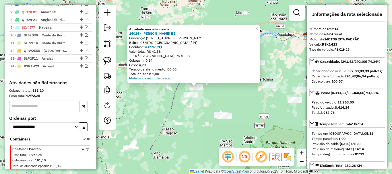
click at [241, 103] on div "Atividade não roteirizada 14024 - ISRAEL DOS SANTOS BE Endereço: Rua Modesto Ma…" at bounding box center [196, 87] width 392 height 174
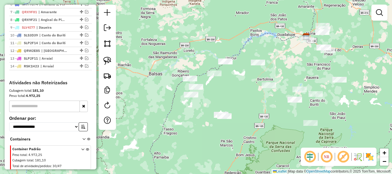
click at [271, 80] on div "Janela de atendimento Grade de atendimento Capacidade Transportadoras Veículos …" at bounding box center [196, 87] width 392 height 174
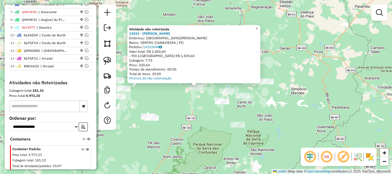
click at [260, 102] on div "Atividade não roteirizada 13533 - MERCADINHO GURGUEIA Endereço: Rua Augusto SN …" at bounding box center [196, 87] width 392 height 174
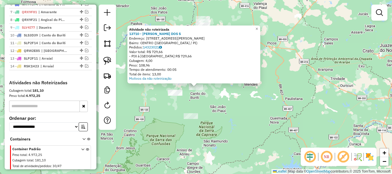
click at [246, 97] on div "Atividade não roteirizada 13710 - DJALMA PEREIRA DOS S Endereço: [STREET_ADDRES…" at bounding box center [196, 87] width 392 height 174
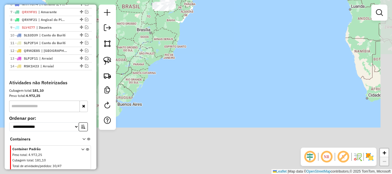
drag, startPoint x: 297, startPoint y: 101, endPoint x: 244, endPoint y: 6, distance: 108.7
click at [244, 6] on div "Janela de atendimento Grade de atendimento Capacidade Transportadoras Veículos …" at bounding box center [196, 87] width 392 height 174
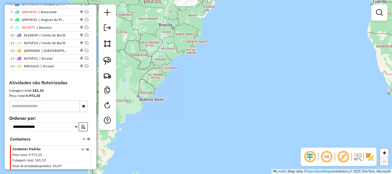
drag, startPoint x: 219, startPoint y: 69, endPoint x: 383, endPoint y: -10, distance: 182.8
click at [383, 0] on html "Aguarde... Pop-up bloqueado! Seu navegador bloqueou automáticamente a abertura …" at bounding box center [196, 87] width 392 height 174
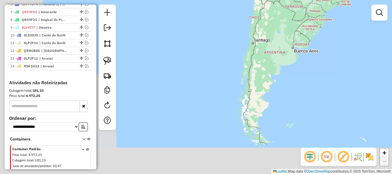
drag, startPoint x: 340, startPoint y: 40, endPoint x: 260, endPoint y: 109, distance: 106.3
click at [269, 134] on div "Janela de atendimento Grade de atendimento Capacidade Transportadoras Veículos …" at bounding box center [196, 87] width 392 height 174
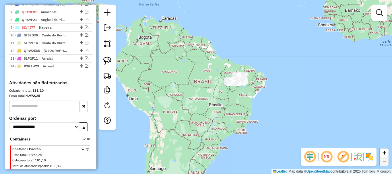
drag, startPoint x: 283, startPoint y: 65, endPoint x: 246, endPoint y: 129, distance: 74.8
click at [246, 129] on div "Janela de atendimento Grade de atendimento Capacidade Transportadoras Veículos …" at bounding box center [196, 87] width 392 height 174
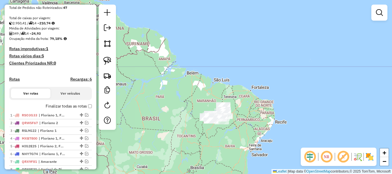
scroll to position [30, 0]
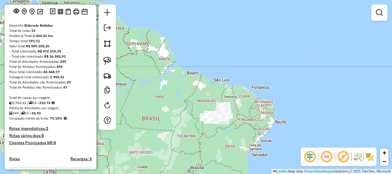
drag, startPoint x: 169, startPoint y: 113, endPoint x: 182, endPoint y: 108, distance: 13.4
click at [178, 108] on div "Janela de atendimento Grade de atendimento Capacidade Transportadoras Veículos …" at bounding box center [196, 87] width 392 height 174
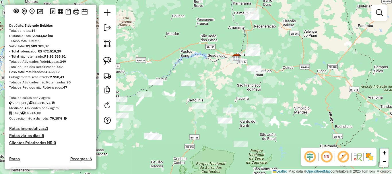
drag, startPoint x: 268, startPoint y: 83, endPoint x: 230, endPoint y: 101, distance: 41.9
click at [230, 101] on div "Janela de atendimento Grade de atendimento Capacidade Transportadoras Veículos …" at bounding box center [196, 87] width 392 height 174
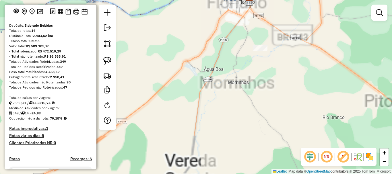
drag, startPoint x: 218, startPoint y: 49, endPoint x: 195, endPoint y: 104, distance: 60.4
click at [196, 103] on div "Janela de atendimento Grade de atendimento Capacidade Transportadoras Veículos …" at bounding box center [196, 87] width 392 height 174
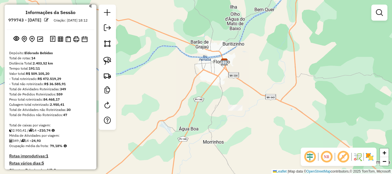
scroll to position [0, 0]
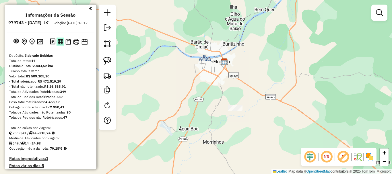
click at [59, 44] on img at bounding box center [60, 41] width 5 height 5
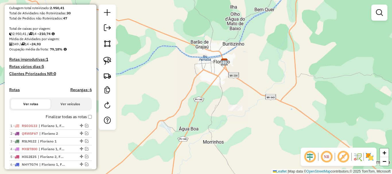
scroll to position [144, 0]
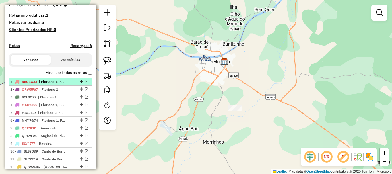
click at [85, 83] on em at bounding box center [86, 81] width 3 height 3
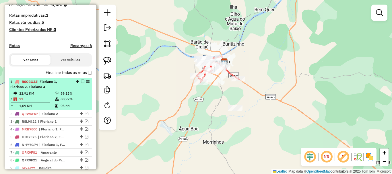
click at [65, 96] on li "1 - RSO3G33 | Floriano 1, Floriano 2, Floriano 3 22,91 KM 89,15% / 21 88,97% = …" at bounding box center [50, 94] width 83 height 32
select select "*********"
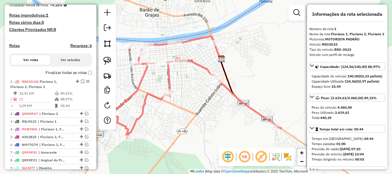
drag, startPoint x: 260, startPoint y: 47, endPoint x: 264, endPoint y: 45, distance: 4.5
click at [264, 45] on div "Janela de atendimento Grade de atendimento Capacidade Transportadoras Veículos …" at bounding box center [196, 87] width 392 height 174
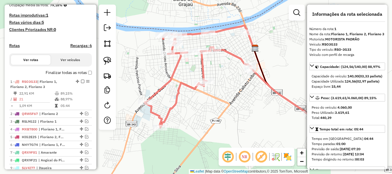
click at [167, 115] on icon at bounding box center [230, 77] width 170 height 102
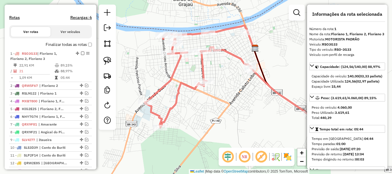
click at [167, 115] on icon at bounding box center [230, 77] width 170 height 102
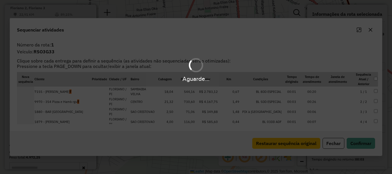
scroll to position [222, 0]
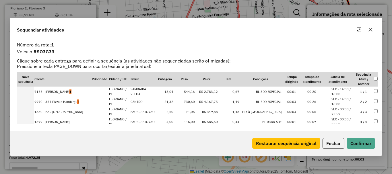
click at [360, 24] on div "Sequenciar atividades" at bounding box center [196, 28] width 372 height 21
click at [359, 28] on icon "Maximize" at bounding box center [359, 30] width 5 height 5
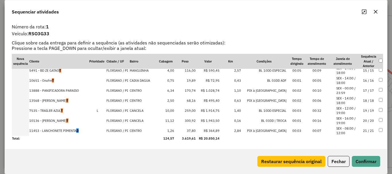
scroll to position [144, 0]
click at [59, 130] on td "11453 - LANCHONETE PIMENTA D" at bounding box center [59, 131] width 60 height 10
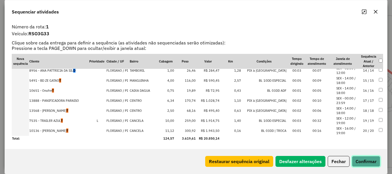
click at [353, 163] on button "Confirmar" at bounding box center [366, 161] width 28 height 11
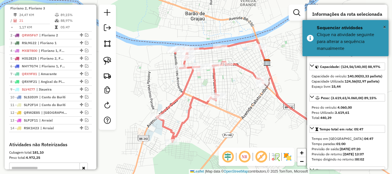
click at [189, 110] on icon at bounding box center [239, 91] width 165 height 102
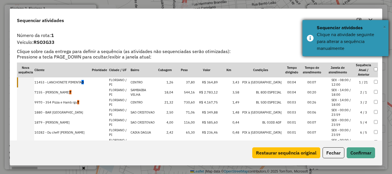
click at [384, 26] on span "×" at bounding box center [384, 27] width 3 height 6
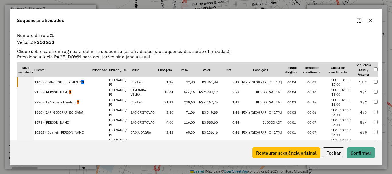
click at [360, 19] on icon "Maximize" at bounding box center [359, 20] width 5 height 5
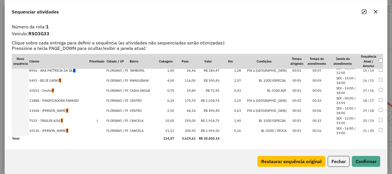
click at [70, 70] on td "8956 - ANA PATTRICIA DA SIL D" at bounding box center [59, 71] width 60 height 10
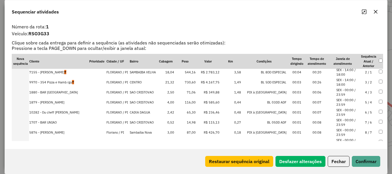
scroll to position [0, 0]
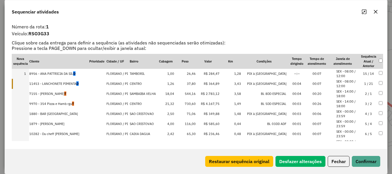
click at [351, 153] on div "Restaurar sequência original Desfazer alterações Fechar Confirmar" at bounding box center [196, 161] width 383 height 25
click at [362, 161] on button "Confirmar" at bounding box center [366, 161] width 28 height 11
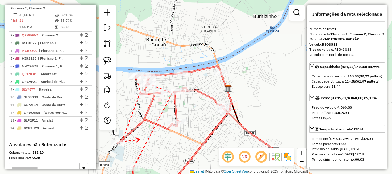
drag, startPoint x: 179, startPoint y: 103, endPoint x: 158, endPoint y: 108, distance: 21.3
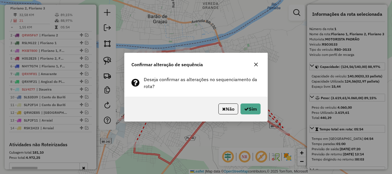
click at [230, 115] on div "Não Sim" at bounding box center [196, 109] width 143 height 25
click at [226, 107] on button "Não" at bounding box center [229, 109] width 20 height 11
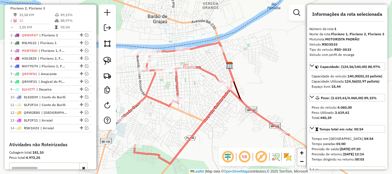
click at [209, 106] on div "Janela de atendimento Grade de atendimento Capacidade Transportadoras Veículos …" at bounding box center [196, 87] width 392 height 174
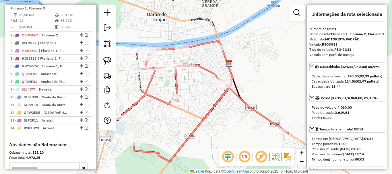
click at [266, 119] on icon at bounding box center [204, 101] width 170 height 121
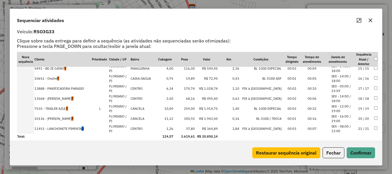
scroll to position [16, 0]
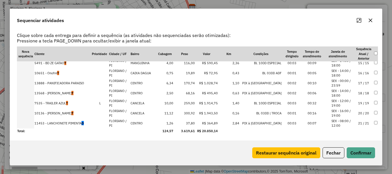
click at [79, 124] on td "11453 - LANCHONETE PIMENTA D" at bounding box center [62, 124] width 57 height 10
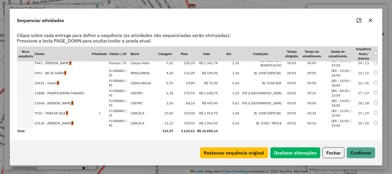
click at [378, 151] on div "Restaurar sequência original Desfazer alterações Fechar Confirmar" at bounding box center [196, 153] width 372 height 25
click at [375, 152] on button "Confirmar" at bounding box center [361, 153] width 28 height 11
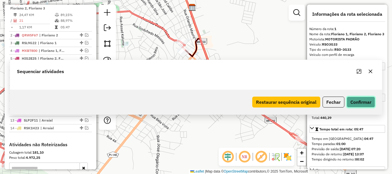
scroll to position [0, 0]
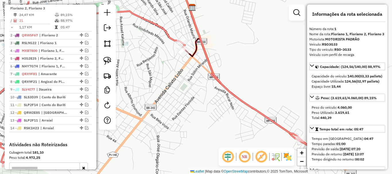
drag, startPoint x: 217, startPoint y: 71, endPoint x: 199, endPoint y: 51, distance: 26.8
click at [200, 51] on icon at bounding box center [137, 74] width 330 height 184
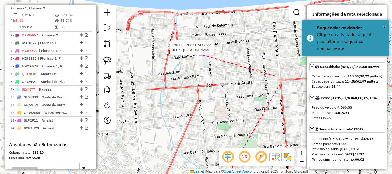
click at [169, 51] on div at bounding box center [169, 48] width 14 height 6
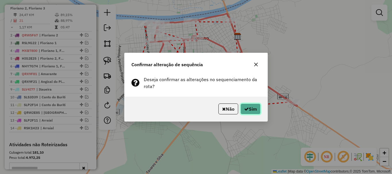
click at [257, 104] on button "Sim" at bounding box center [251, 109] width 20 height 11
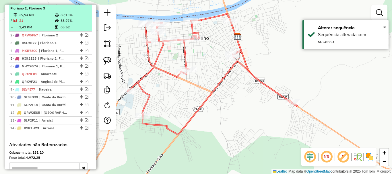
scroll to position [165, 0]
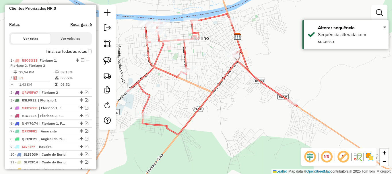
click at [89, 57] on body "Aguarde... Pop-up bloqueado! Seu navegador bloqueou automáticamente a abertura …" at bounding box center [196, 87] width 392 height 174
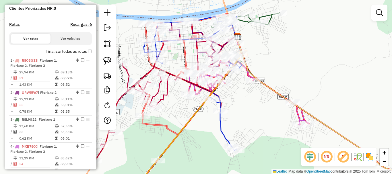
drag, startPoint x: 63, startPoint y: 72, endPoint x: 98, endPoint y: 80, distance: 35.6
click at [63, 68] on div "1 - RSO3G33 | Floriano 1, Floriano 2, Floriano 3" at bounding box center [40, 63] width 61 height 10
select select "*********"
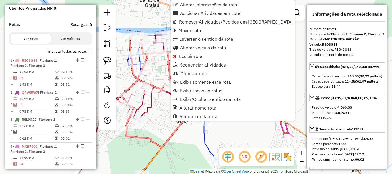
scroll to position [222, 0]
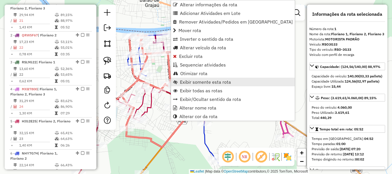
click at [217, 82] on span "Exibir somente esta rota" at bounding box center [205, 82] width 51 height 5
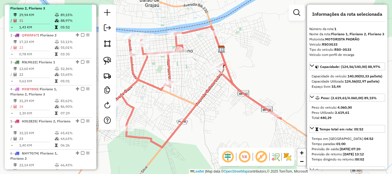
click at [81, 5] on em at bounding box center [82, 2] width 3 height 3
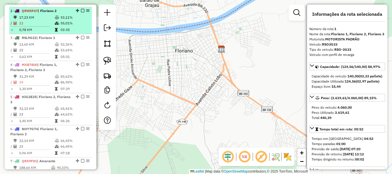
click at [71, 26] on td "55,01%" at bounding box center [74, 23] width 29 height 6
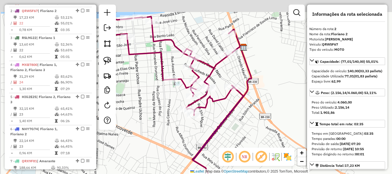
drag, startPoint x: 174, startPoint y: 95, endPoint x: 184, endPoint y: 110, distance: 18.4
click at [184, 110] on div "Rota 2 - Placa QRW5F67 12514 - ESPACO CLAU Janela de atendimento Grade de atend…" at bounding box center [196, 87] width 392 height 174
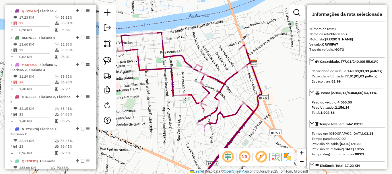
click at [227, 80] on icon at bounding box center [190, 111] width 144 height 159
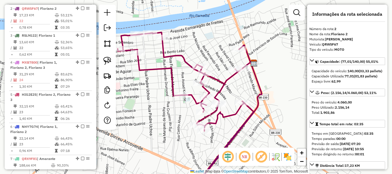
click at [227, 80] on icon at bounding box center [190, 111] width 144 height 159
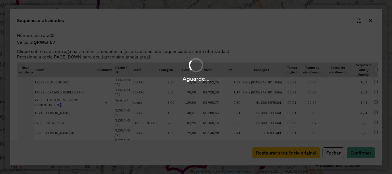
scroll to position [230, 0]
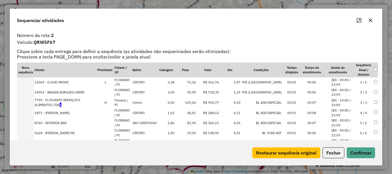
click at [361, 20] on icon "Maximize" at bounding box center [359, 20] width 5 height 5
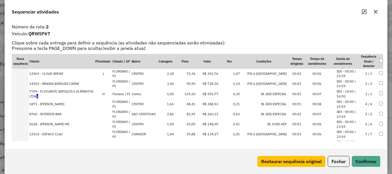
click at [70, 91] on td "7709 - FLUTUANTE SERVIÇOS E ALIMENTOS LTDA L" at bounding box center [62, 94] width 66 height 11
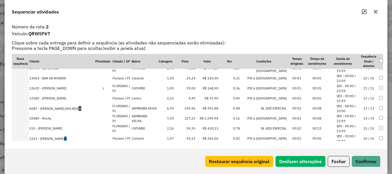
click at [71, 111] on td "6087 - ANTONIA MUNIZ DOS REIS O" at bounding box center [62, 109] width 66 height 10
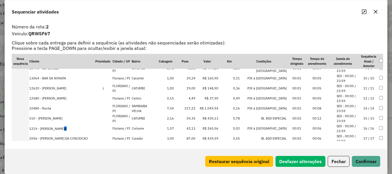
click at [70, 127] on td "1219 - MARIA ROSA COSTA RIBEIRO D" at bounding box center [62, 129] width 66 height 10
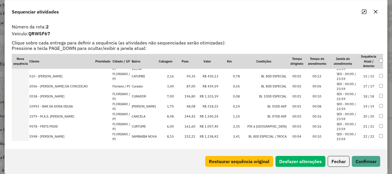
scroll to position [155, 0]
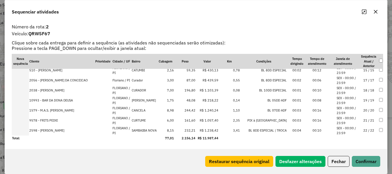
click at [49, 120] on td "9578 - FRITS PEIXE" at bounding box center [62, 121] width 66 height 10
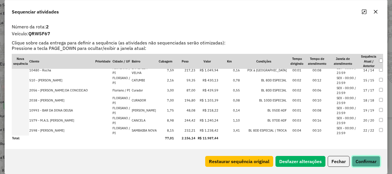
click at [380, 161] on button "Confirmar" at bounding box center [366, 161] width 28 height 11
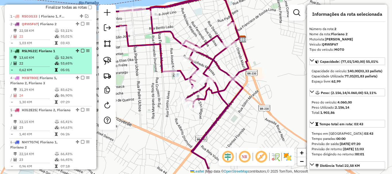
scroll to position [201, 0]
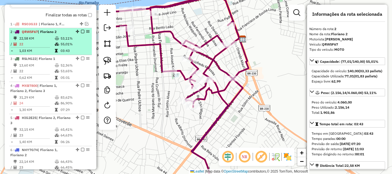
click at [82, 33] on em at bounding box center [82, 31] width 3 height 3
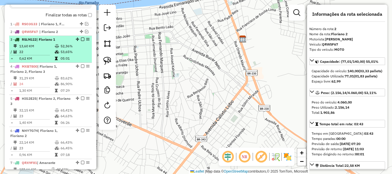
click at [66, 49] on td "52,36%" at bounding box center [74, 46] width 29 height 6
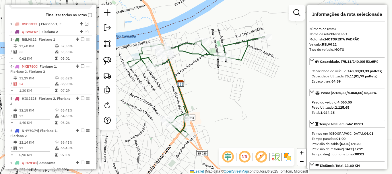
click at [177, 83] on img at bounding box center [180, 83] width 7 height 7
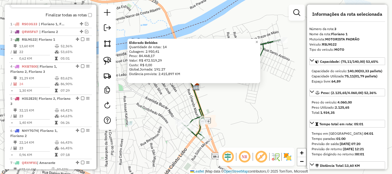
click at [179, 102] on div "Eldorado Bebidas Quantidade de rotas: 14 Cubagem: 2.950,41 Peso: 84.468,17 Valo…" at bounding box center [196, 87] width 392 height 174
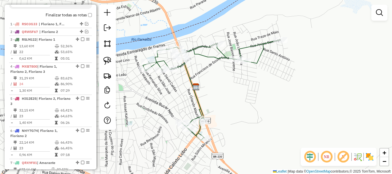
click at [196, 98] on icon at bounding box center [211, 90] width 137 height 101
select select "*********"
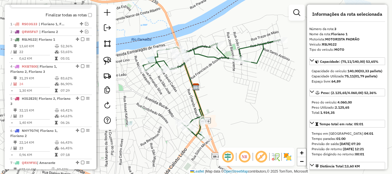
click at [196, 98] on icon at bounding box center [211, 90] width 137 height 101
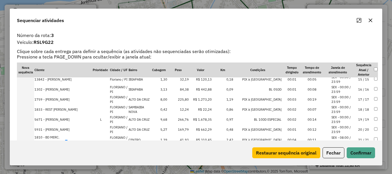
scroll to position [159, 0]
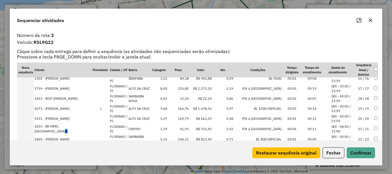
click at [68, 107] on td "5671 - TERESINHA DE MOURA VIEIRA" at bounding box center [63, 109] width 58 height 10
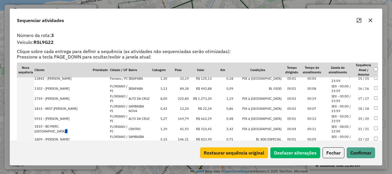
click at [66, 129] on td "1810 - BD MERC. PLANALTO D" at bounding box center [63, 129] width 58 height 11
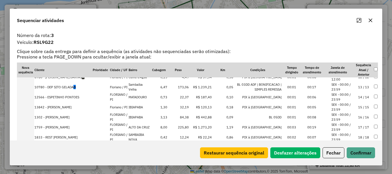
scroll to position [130, 0]
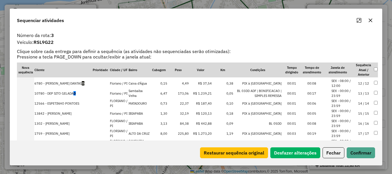
click at [70, 95] on td "10780 - DEP SITO GELADA D" at bounding box center [63, 93] width 58 height 10
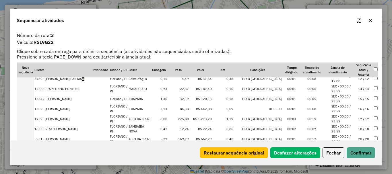
click at [71, 83] on td "6780 - NARCISA MARTINS DANTAS O" at bounding box center [63, 79] width 58 height 10
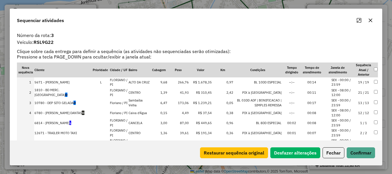
scroll to position [57, 0]
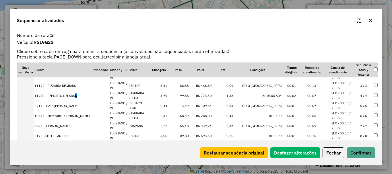
click at [72, 101] on td "11970 - DEPOSITO GELADA D" at bounding box center [63, 96] width 58 height 10
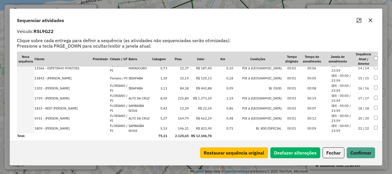
scroll to position [16, 0]
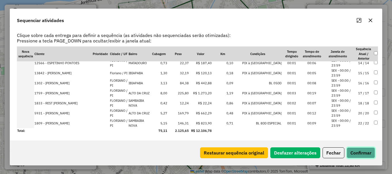
click at [353, 153] on button "Confirmar" at bounding box center [361, 153] width 28 height 11
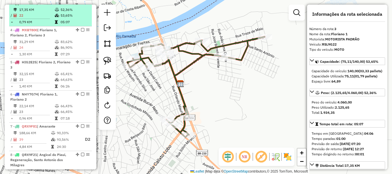
click at [81, 5] on em at bounding box center [82, 2] width 3 height 3
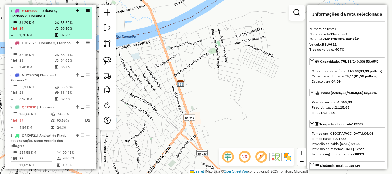
click at [63, 38] on td "07:29" at bounding box center [74, 35] width 29 height 6
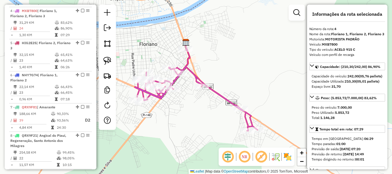
click at [190, 60] on icon at bounding box center [196, 90] width 123 height 82
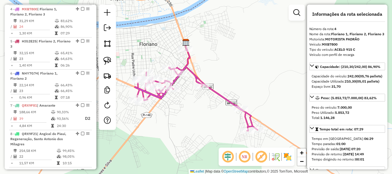
click at [190, 60] on icon at bounding box center [196, 90] width 123 height 82
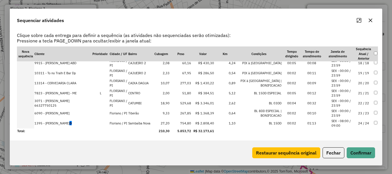
click at [68, 123] on td "1395 - ANA MARIA RIBERO BRITO D" at bounding box center [63, 124] width 58 height 10
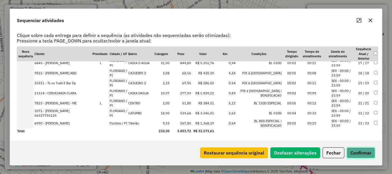
click at [358, 155] on button "Confirmar" at bounding box center [361, 153] width 28 height 11
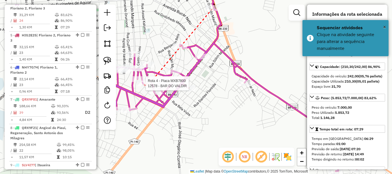
click at [143, 86] on div at bounding box center [144, 84] width 14 height 6
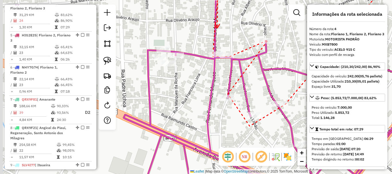
drag, startPoint x: 130, startPoint y: 77, endPoint x: 231, endPoint y: 24, distance: 113.7
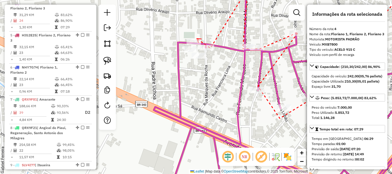
click at [197, 39] on icon at bounding box center [199, 41] width 4 height 4
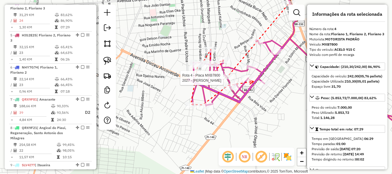
click at [254, 81] on div at bounding box center [248, 78] width 14 height 6
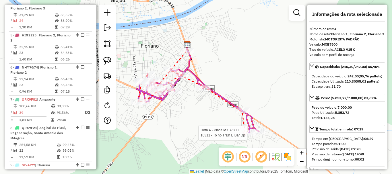
click at [246, 136] on div at bounding box center [249, 133] width 14 height 6
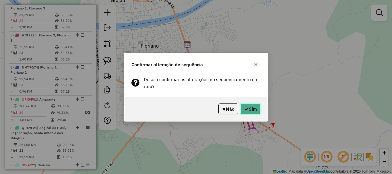
click at [258, 113] on button "Sim" at bounding box center [251, 109] width 20 height 11
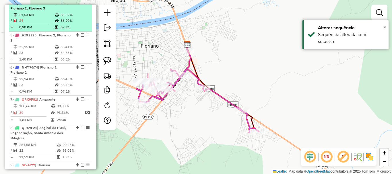
click at [81, 5] on em at bounding box center [82, 2] width 3 height 3
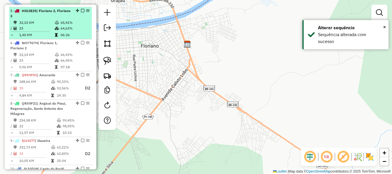
click at [59, 31] on td at bounding box center [58, 29] width 6 height 6
select select "*********"
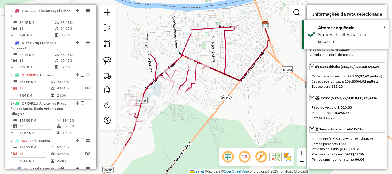
click at [227, 32] on icon at bounding box center [181, 87] width 116 height 124
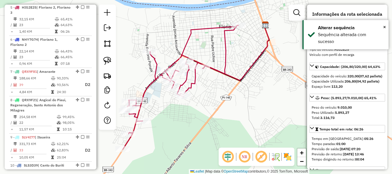
scroll to position [253, 0]
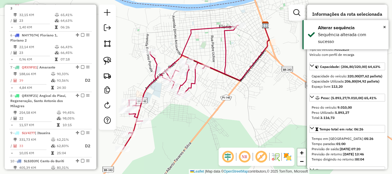
click at [220, 26] on icon at bounding box center [181, 87] width 116 height 124
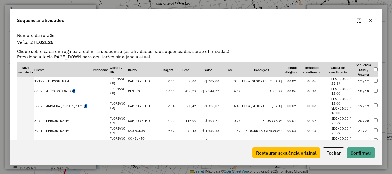
scroll to position [174, 0]
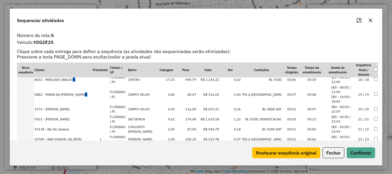
click at [49, 80] on td "8652 - MERCADO UBALDO D" at bounding box center [63, 80] width 58 height 10
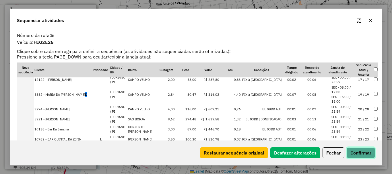
click at [367, 151] on button "Confirmar" at bounding box center [361, 153] width 28 height 11
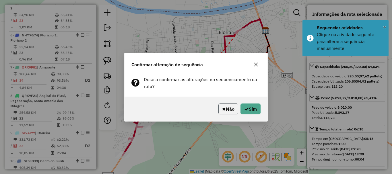
click at [223, 105] on button "Não" at bounding box center [229, 109] width 20 height 11
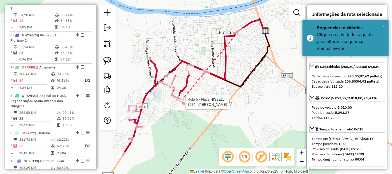
click at [184, 105] on div at bounding box center [184, 102] width 14 height 6
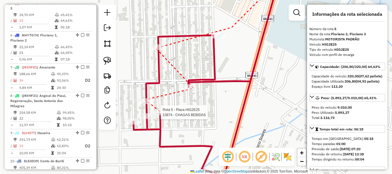
click at [165, 115] on div at bounding box center [159, 113] width 14 height 6
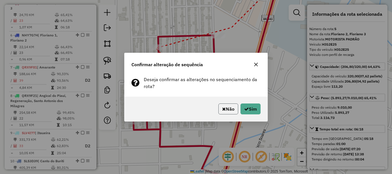
click at [221, 114] on button "Não" at bounding box center [229, 109] width 20 height 11
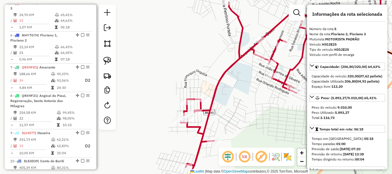
drag, startPoint x: 264, startPoint y: 96, endPoint x: 202, endPoint y: 108, distance: 63.5
click at [196, 112] on div "Janela de atendimento Grade de atendimento Capacidade Transportadoras Veículos …" at bounding box center [196, 87] width 392 height 174
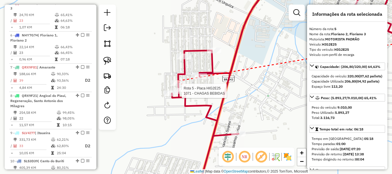
click at [180, 94] on div at bounding box center [180, 91] width 14 height 6
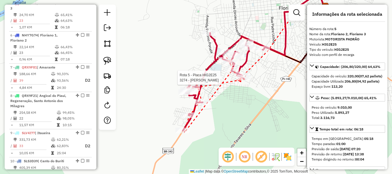
click at [245, 81] on div at bounding box center [244, 78] width 14 height 6
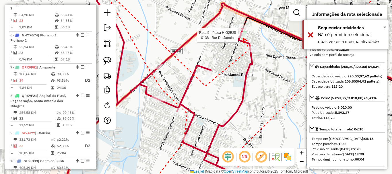
click at [244, 38] on div at bounding box center [240, 35] width 14 height 6
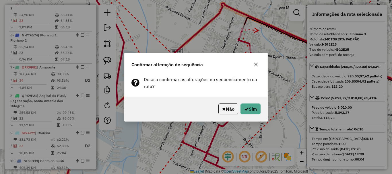
click at [248, 100] on div "Não Sim" at bounding box center [196, 109] width 143 height 25
click at [248, 104] on button "Sim" at bounding box center [251, 109] width 20 height 11
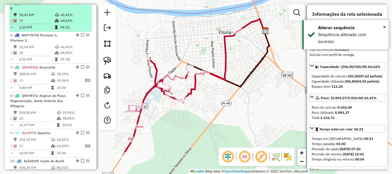
click at [81, 5] on em at bounding box center [82, 2] width 3 height 3
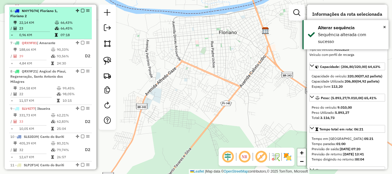
click at [65, 38] on td "07:18" at bounding box center [74, 35] width 29 height 6
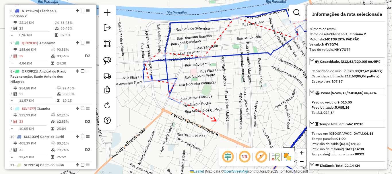
drag, startPoint x: 195, startPoint y: 51, endPoint x: 171, endPoint y: 72, distance: 32.2
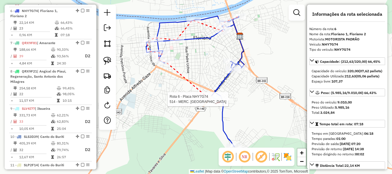
click at [220, 102] on div at bounding box center [217, 100] width 14 height 6
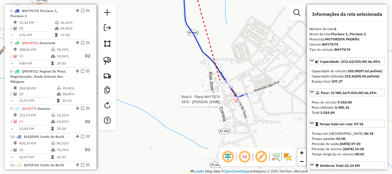
click at [237, 103] on div at bounding box center [239, 100] width 14 height 6
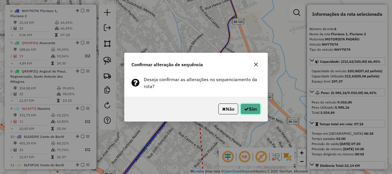
click at [244, 112] on button "Sim" at bounding box center [251, 109] width 20 height 11
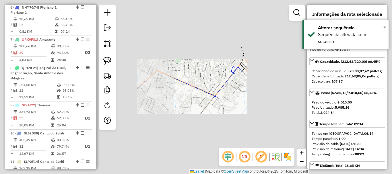
scroll to position [261, 0]
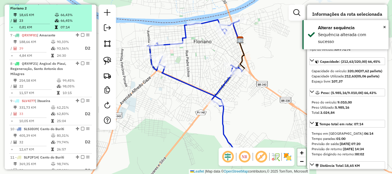
click at [81, 5] on em at bounding box center [82, 2] width 3 height 3
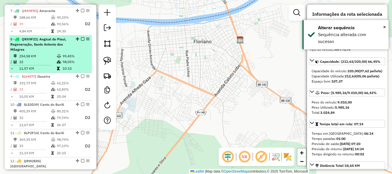
click at [67, 41] on li "8 - QRX9F21 | Angical do Piaui, Regeneração, Santo Antonio dos Milagres 254,58 …" at bounding box center [50, 54] width 83 height 37
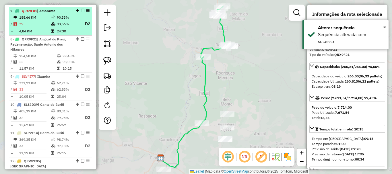
click at [67, 34] on td "24:30" at bounding box center [68, 31] width 23 height 6
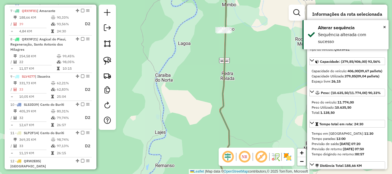
drag, startPoint x: 220, startPoint y: 56, endPoint x: 222, endPoint y: 95, distance: 38.6
click at [223, 98] on icon at bounding box center [225, 119] width 11 height 177
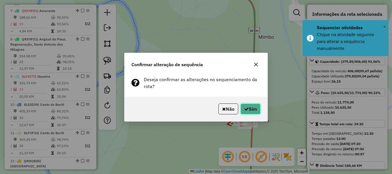
click at [246, 110] on icon "button" at bounding box center [246, 109] width 5 height 5
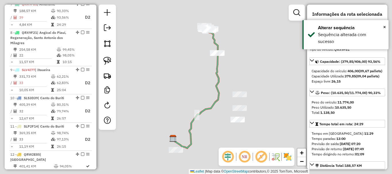
scroll to position [269, 0]
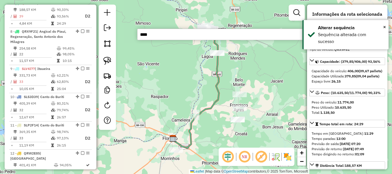
type input "*****"
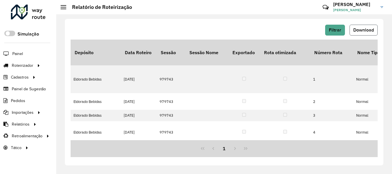
click at [375, 28] on button "Download" at bounding box center [364, 30] width 28 height 11
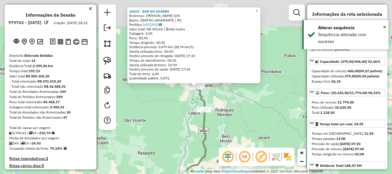
select select "*********"
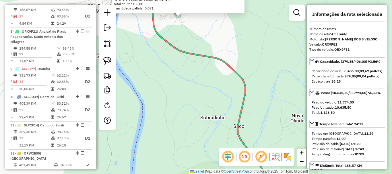
click at [180, 30] on div "10023 - BAR DO [PERSON_NAME]: [PERSON_NAME] S/N Bairro: CENTRO (AMARANTE / PI) …" at bounding box center [196, 87] width 392 height 174
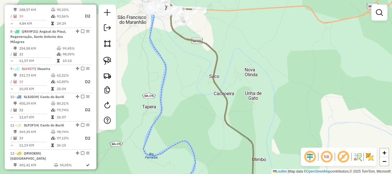
drag, startPoint x: 250, startPoint y: 109, endPoint x: 244, endPoint y: 56, distance: 53.3
click at [244, 59] on div "Janela de atendimento Grade de atendimento Capacidade Transportadoras Veículos …" at bounding box center [196, 87] width 392 height 174
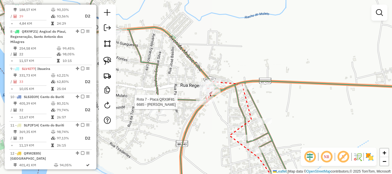
click at [206, 105] on div at bounding box center [203, 102] width 14 height 6
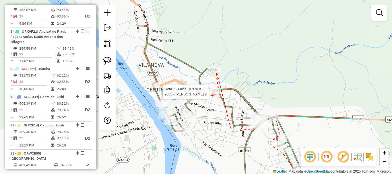
click at [212, 95] on div at bounding box center [212, 92] width 14 height 6
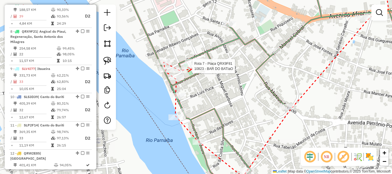
click at [192, 69] on div at bounding box center [191, 66] width 14 height 6
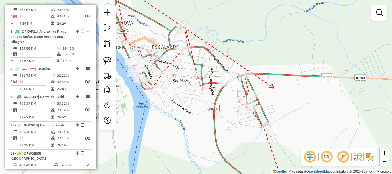
drag, startPoint x: 312, startPoint y: 75, endPoint x: 283, endPoint y: 86, distance: 31.6
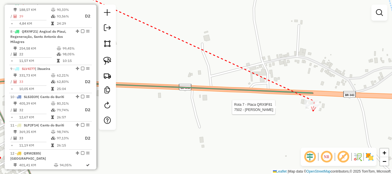
click at [313, 110] on div at bounding box center [313, 108] width 14 height 6
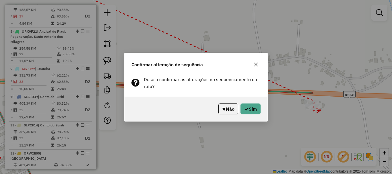
click at [266, 106] on div "Não Sim" at bounding box center [196, 109] width 143 height 25
click at [262, 107] on div "Não Sim" at bounding box center [196, 109] width 143 height 25
click at [257, 108] on button "Sim" at bounding box center [251, 109] width 20 height 11
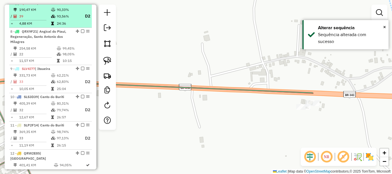
click at [82, 5] on em at bounding box center [82, 2] width 3 height 3
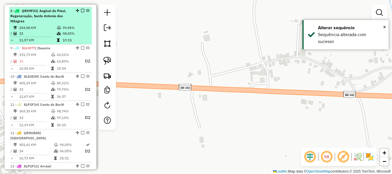
click at [71, 36] on td "98,05%" at bounding box center [75, 34] width 27 height 6
select select "*********"
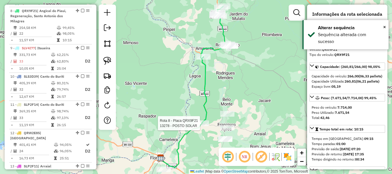
click at [195, 126] on div at bounding box center [202, 124] width 14 height 6
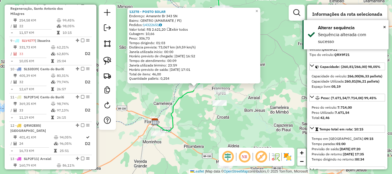
scroll to position [277, 0]
click at [182, 100] on icon at bounding box center [178, 76] width 46 height 111
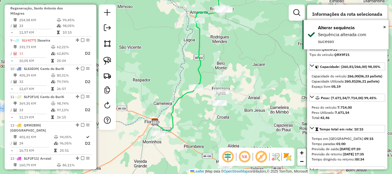
click at [182, 100] on icon at bounding box center [178, 76] width 46 height 111
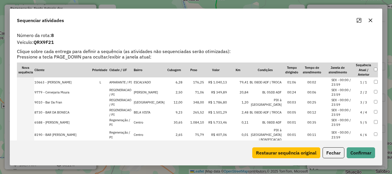
scroll to position [163, 0]
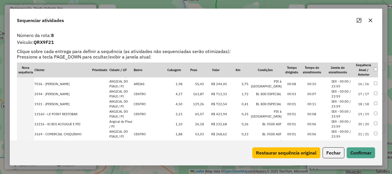
click at [357, 139] on td "22 / 22" at bounding box center [364, 144] width 20 height 10
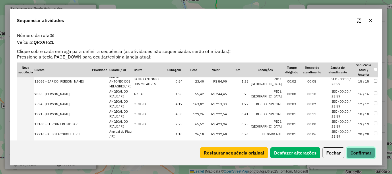
click at [361, 153] on button "Confirmar" at bounding box center [361, 153] width 28 height 11
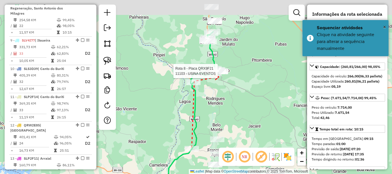
drag, startPoint x: 229, startPoint y: 51, endPoint x: 219, endPoint y: 77, distance: 27.5
click at [219, 76] on div at bounding box center [219, 71] width 5 height 10
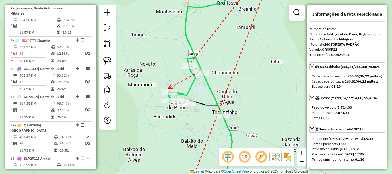
click at [169, 89] on icon at bounding box center [171, 87] width 4 height 4
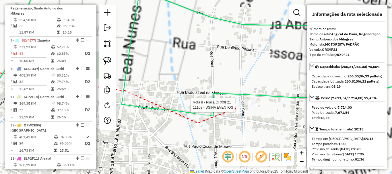
click at [236, 108] on div at bounding box center [237, 105] width 14 height 6
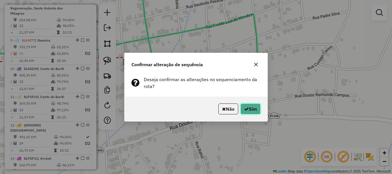
click at [256, 112] on button "Sim" at bounding box center [251, 109] width 20 height 11
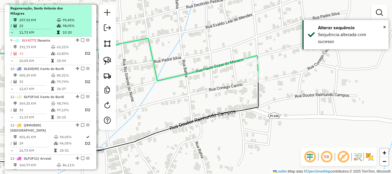
click at [81, 5] on em at bounding box center [82, 2] width 3 height 3
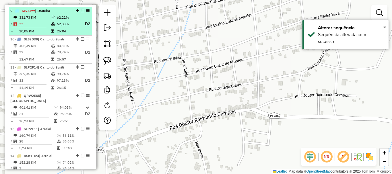
click at [70, 27] on td "62,83%" at bounding box center [68, 23] width 23 height 7
select select "*********"
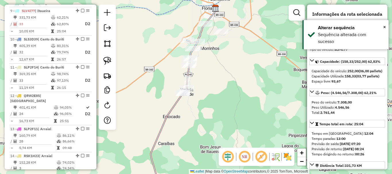
click at [243, 152] on em at bounding box center [245, 157] width 14 height 14
click at [202, 35] on icon at bounding box center [178, 108] width 55 height 168
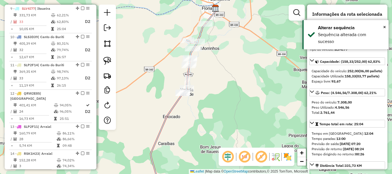
click at [202, 35] on icon at bounding box center [178, 108] width 55 height 168
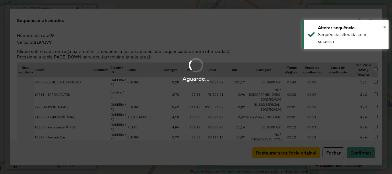
scroll to position [284, 0]
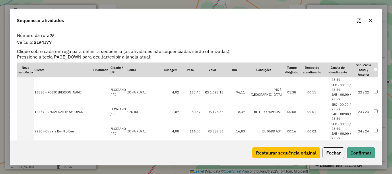
click at [356, 95] on td "22 / 22" at bounding box center [364, 93] width 20 height 20
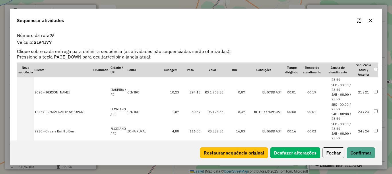
scroll to position [425, 0]
click at [365, 154] on button "Confirmar" at bounding box center [361, 153] width 28 height 11
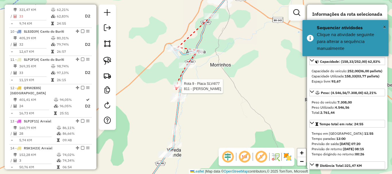
click at [176, 89] on div at bounding box center [180, 87] width 14 height 6
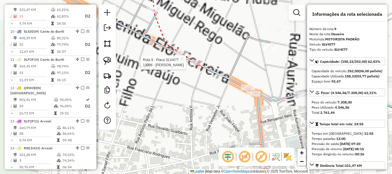
click at [200, 65] on div at bounding box center [197, 63] width 14 height 6
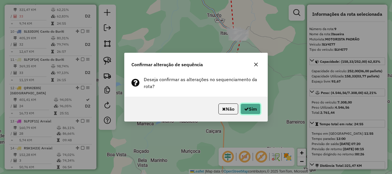
click at [249, 107] on button "Sim" at bounding box center [251, 109] width 20 height 11
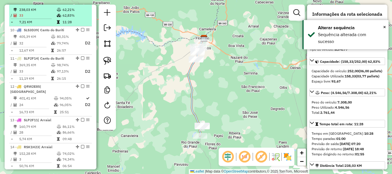
click at [81, 5] on em at bounding box center [82, 2] width 3 height 3
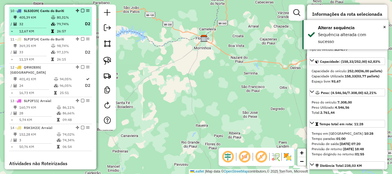
click at [65, 28] on td "79,74%" at bounding box center [68, 23] width 23 height 7
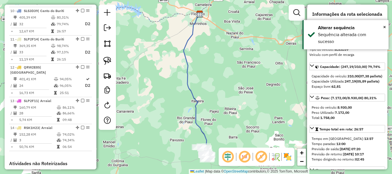
drag, startPoint x: 213, startPoint y: 125, endPoint x: 198, endPoint y: 76, distance: 51.3
click at [198, 76] on div "Janela de atendimento Grade de atendimento Capacidade Transportadoras Veículos …" at bounding box center [196, 87] width 392 height 174
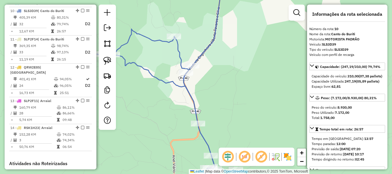
click at [181, 65] on icon at bounding box center [167, 110] width 141 height 163
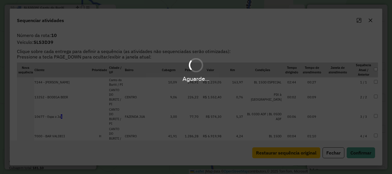
scroll to position [292, 0]
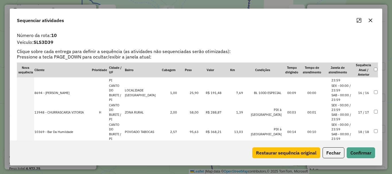
click at [358, 135] on td "18 / 18" at bounding box center [364, 132] width 20 height 20
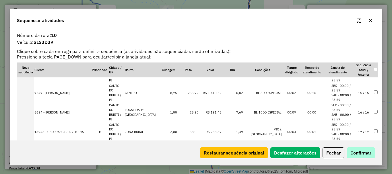
scroll to position [307, 0]
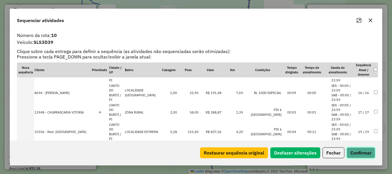
click at [361, 151] on button "Confirmar" at bounding box center [361, 153] width 28 height 11
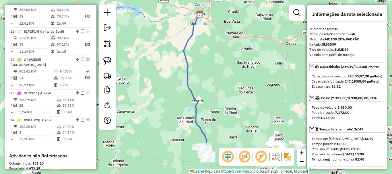
drag, startPoint x: 207, startPoint y: 101, endPoint x: 218, endPoint y: 43, distance: 59.4
click at [218, 43] on div "Janela de atendimento Grade de atendimento Capacidade Transportadoras Veículos …" at bounding box center [196, 87] width 392 height 174
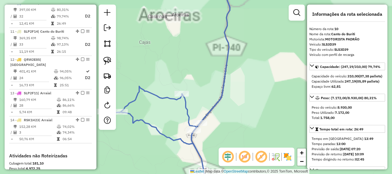
click at [219, 77] on icon at bounding box center [215, 52] width 30 height 141
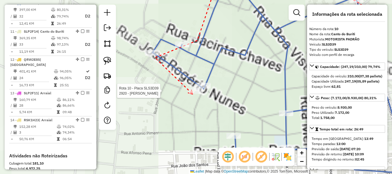
click at [193, 94] on div at bounding box center [196, 91] width 14 height 6
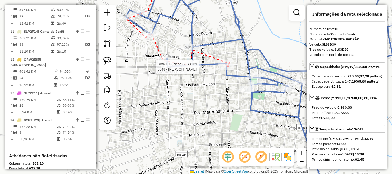
click at [229, 70] on div at bounding box center [226, 67] width 14 height 6
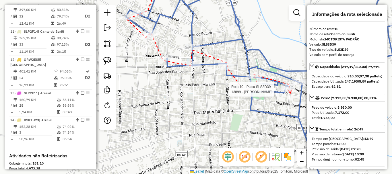
click at [291, 92] on div at bounding box center [288, 90] width 14 height 6
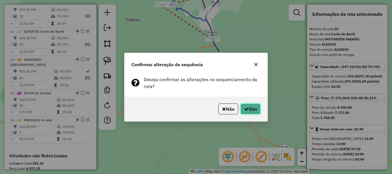
click at [259, 112] on button "Sim" at bounding box center [251, 109] width 20 height 11
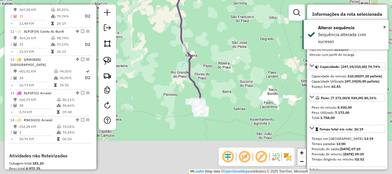
drag, startPoint x: 229, startPoint y: 124, endPoint x: 223, endPoint y: 78, distance: 45.8
click at [223, 78] on div "Janela de atendimento Grade de atendimento Capacidade Transportadoras Veículos …" at bounding box center [196, 87] width 392 height 174
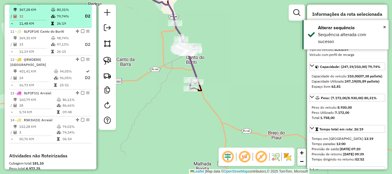
click at [83, 5] on div at bounding box center [80, 2] width 17 height 3
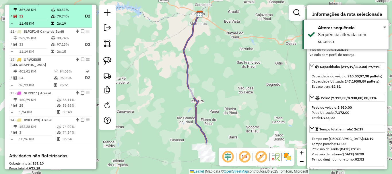
click at [81, 5] on em at bounding box center [82, 2] width 3 height 3
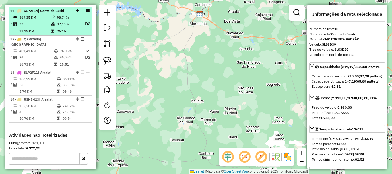
click at [77, 28] on td "97,13%" at bounding box center [68, 23] width 23 height 7
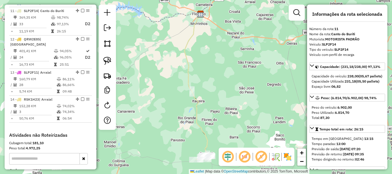
drag, startPoint x: 219, startPoint y: 107, endPoint x: 205, endPoint y: 56, distance: 52.8
click at [206, 58] on div "Rota 11 - Placa SLP2F14 13086 - BARBEARIA MOURA Janela de atendimento Grade de …" at bounding box center [196, 87] width 392 height 174
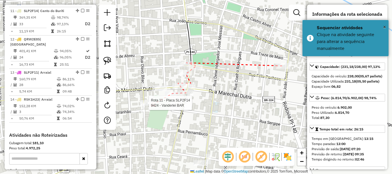
click at [151, 106] on div at bounding box center [147, 103] width 14 height 6
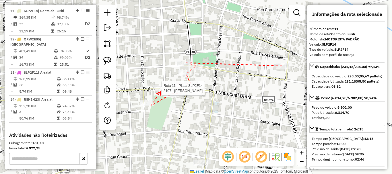
click at [161, 91] on div at bounding box center [160, 89] width 14 height 6
drag, startPoint x: 168, startPoint y: 114, endPoint x: 188, endPoint y: 86, distance: 34.4
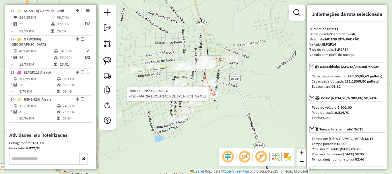
click at [215, 97] on div at bounding box center [211, 94] width 14 height 6
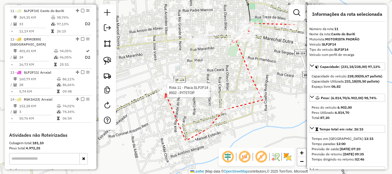
click at [165, 93] on div at bounding box center [165, 91] width 14 height 6
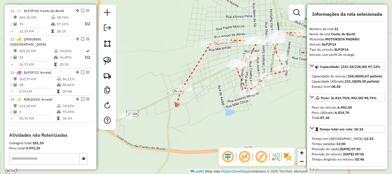
drag, startPoint x: 176, startPoint y: 107, endPoint x: 216, endPoint y: 75, distance: 51.3
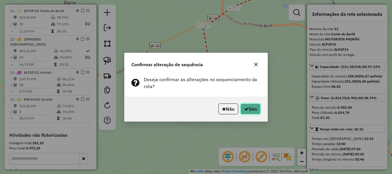
click at [249, 107] on button "Sim" at bounding box center [251, 109] width 20 height 11
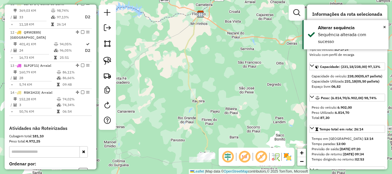
scroll to position [300, 0]
drag, startPoint x: 215, startPoint y: 120, endPoint x: 221, endPoint y: 53, distance: 67.5
click at [221, 54] on div "Janela de atendimento Grade de atendimento Capacidade Transportadoras Veículos …" at bounding box center [196, 87] width 392 height 174
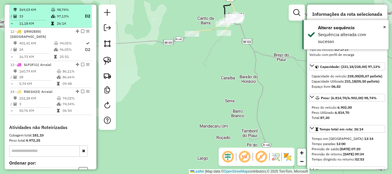
click at [81, 5] on em at bounding box center [82, 2] width 3 height 3
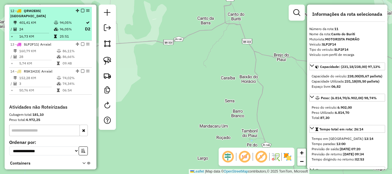
click at [69, 28] on td "96,05%" at bounding box center [71, 29] width 25 height 7
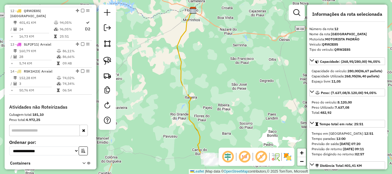
click at [230, 44] on div "Janela de atendimento Grade de atendimento Capacidade Transportadoras Veículos …" at bounding box center [196, 87] width 392 height 174
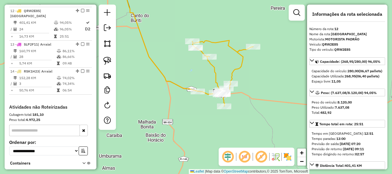
click at [182, 90] on icon at bounding box center [170, 38] width 100 height 112
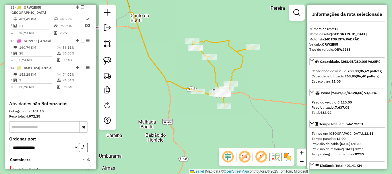
click at [182, 88] on icon at bounding box center [170, 38] width 100 height 112
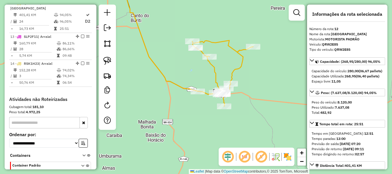
click at [182, 88] on icon at bounding box center [170, 38] width 100 height 112
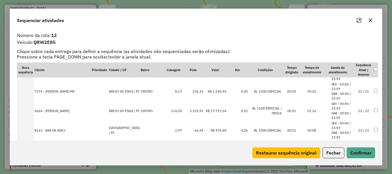
scroll to position [402, 0]
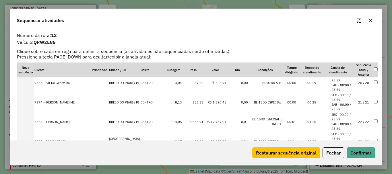
click at [358, 134] on td "23 / 23" at bounding box center [364, 142] width 20 height 20
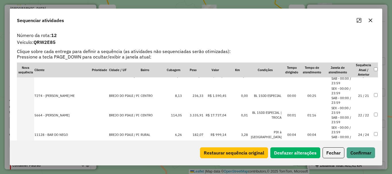
click at [359, 136] on td "24 / 24" at bounding box center [364, 135] width 20 height 20
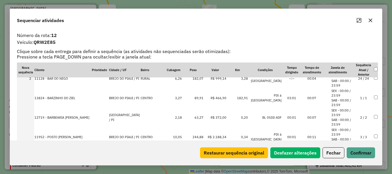
scroll to position [0, 0]
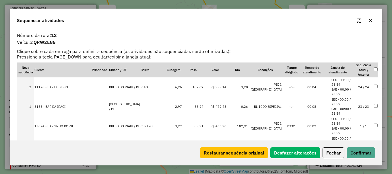
drag, startPoint x: 48, startPoint y: 103, endPoint x: 48, endPoint y: 86, distance: 17.5
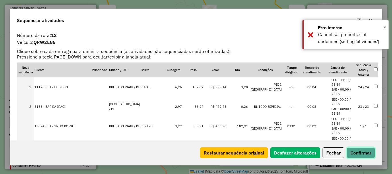
click at [375, 154] on button "Confirmar" at bounding box center [361, 153] width 28 height 11
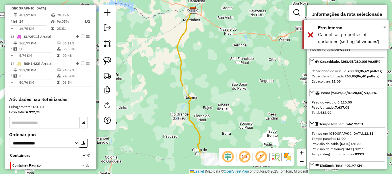
drag, startPoint x: 219, startPoint y: 100, endPoint x: 215, endPoint y: 37, distance: 62.8
click at [216, 39] on div "Janela de atendimento Grade de atendimento Capacidade Transportadoras Veículos …" at bounding box center [196, 87] width 392 height 174
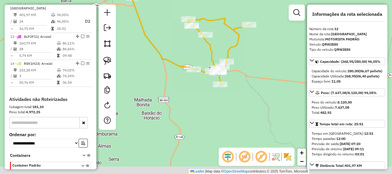
drag, startPoint x: 210, startPoint y: 111, endPoint x: 187, endPoint y: 44, distance: 71.2
click at [187, 45] on div "Janela de atendimento Grade de atendimento Capacidade Transportadoras Veículos …" at bounding box center [196, 87] width 392 height 174
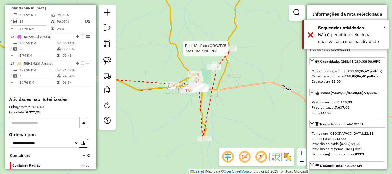
click at [229, 51] on div at bounding box center [230, 49] width 14 height 6
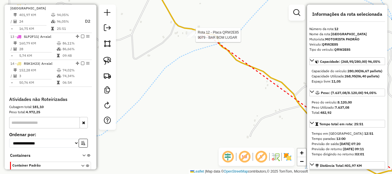
click at [199, 38] on div at bounding box center [194, 35] width 14 height 6
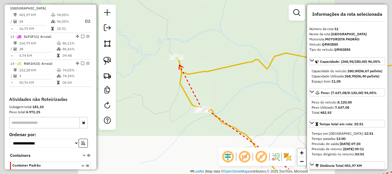
click at [179, 60] on div at bounding box center [176, 57] width 14 height 6
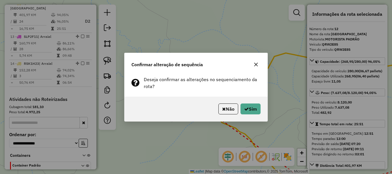
click at [252, 103] on div "Não Sim" at bounding box center [196, 109] width 143 height 25
click at [252, 105] on button "Sim" at bounding box center [251, 109] width 20 height 11
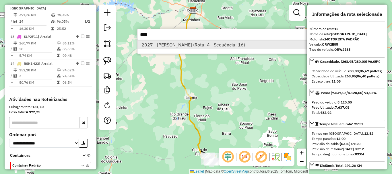
type input "****"
click at [180, 43] on li "2027 - [PERSON_NAME] (Rota: 4 - Sequência: 16)" at bounding box center [224, 45] width 172 height 9
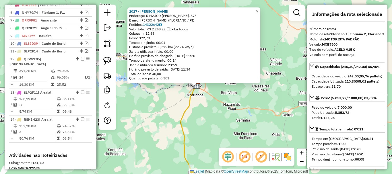
scroll to position [246, 0]
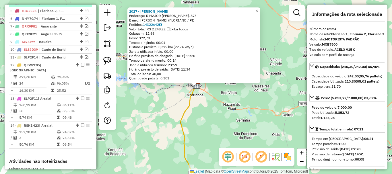
click at [85, 5] on em at bounding box center [86, 2] width 3 height 3
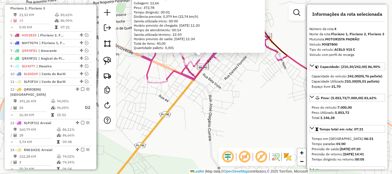
click at [200, 87] on div "2027 - [PERSON_NAME]: R MAJOR [PERSON_NAME]. 873 Bairro: [PERSON_NAME] (FLORIAN…" at bounding box center [196, 87] width 392 height 174
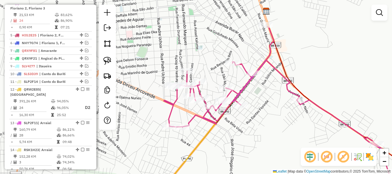
drag, startPoint x: 205, startPoint y: 87, endPoint x: 228, endPoint y: 138, distance: 55.4
click at [228, 138] on div "Janela de atendimento Grade de atendimento Capacidade Transportadoras Veículos …" at bounding box center [196, 87] width 392 height 174
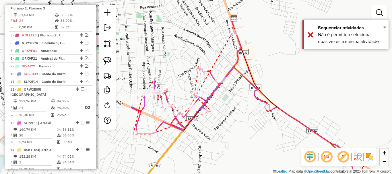
click at [199, 67] on icon at bounding box center [198, 69] width 4 height 4
drag, startPoint x: 282, startPoint y: 128, endPoint x: 229, endPoint y: 80, distance: 72.2
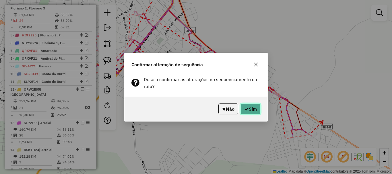
click at [254, 105] on button "Sim" at bounding box center [251, 109] width 20 height 11
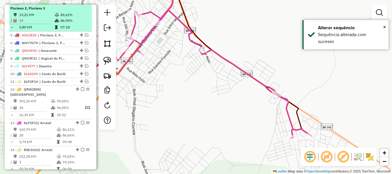
click at [82, 5] on em at bounding box center [82, 2] width 3 height 3
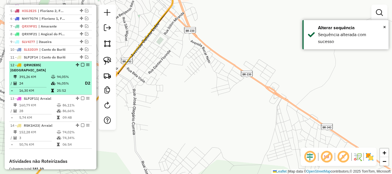
click at [60, 89] on td "25:52" at bounding box center [68, 91] width 23 height 6
select select "*********"
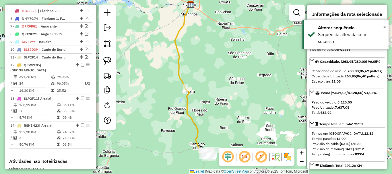
drag, startPoint x: 173, startPoint y: 124, endPoint x: 153, endPoint y: 72, distance: 55.3
click at [153, 72] on div "Janela de atendimento Grade de atendimento Capacidade Transportadoras Veículos …" at bounding box center [196, 87] width 392 height 174
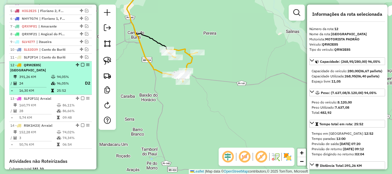
click at [81, 67] on em at bounding box center [82, 64] width 3 height 3
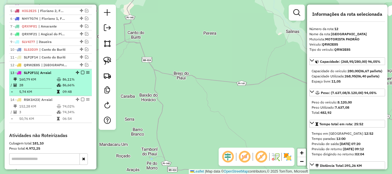
click at [70, 88] on td "86,66%" at bounding box center [75, 85] width 27 height 6
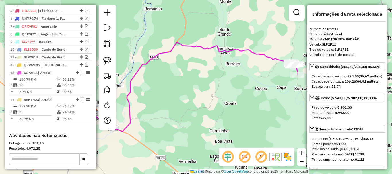
drag, startPoint x: 269, startPoint y: 87, endPoint x: 228, endPoint y: 88, distance: 40.5
click at [228, 88] on div "Janela de atendimento Grade de atendimento Capacidade Transportadoras Veículos …" at bounding box center [196, 87] width 392 height 174
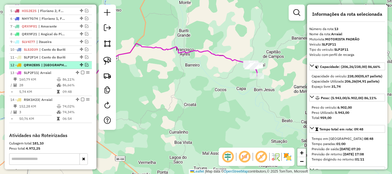
click at [87, 67] on div at bounding box center [80, 64] width 17 height 3
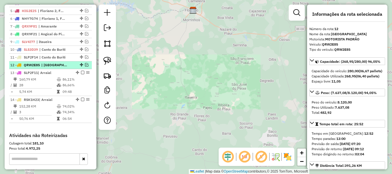
click at [85, 67] on em at bounding box center [86, 64] width 3 height 3
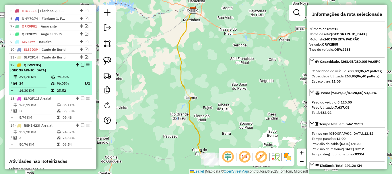
click at [67, 89] on td "25:52" at bounding box center [68, 91] width 23 height 6
click at [82, 67] on em at bounding box center [82, 64] width 3 height 3
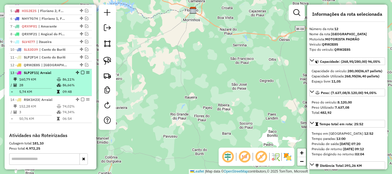
click at [76, 82] on td "86,11%" at bounding box center [75, 80] width 27 height 6
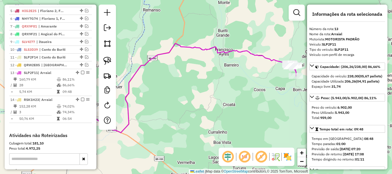
drag, startPoint x: 229, startPoint y: 98, endPoint x: 192, endPoint y: 104, distance: 37.3
click at [192, 104] on div "Janela de atendimento Grade de atendimento Capacidade Transportadoras Veículos …" at bounding box center [196, 87] width 392 height 174
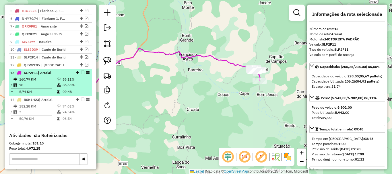
click at [55, 76] on div "13 - SLP2F11 | Arraial" at bounding box center [40, 72] width 61 height 5
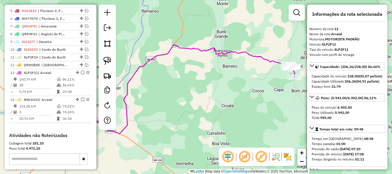
drag, startPoint x: 280, startPoint y: 72, endPoint x: 208, endPoint y: 86, distance: 73.3
click at [209, 85] on div "Janela de atendimento Grade de atendimento Capacidade Transportadoras Veículos …" at bounding box center [196, 87] width 392 height 174
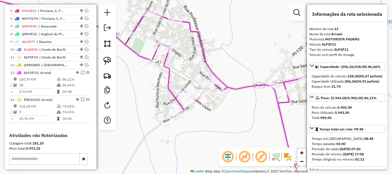
click at [127, 43] on icon at bounding box center [55, 25] width 188 height 69
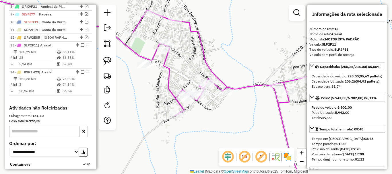
click at [127, 43] on icon at bounding box center [55, 25] width 188 height 69
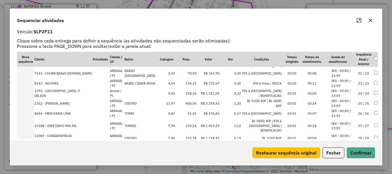
scroll to position [16, 0]
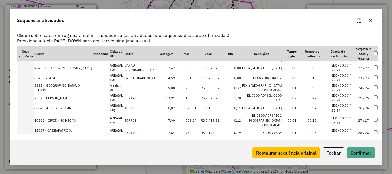
click at [354, 128] on td "28 / 28" at bounding box center [364, 133] width 20 height 10
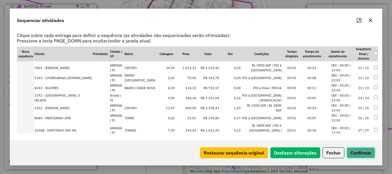
click at [359, 150] on button "Confirmar" at bounding box center [361, 153] width 28 height 11
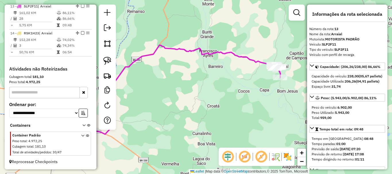
drag, startPoint x: 244, startPoint y: 59, endPoint x: 173, endPoint y: 67, distance: 70.8
click at [173, 67] on div "Janela de atendimento Grade de atendimento Capacidade Transportadoras Veículos …" at bounding box center [196, 87] width 392 height 174
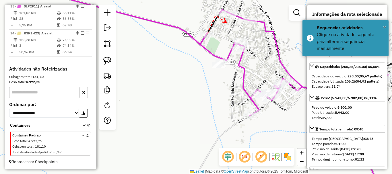
click at [231, 16] on div at bounding box center [231, 14] width 14 height 6
click at [241, 38] on icon at bounding box center [242, 36] width 4 height 4
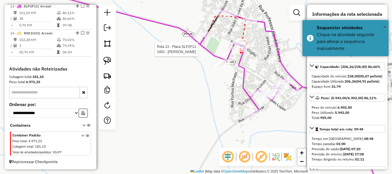
click at [240, 52] on div at bounding box center [239, 50] width 14 height 6
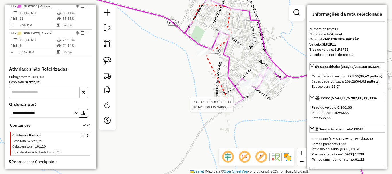
click at [232, 108] on div at bounding box center [235, 105] width 14 height 6
click at [243, 88] on icon at bounding box center [244, 90] width 4 height 4
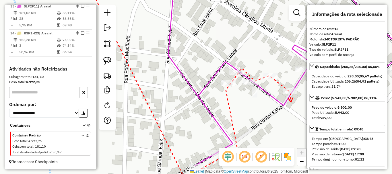
drag, startPoint x: 291, startPoint y: 102, endPoint x: 221, endPoint y: 105, distance: 70.7
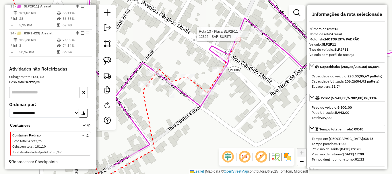
click at [240, 37] on div at bounding box center [241, 34] width 14 height 6
click at [254, 33] on div at bounding box center [258, 31] width 14 height 6
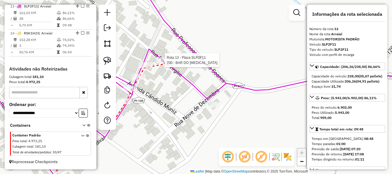
click at [169, 63] on div at bounding box center [163, 60] width 14 height 6
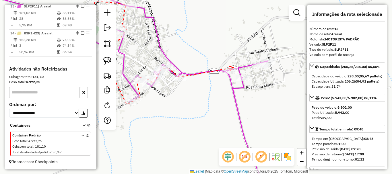
click at [234, 68] on icon at bounding box center [232, 68] width 4 height 4
click at [269, 69] on div at bounding box center [264, 66] width 14 height 6
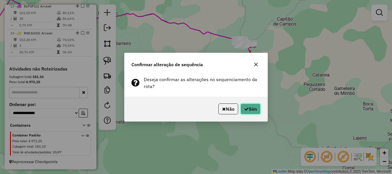
click at [250, 111] on button "Sim" at bounding box center [251, 109] width 20 height 11
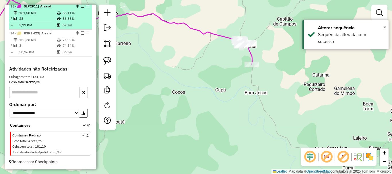
click at [81, 7] on em at bounding box center [82, 5] width 3 height 3
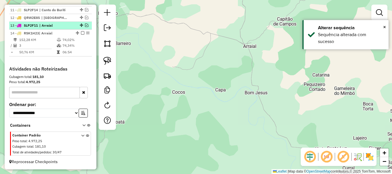
click at [69, 29] on li "13 - SLP2F11 | Arraial" at bounding box center [50, 26] width 83 height 8
select select "*********"
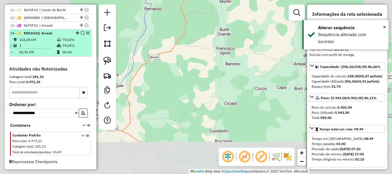
click at [68, 38] on td "74,02%" at bounding box center [75, 40] width 27 height 6
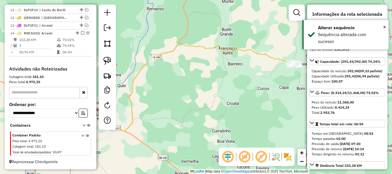
drag, startPoint x: 239, startPoint y: 79, endPoint x: 151, endPoint y: 96, distance: 88.9
click at [151, 96] on div "Janela de atendimento Grade de atendimento Capacidade Transportadoras Veículos …" at bounding box center [196, 87] width 392 height 174
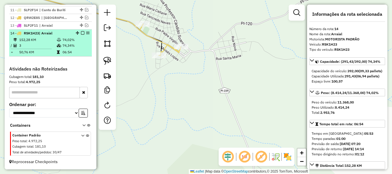
click at [82, 32] on em at bounding box center [82, 32] width 3 height 3
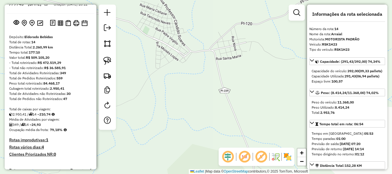
scroll to position [29, 0]
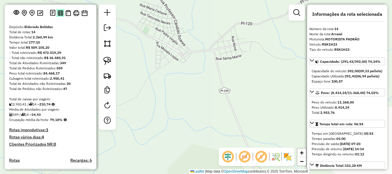
click at [60, 16] on img at bounding box center [60, 12] width 5 height 5
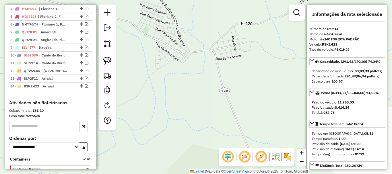
scroll to position [279, 0]
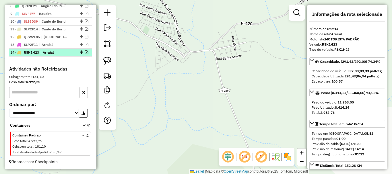
click at [85, 52] on em at bounding box center [86, 52] width 3 height 3
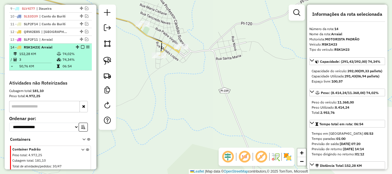
click at [62, 57] on td "74,02%" at bounding box center [75, 54] width 27 height 6
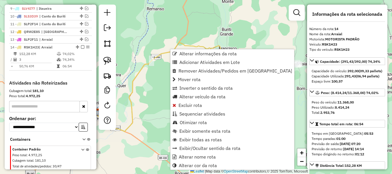
scroll to position [298, 0]
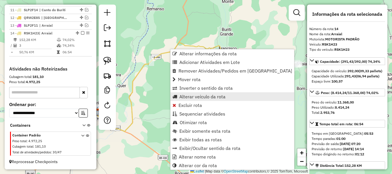
click at [208, 99] on span "Alterar veículo da rota" at bounding box center [203, 97] width 46 height 5
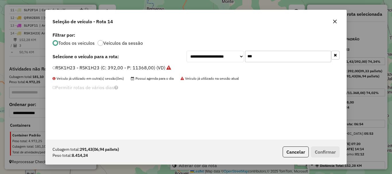
scroll to position [3, 2]
click at [271, 57] on input "***" at bounding box center [288, 56] width 86 height 11
type input "***"
click at [57, 67] on label "SLP8F48 - SLP8F48 (C: 420,00 - P: 12180,00) (VD)" at bounding box center [108, 67] width 111 height 7
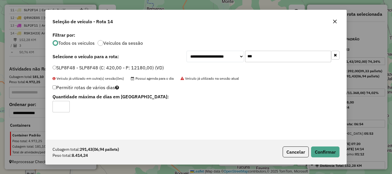
click at [56, 86] on label "Permitir rotas de vários dias" at bounding box center [86, 87] width 67 height 11
type input "*"
click at [65, 105] on input "*" at bounding box center [61, 106] width 17 height 11
click at [339, 150] on button "Confirmar" at bounding box center [325, 152] width 28 height 11
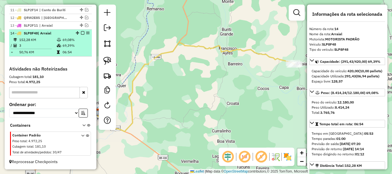
click at [70, 41] on td "69,08%" at bounding box center [75, 40] width 27 height 6
click at [81, 33] on em at bounding box center [82, 32] width 3 height 3
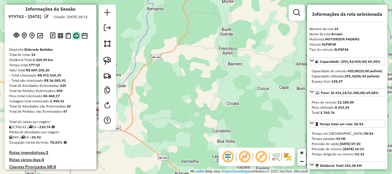
scroll to position [0, 0]
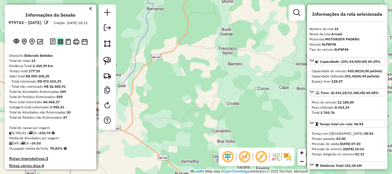
click at [62, 45] on img at bounding box center [60, 41] width 5 height 5
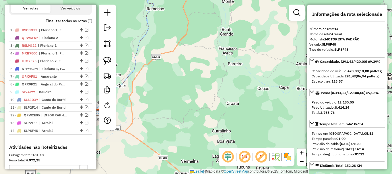
scroll to position [201, 0]
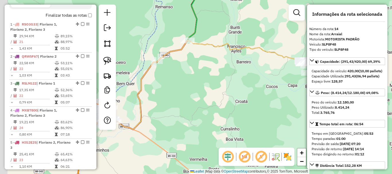
drag, startPoint x: 177, startPoint y: 100, endPoint x: 240, endPoint y: 62, distance: 73.7
click at [219, 75] on div "Janela de atendimento Grade de atendimento Capacidade Transportadoras Veículos …" at bounding box center [196, 87] width 392 height 174
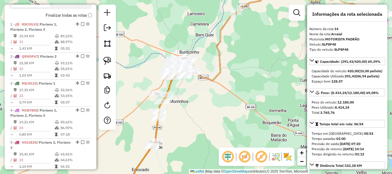
drag, startPoint x: 196, startPoint y: 119, endPoint x: 213, endPoint y: 101, distance: 24.4
click at [213, 103] on div "Janela de atendimento Grade de atendimento Capacidade Transportadoras Veículos …" at bounding box center [196, 87] width 392 height 174
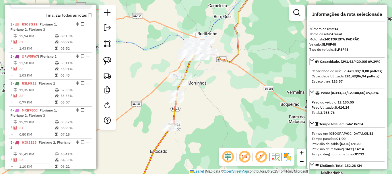
click at [241, 157] on em at bounding box center [245, 157] width 14 height 14
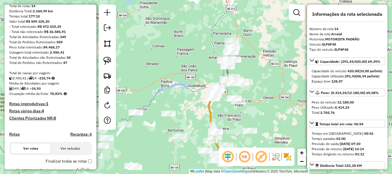
scroll to position [57, 0]
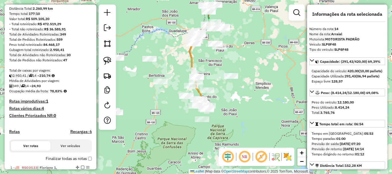
click at [214, 86] on div "Rota 11 - Placa SLP2F14 11311 - SO ACABAMENTOS Rota 10 - Placa SLS3D39 7000 - B…" at bounding box center [196, 87] width 392 height 174
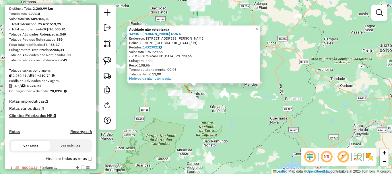
click at [213, 103] on div "Atividade não roteirizada 13710 - DJALMA PEREIRA DOS S Endereço: Av modesto Ant…" at bounding box center [196, 87] width 392 height 174
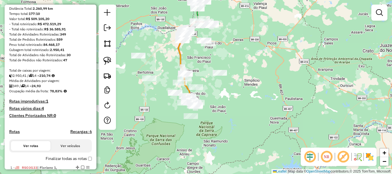
click at [219, 76] on div at bounding box center [220, 73] width 14 height 6
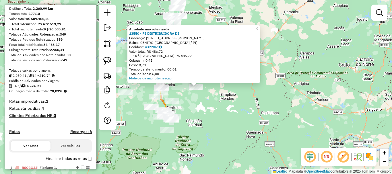
drag, startPoint x: 217, startPoint y: 101, endPoint x: 213, endPoint y: 96, distance: 6.6
click at [216, 101] on div "Atividade não roteirizada 13550 - FE DISTRIBUIDORA DE Endereço: rua Joaquim dia…" at bounding box center [196, 87] width 392 height 174
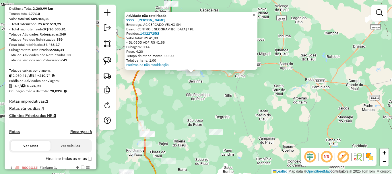
click at [191, 93] on div "Atividade não roteirizada 7797 - MARIA DO ROSARIO RODRIGUES DOS SANTOS Endereço…" at bounding box center [196, 87] width 392 height 174
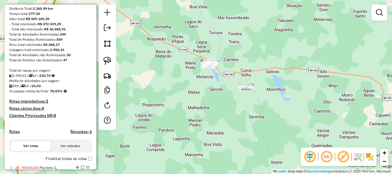
click at [178, 72] on div "Janela de atendimento Grade de atendimento Capacidade Transportadoras Veículos …" at bounding box center [196, 87] width 392 height 174
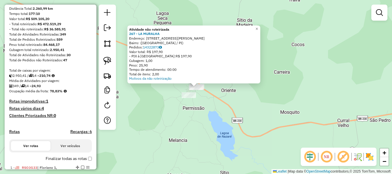
click at [210, 101] on div "Atividade não roteirizada 267 - LA MURALHA Endereço: Avenida Vereador Joaquim N…" at bounding box center [196, 87] width 392 height 174
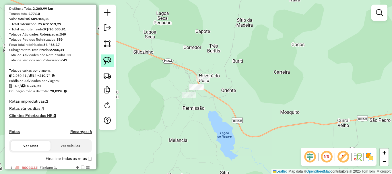
click at [108, 57] on img at bounding box center [107, 61] width 8 height 8
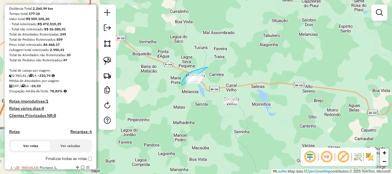
drag, startPoint x: 208, startPoint y: 68, endPoint x: 205, endPoint y: 84, distance: 17.0
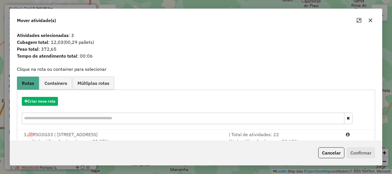
click at [324, 150] on button "Cancelar" at bounding box center [332, 153] width 26 height 11
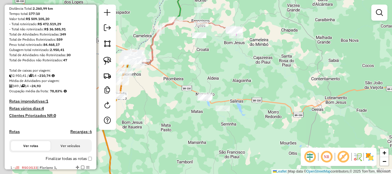
drag, startPoint x: 165, startPoint y: 71, endPoint x: 232, endPoint y: 106, distance: 75.7
click at [227, 105] on div "Janela de atendimento Grade de atendimento Capacidade Transportadoras Veículos …" at bounding box center [196, 87] width 392 height 174
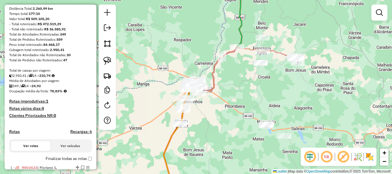
click at [262, 54] on div at bounding box center [263, 52] width 14 height 6
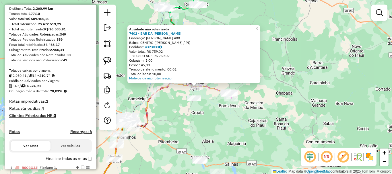
click at [208, 96] on div "Atividade não roteirizada 7402 - BAR DA TERESA Endereço: JOAO ALBINO 400 Bairro…" at bounding box center [196, 87] width 392 height 174
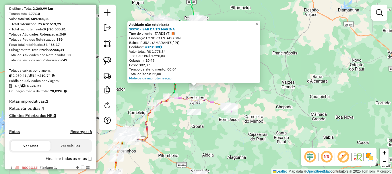
click at [210, 97] on div "Atividade não roteirizada 10070 - BAR DA TO MARINA Tipo de cliente: TARDE (T) E…" at bounding box center [196, 87] width 392 height 174
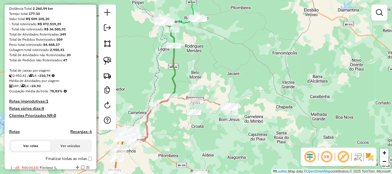
click at [200, 90] on div at bounding box center [196, 87] width 14 height 6
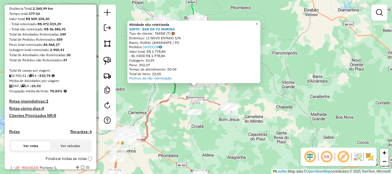
click at [220, 89] on div "Atividade não roteirizada 10070 - BAR DA TO MARINA Tipo de cliente: TARDE (T) E…" at bounding box center [196, 87] width 392 height 174
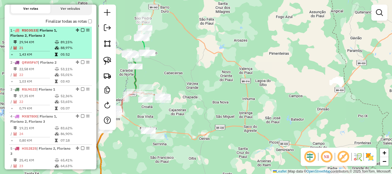
scroll to position [230, 0]
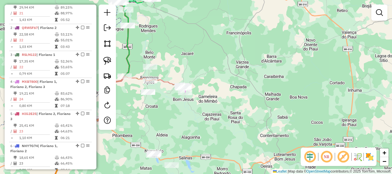
drag, startPoint x: 159, startPoint y: 73, endPoint x: 195, endPoint y: 67, distance: 36.6
click at [195, 67] on div "Janela de atendimento Grade de atendimento Capacidade Transportadoras Veículos …" at bounding box center [196, 87] width 392 height 174
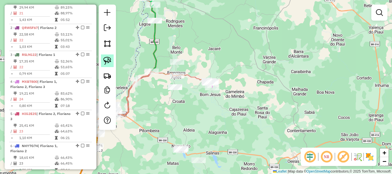
click at [109, 58] on img at bounding box center [107, 61] width 8 height 8
drag, startPoint x: 176, startPoint y: 44, endPoint x: 190, endPoint y: 68, distance: 27.3
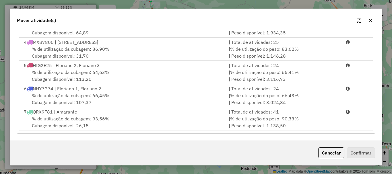
scroll to position [57, 0]
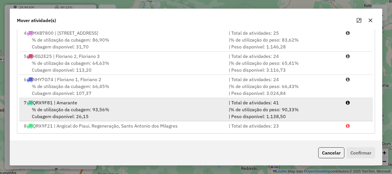
click at [99, 114] on div "% de utilização da cubagem: 93,56% Cubagem disponível: 26,15" at bounding box center [122, 113] width 205 height 14
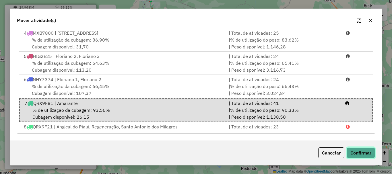
click at [360, 148] on button "Confirmar" at bounding box center [361, 153] width 28 height 11
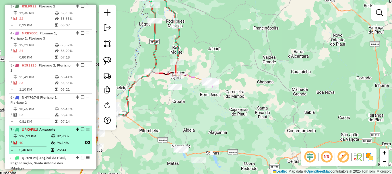
scroll to position [287, 0]
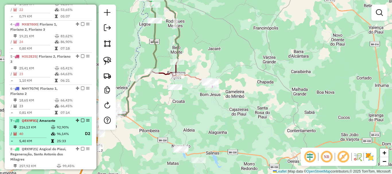
click at [49, 123] on span "| Amarante" at bounding box center [46, 121] width 18 height 4
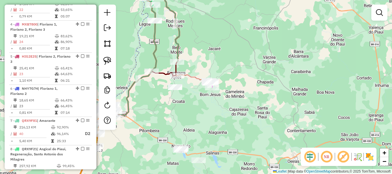
select select "*********"
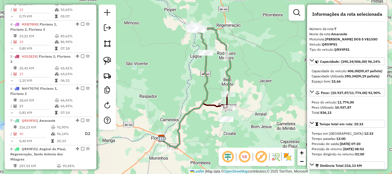
click at [231, 84] on icon at bounding box center [212, 60] width 38 height 69
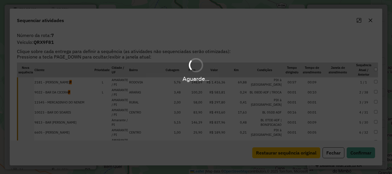
scroll to position [405, 0]
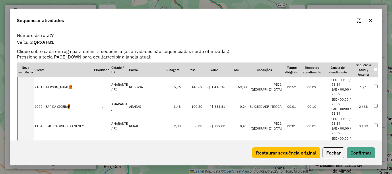
click at [359, 21] on icon "Maximize" at bounding box center [359, 20] width 5 height 5
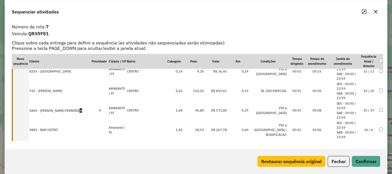
scroll to position [714, 0]
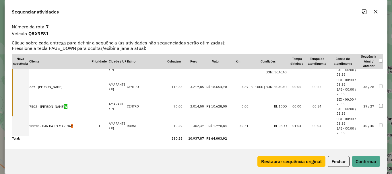
click at [60, 127] on td "10070 - BAR DA TO MARINA T" at bounding box center [60, 127] width 62 height 20
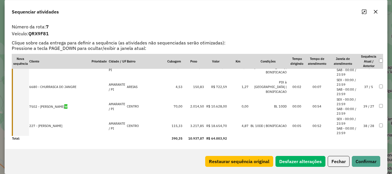
drag, startPoint x: 55, startPoint y: 123, endPoint x: 53, endPoint y: 104, distance: 19.0
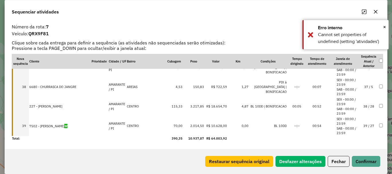
drag, startPoint x: 59, startPoint y: 104, endPoint x: 57, endPoint y: 130, distance: 25.6
click at [365, 160] on button "Confirmar" at bounding box center [366, 161] width 28 height 11
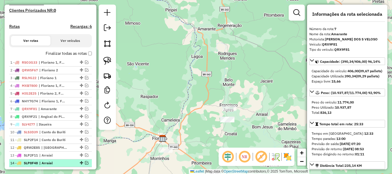
scroll to position [172, 0]
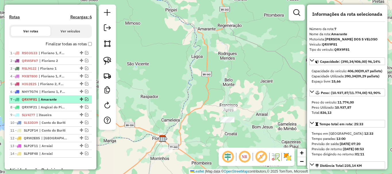
click at [85, 101] on em at bounding box center [86, 99] width 3 height 3
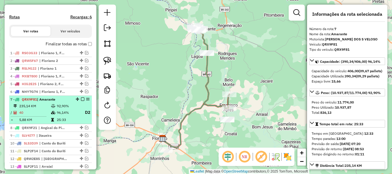
click at [68, 109] on td "92,90%" at bounding box center [68, 106] width 23 height 6
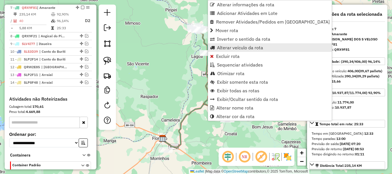
scroll to position [269, 0]
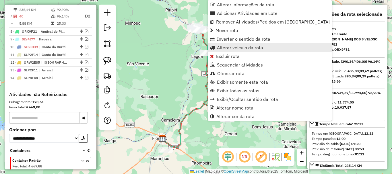
click at [227, 47] on span "Alterar veículo da rota" at bounding box center [240, 47] width 46 height 5
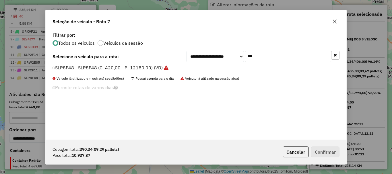
scroll to position [3, 2]
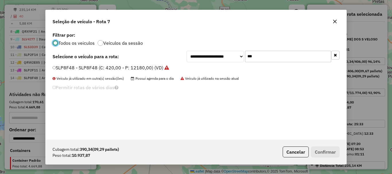
click at [81, 69] on label "SLP8F48 - SLP8F48 (C: 420,00 - P: 12180,00) (VD)" at bounding box center [111, 67] width 117 height 7
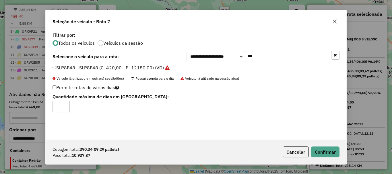
click at [62, 106] on input "*" at bounding box center [61, 106] width 17 height 11
type input "*"
click at [64, 104] on input "*" at bounding box center [61, 106] width 17 height 11
click at [320, 152] on button "Confirmar" at bounding box center [325, 152] width 28 height 11
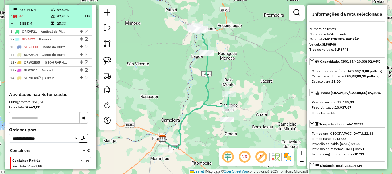
click at [82, 5] on em at bounding box center [82, 2] width 3 height 3
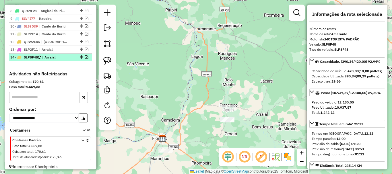
click at [85, 59] on em at bounding box center [86, 56] width 3 height 3
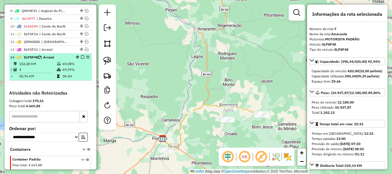
click at [70, 67] on td "69,08%" at bounding box center [75, 64] width 27 height 6
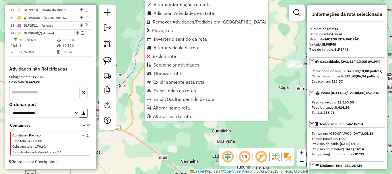
scroll to position [298, 0]
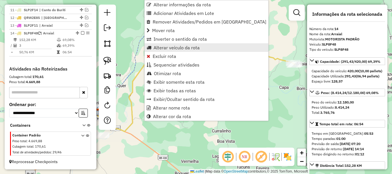
click at [168, 48] on span "Alterar veículo da rota" at bounding box center [177, 47] width 46 height 5
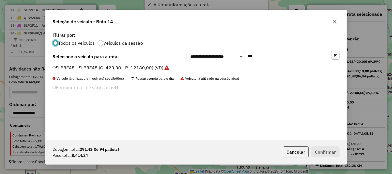
scroll to position [3, 2]
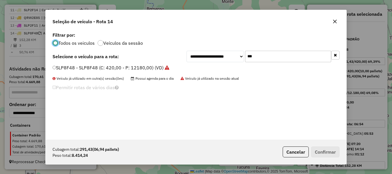
click at [278, 60] on input "***" at bounding box center [288, 56] width 86 height 11
type input "***"
click at [65, 68] on label "QRX9F81 - QRX9F81 (C: 406,00 - P: 11774,00) (VD)" at bounding box center [110, 67] width 114 height 7
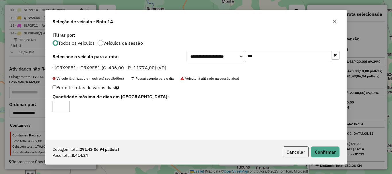
drag, startPoint x: 63, startPoint y: 104, endPoint x: 80, endPoint y: 108, distance: 17.1
type input "*"
click at [64, 105] on input "*" at bounding box center [61, 106] width 17 height 11
click at [332, 153] on button "Confirmar" at bounding box center [325, 152] width 28 height 11
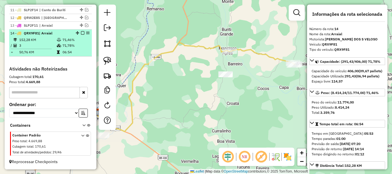
click at [82, 32] on em at bounding box center [82, 32] width 3 height 3
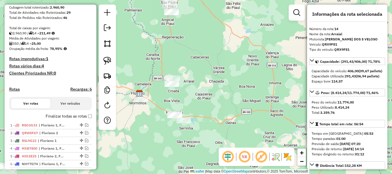
scroll to position [20, 0]
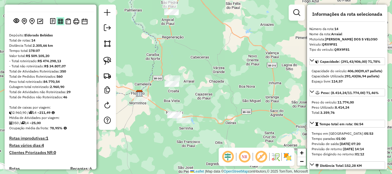
click at [59, 24] on img at bounding box center [60, 21] width 5 height 5
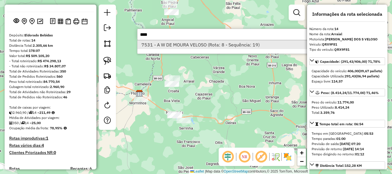
type input "****"
click at [223, 46] on li "7531 - A W DE MOURA VELOSO (Rota: 8 - Sequência: 19)" at bounding box center [224, 45] width 172 height 9
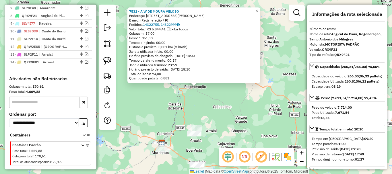
scroll to position [277, 0]
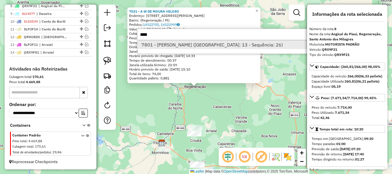
type input "****"
click at [246, 49] on li "7801 - MARIA HILTELINA DA COSTA SOUSA (Rota: 13 - Sequência: 26)" at bounding box center [224, 45] width 172 height 9
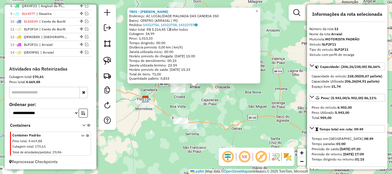
scroll to position [279, 0]
click at [86, 45] on em at bounding box center [86, 44] width 3 height 3
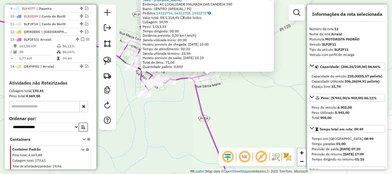
drag, startPoint x: 215, startPoint y: 96, endPoint x: 293, endPoint y: 132, distance: 85.5
click at [293, 132] on div "7801 - MARIA HILTELINA DA COSTA SOUSA Endereço: AC LOCALIDADE MALHADA DAS CANDE…" at bounding box center [196, 87] width 392 height 174
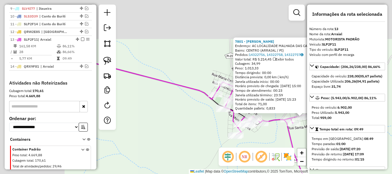
click at [283, 138] on div "7801 - MARIA HILTELINA DA COSTA SOUSA Endereço: AC LOCALIDADE MALHADA DAS CANDE…" at bounding box center [196, 87] width 392 height 174
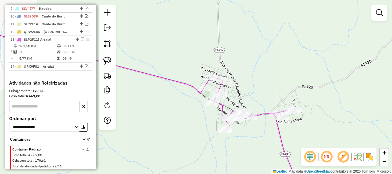
drag, startPoint x: 271, startPoint y: 136, endPoint x: 251, endPoint y: 127, distance: 22.6
click at [251, 127] on div "Janela de atendimento Grade de atendimento Capacidade Transportadoras Veículos …" at bounding box center [196, 87] width 392 height 174
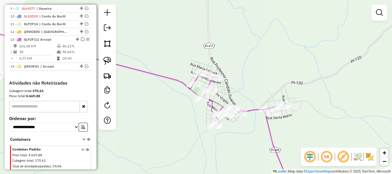
drag, startPoint x: 307, startPoint y: 135, endPoint x: 292, endPoint y: 121, distance: 21.1
click at [292, 121] on div "Janela de atendimento Grade de atendimento Capacidade Transportadoras Veículos …" at bounding box center [196, 87] width 392 height 174
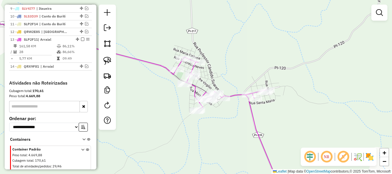
click at [238, 95] on icon at bounding box center [229, 124] width 105 height 134
select select "*********"
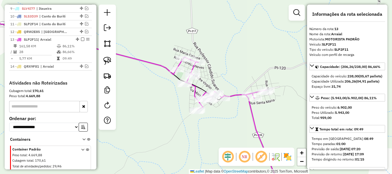
click at [238, 95] on icon at bounding box center [229, 124] width 105 height 134
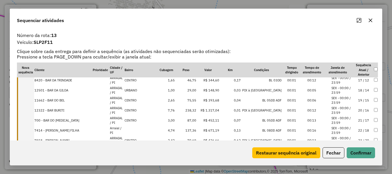
scroll to position [214, 0]
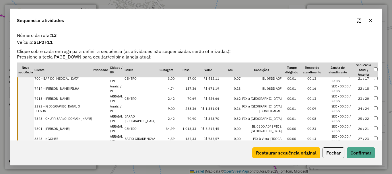
click at [356, 94] on td "23 / 20" at bounding box center [364, 99] width 20 height 10
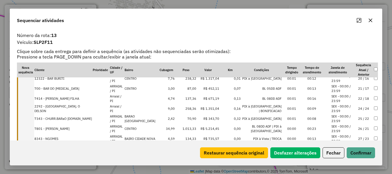
click at [360, 104] on td "24 / 24" at bounding box center [364, 109] width 20 height 10
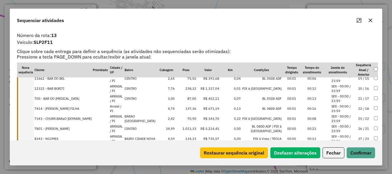
click at [360, 114] on td "25 / 22" at bounding box center [364, 119] width 20 height 10
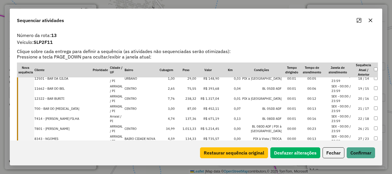
click at [360, 124] on td "26 / 21" at bounding box center [364, 129] width 20 height 10
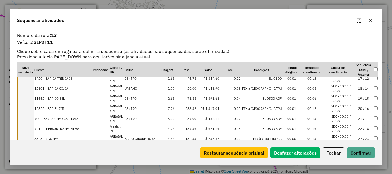
click at [359, 134] on td "27 / 23" at bounding box center [364, 139] width 20 height 10
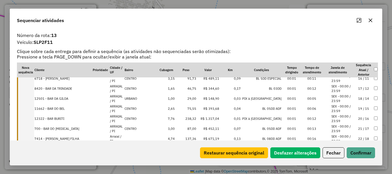
click at [359, 144] on td "28 / 19" at bounding box center [364, 149] width 20 height 10
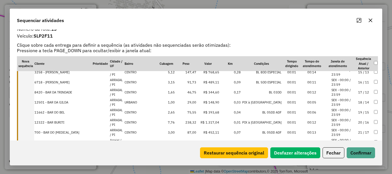
scroll to position [16, 0]
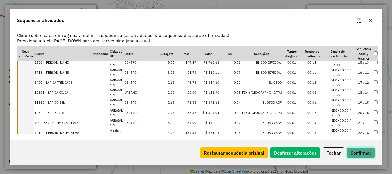
click at [362, 150] on button "Confirmar" at bounding box center [361, 153] width 28 height 11
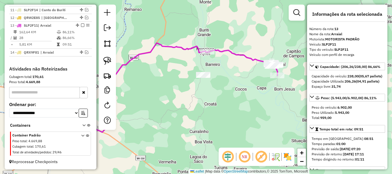
drag, startPoint x: 282, startPoint y: 86, endPoint x: 261, endPoint y: 86, distance: 21.8
click at [261, 86] on div "Janela de atendimento Grade de atendimento Capacidade Transportadoras Veículos …" at bounding box center [196, 87] width 392 height 174
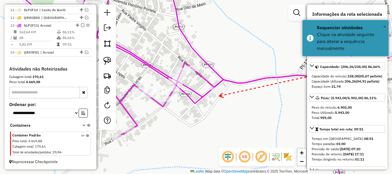
click at [219, 96] on icon at bounding box center [221, 95] width 4 height 4
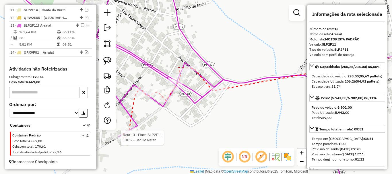
click at [119, 141] on div at bounding box center [119, 138] width 14 height 6
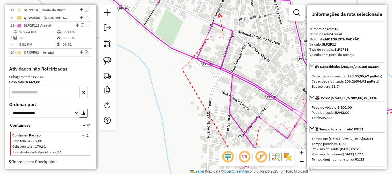
click at [219, 14] on icon at bounding box center [220, 16] width 4 height 4
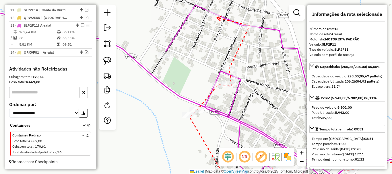
click at [214, 16] on div at bounding box center [214, 13] width 14 height 6
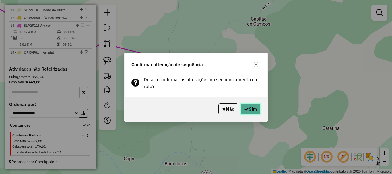
click at [251, 110] on button "Sim" at bounding box center [251, 109] width 20 height 11
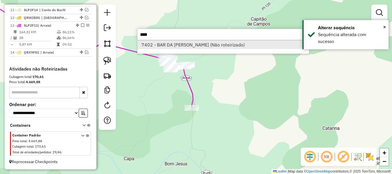
type input "****"
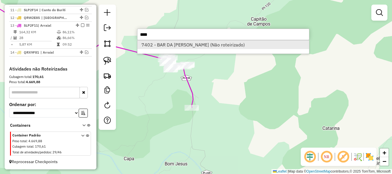
click at [187, 49] on li "7402 - BAR DA TERESA (Não roteirizado)" at bounding box center [224, 45] width 172 height 9
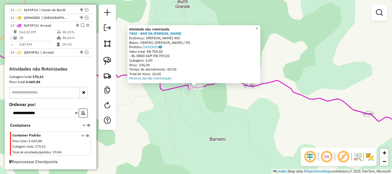
click at [200, 101] on div "Atividade não roteirizada 7402 - BAR DA TERESA Endereço: JOAO ALBINO 400 Bairro…" at bounding box center [196, 87] width 392 height 174
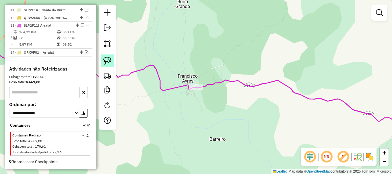
click at [112, 62] on link at bounding box center [107, 61] width 13 height 13
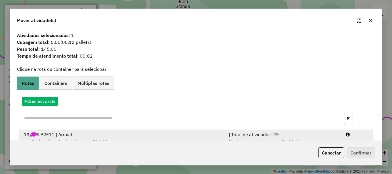
click at [82, 137] on div "13 SLP2F11 | Arraial" at bounding box center [122, 134] width 205 height 7
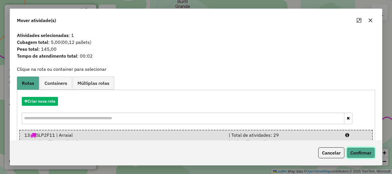
click at [370, 154] on button "Confirmar" at bounding box center [361, 153] width 28 height 11
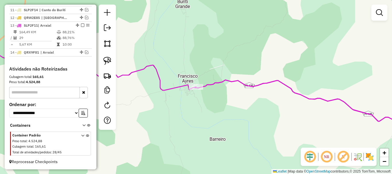
click at [210, 85] on icon at bounding box center [313, 105] width 236 height 50
select select "*********"
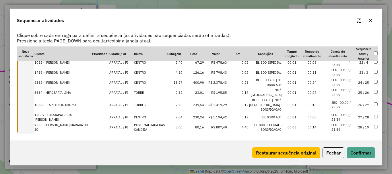
click at [345, 133] on li "SEX - 00:00 / 23:59" at bounding box center [343, 137] width 22 height 9
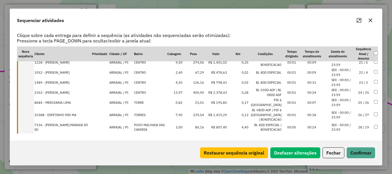
drag, startPoint x: 62, startPoint y: 120, endPoint x: 61, endPoint y: 105, distance: 15.3
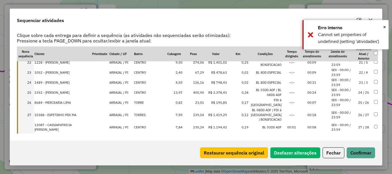
drag, startPoint x: 70, startPoint y: 112, endPoint x: 70, endPoint y: 129, distance: 17.0
click at [371, 156] on button "Confirmar" at bounding box center [361, 153] width 28 height 11
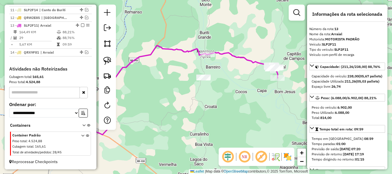
drag, startPoint x: 279, startPoint y: 92, endPoint x: 260, endPoint y: 97, distance: 19.8
click at [263, 97] on div "Janela de atendimento Grade de atendimento Capacidade Transportadoras Veículos …" at bounding box center [196, 87] width 392 height 174
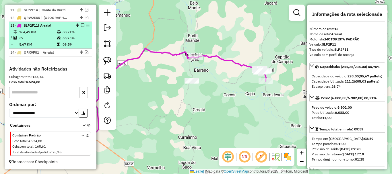
click at [81, 25] on em at bounding box center [82, 25] width 3 height 3
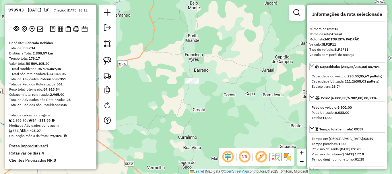
scroll to position [0, 0]
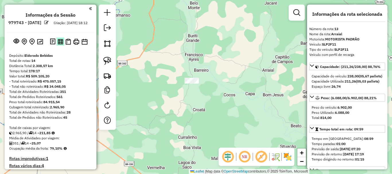
click at [57, 45] on button at bounding box center [61, 42] width 8 height 8
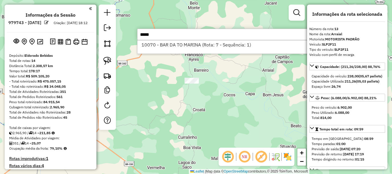
click at [151, 38] on input "*****" at bounding box center [223, 34] width 172 height 11
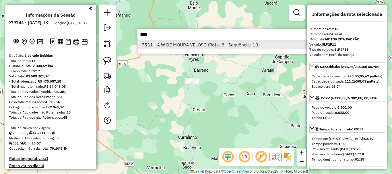
type input "****"
click at [163, 48] on li "7531 - A W DE MOURA VELOSO (Rota: 8 - Sequência: 19)" at bounding box center [224, 45] width 172 height 9
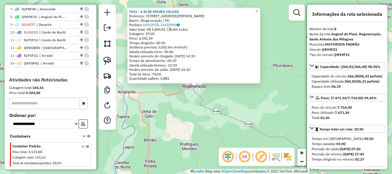
scroll to position [277, 0]
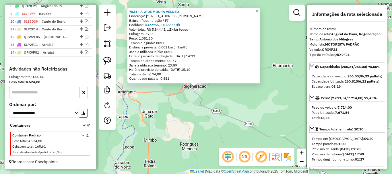
click at [206, 100] on div "7531 - A W DE MOURA VELOSO Endereço: Rua Evaldo Leal de Moraes, 509 Bairro: (Re…" at bounding box center [196, 87] width 392 height 174
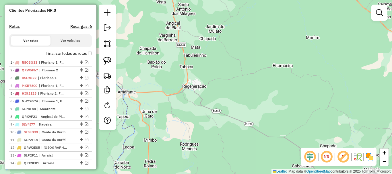
scroll to position [190, 0]
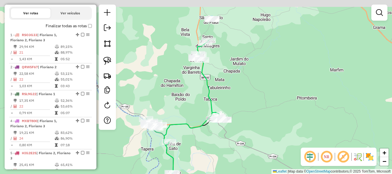
drag, startPoint x: 163, startPoint y: 67, endPoint x: 207, endPoint y: 124, distance: 72.4
click at [206, 126] on div "Janela de atendimento Grade de atendimento Capacidade Transportadoras Veículos …" at bounding box center [196, 87] width 392 height 174
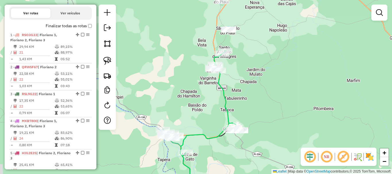
drag, startPoint x: 197, startPoint y: 81, endPoint x: 194, endPoint y: 34, distance: 46.7
click at [195, 37] on div "Janela de atendimento Grade de atendimento Capacidade Transportadoras Veículos …" at bounding box center [196, 87] width 392 height 174
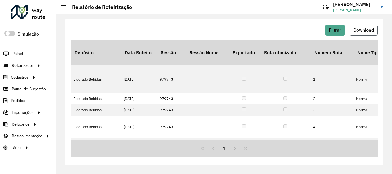
click at [364, 31] on span "Download" at bounding box center [364, 30] width 21 height 5
click at [363, 30] on span "Download" at bounding box center [364, 30] width 21 height 5
click at [359, 34] on button "Download" at bounding box center [364, 30] width 28 height 11
click at [366, 31] on span "Download" at bounding box center [364, 30] width 21 height 5
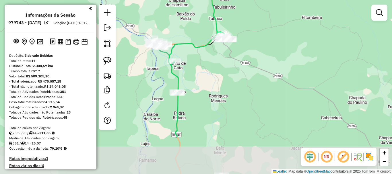
scroll to position [190, 0]
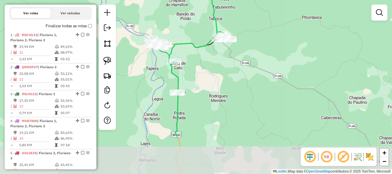
drag, startPoint x: 202, startPoint y: 128, endPoint x: 214, endPoint y: 56, distance: 72.8
click at [214, 59] on div "Janela de atendimento Grade de atendimento Capacidade Transportadoras Veículos …" at bounding box center [196, 87] width 392 height 174
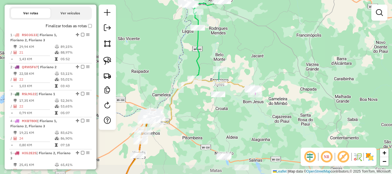
click at [188, 105] on div "Rota 14 - Placa QRX9F81 2166 - [PERSON_NAME] Janela de atendimento Grade de ate…" at bounding box center [196, 87] width 392 height 174
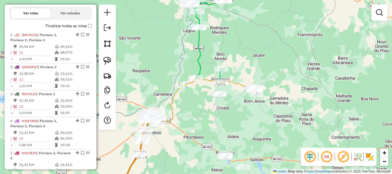
drag, startPoint x: 187, startPoint y: 122, endPoint x: 213, endPoint y: 90, distance: 40.2
click at [209, 94] on div "Janela de atendimento Grade de atendimento Capacidade Transportadoras Veículos …" at bounding box center [196, 87] width 392 height 174
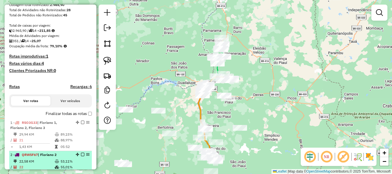
scroll to position [18, 0]
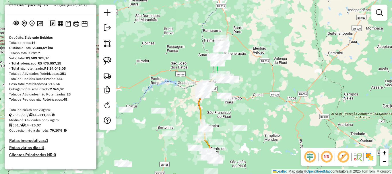
click at [184, 74] on div "Janela de atendimento Grade de atendimento Capacidade Transportadoras Veículos …" at bounding box center [196, 87] width 392 height 174
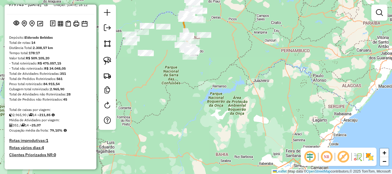
drag, startPoint x: 207, startPoint y: 86, endPoint x: 212, endPoint y: 136, distance: 51.1
click at [212, 136] on div "Janela de atendimento Grade de atendimento Capacidade Transportadoras Veículos …" at bounding box center [196, 87] width 392 height 174
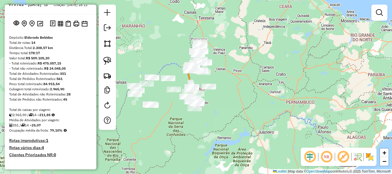
click at [187, 115] on div "Janela de atendimento Grade de atendimento Capacidade Transportadoras Veículos …" at bounding box center [196, 87] width 392 height 174
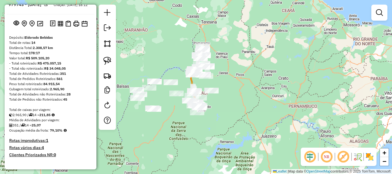
drag, startPoint x: 222, startPoint y: 113, endPoint x: 234, endPoint y: 130, distance: 20.8
click at [234, 130] on div "Janela de atendimento Grade de atendimento Capacidade Transportadoras Veículos …" at bounding box center [196, 87] width 392 height 174
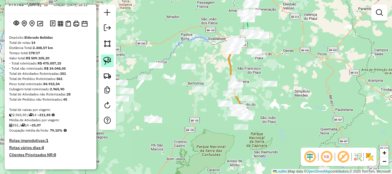
click at [108, 64] on img at bounding box center [107, 61] width 8 height 8
drag, startPoint x: 156, startPoint y: 107, endPoint x: 171, endPoint y: 132, distance: 29.3
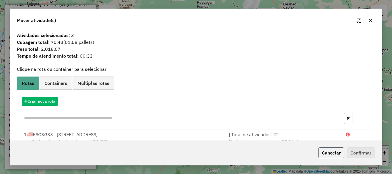
click at [325, 151] on button "Cancelar" at bounding box center [332, 153] width 26 height 11
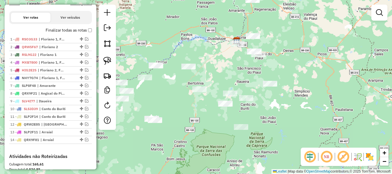
scroll to position [190, 0]
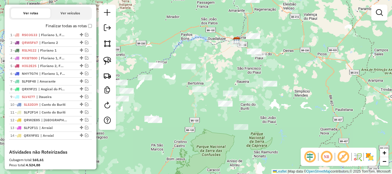
click at [230, 40] on div "Janela de atendimento Grade de atendimento Capacidade Transportadoras Veículos …" at bounding box center [196, 87] width 392 height 174
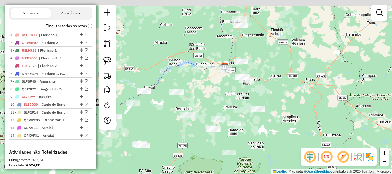
drag, startPoint x: 218, startPoint y: 61, endPoint x: 209, endPoint y: 93, distance: 33.2
click at [209, 93] on div "Janela de atendimento Grade de atendimento Capacidade Transportadoras Veículos …" at bounding box center [196, 87] width 392 height 174
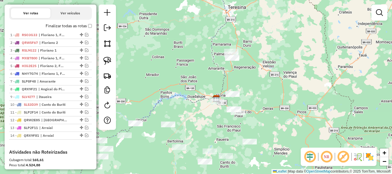
click at [86, 29] on label "Finalizar todas as rotas" at bounding box center [69, 26] width 46 height 6
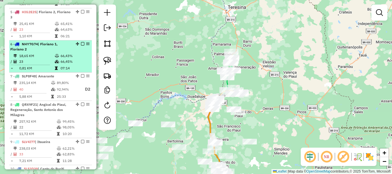
scroll to position [334, 0]
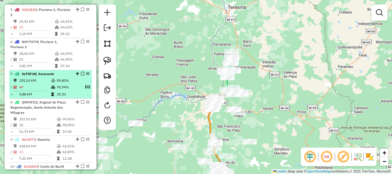
click at [58, 91] on td "92,94%" at bounding box center [68, 87] width 23 height 7
select select "*********"
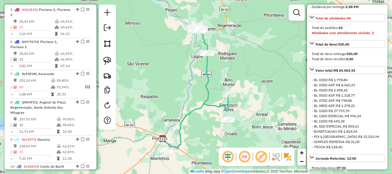
scroll to position [201, 0]
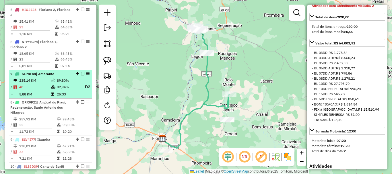
click at [59, 84] on td "89,80%" at bounding box center [68, 81] width 23 height 6
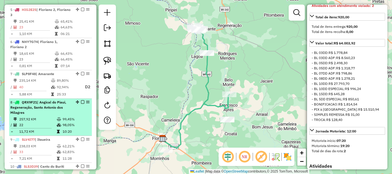
click at [61, 115] on div "8 - QRX9F21 | Angical do Piaui, Regeneração, Santo Antonio dos Milagres" at bounding box center [40, 108] width 61 height 16
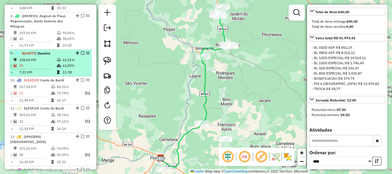
scroll to position [420, 0]
click at [57, 69] on td at bounding box center [60, 66] width 6 height 6
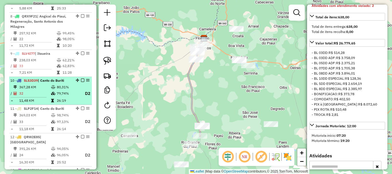
click at [53, 89] on icon at bounding box center [53, 87] width 4 height 3
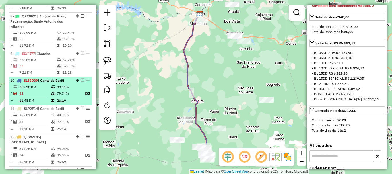
scroll to position [478, 0]
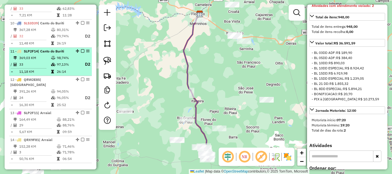
click at [53, 75] on td at bounding box center [54, 72] width 6 height 6
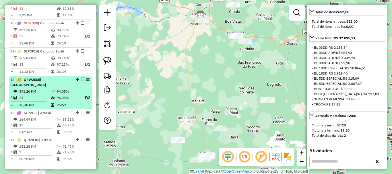
click at [57, 99] on td "96,05%" at bounding box center [68, 98] width 23 height 7
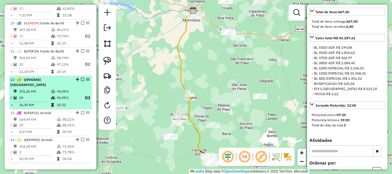
scroll to position [506, 0]
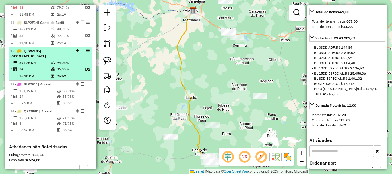
click at [57, 99] on icon at bounding box center [59, 96] width 4 height 3
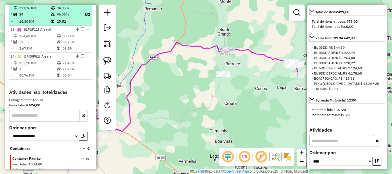
scroll to position [564, 0]
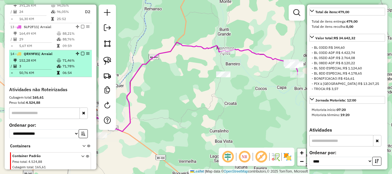
click at [53, 74] on td "50,76 KM" at bounding box center [38, 73] width 38 height 6
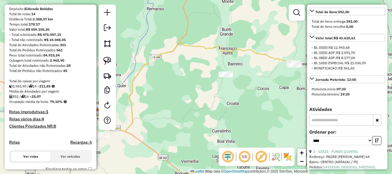
scroll to position [162, 0]
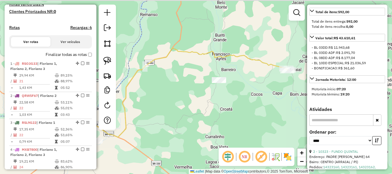
drag, startPoint x: 239, startPoint y: 97, endPoint x: 212, endPoint y: 113, distance: 32.1
click at [213, 113] on div "Janela de atendimento Grade de atendimento Capacidade Transportadoras Veículos …" at bounding box center [196, 87] width 392 height 174
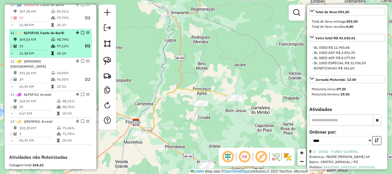
scroll to position [564, 0]
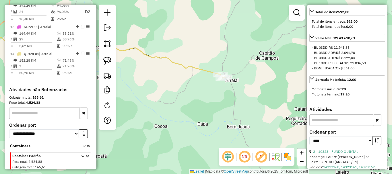
drag, startPoint x: 226, startPoint y: 107, endPoint x: 229, endPoint y: 128, distance: 20.3
click at [229, 127] on div "Janela de atendimento Grade de atendimento Capacidade Transportadoras Veículos …" at bounding box center [196, 87] width 392 height 174
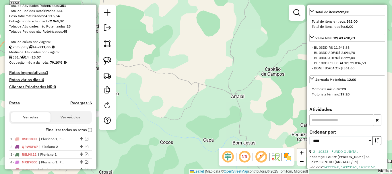
scroll to position [144, 0]
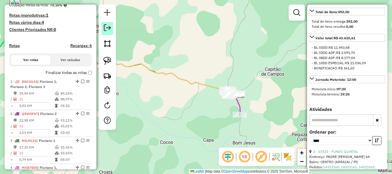
click at [105, 31] on em at bounding box center [107, 27] width 7 height 7
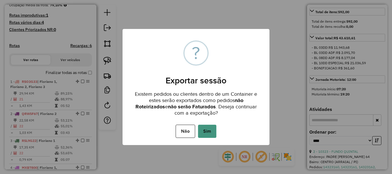
click at [213, 136] on button "Sim" at bounding box center [207, 131] width 18 height 13
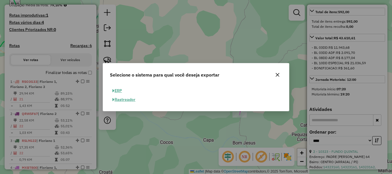
click at [117, 90] on button "ERP" at bounding box center [117, 90] width 15 height 9
select select "**"
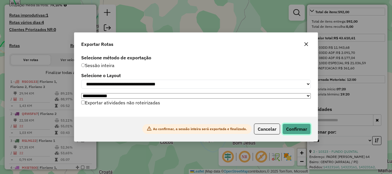
click at [304, 132] on button "Confirmar" at bounding box center [297, 129] width 28 height 11
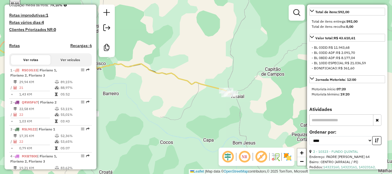
scroll to position [576, 0]
